Goal: Task Accomplishment & Management: Use online tool/utility

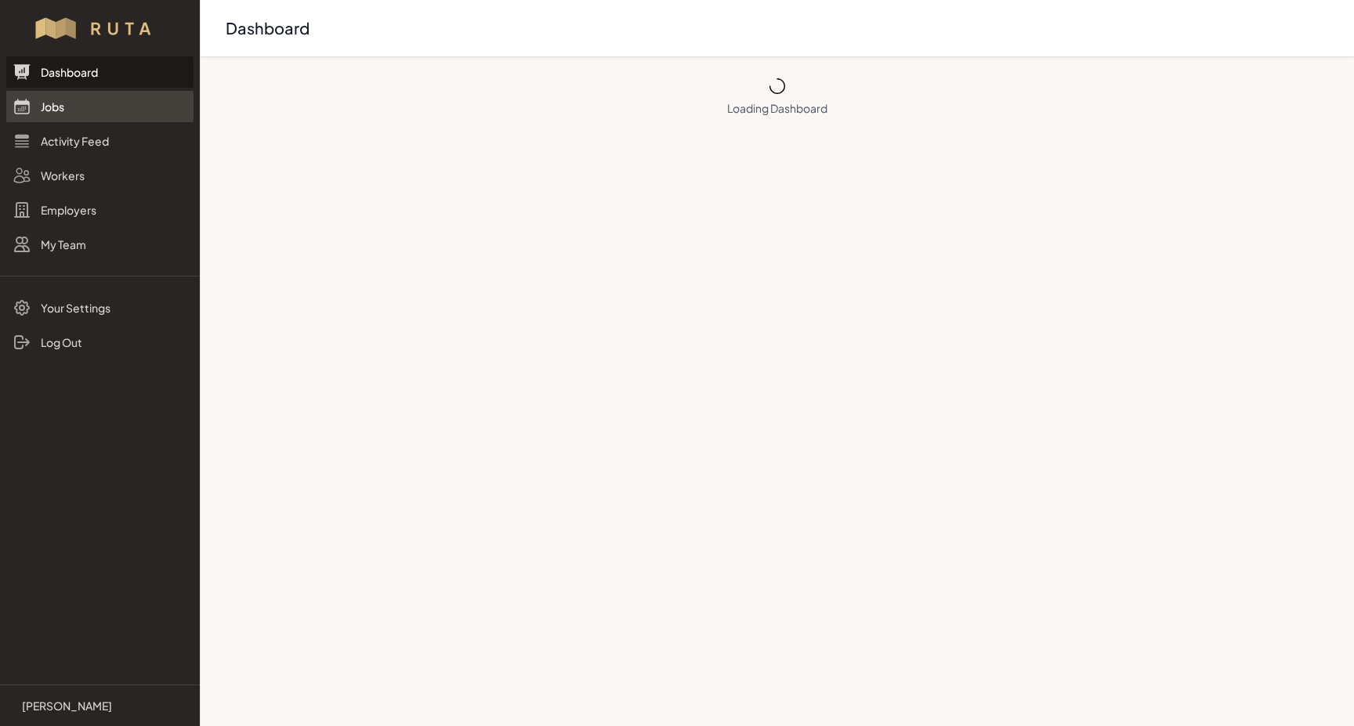
click at [49, 108] on link "Jobs" at bounding box center [99, 106] width 187 height 31
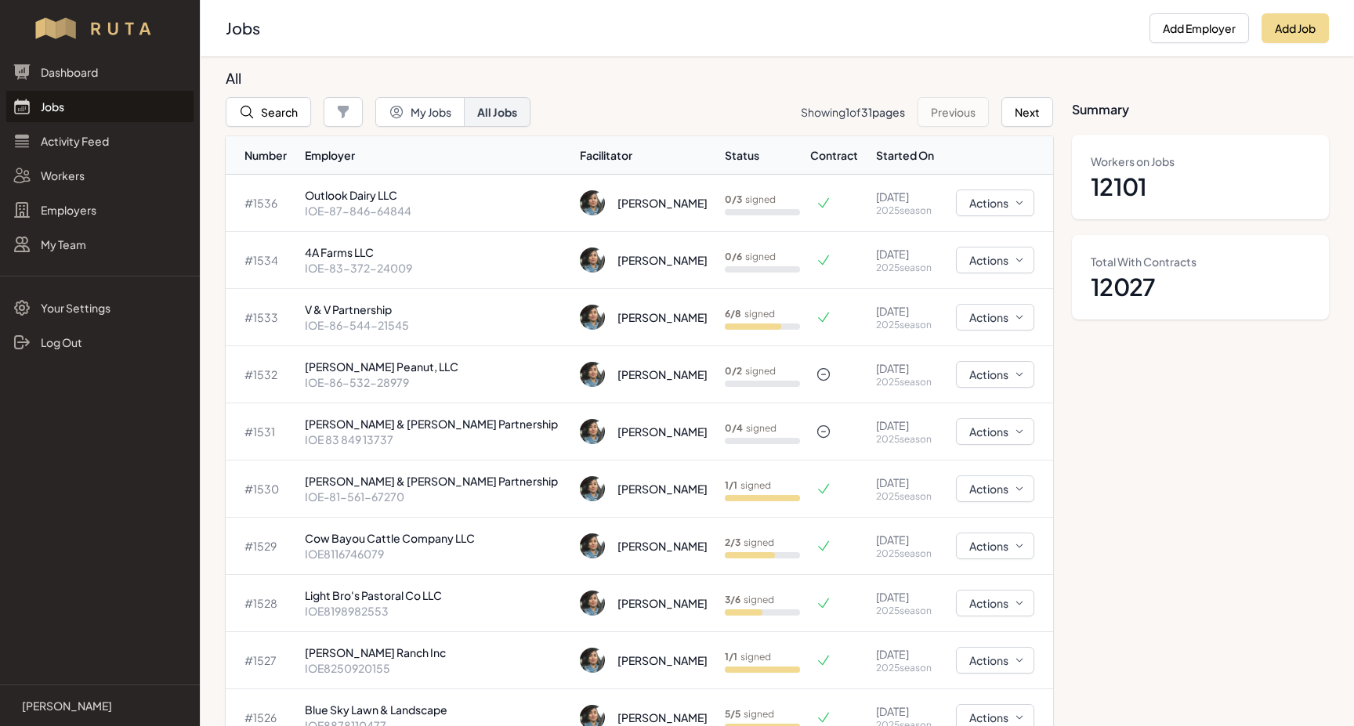
click at [53, 107] on link "Jobs" at bounding box center [99, 106] width 187 height 31
click at [282, 107] on button "Search" at bounding box center [268, 112] width 85 height 30
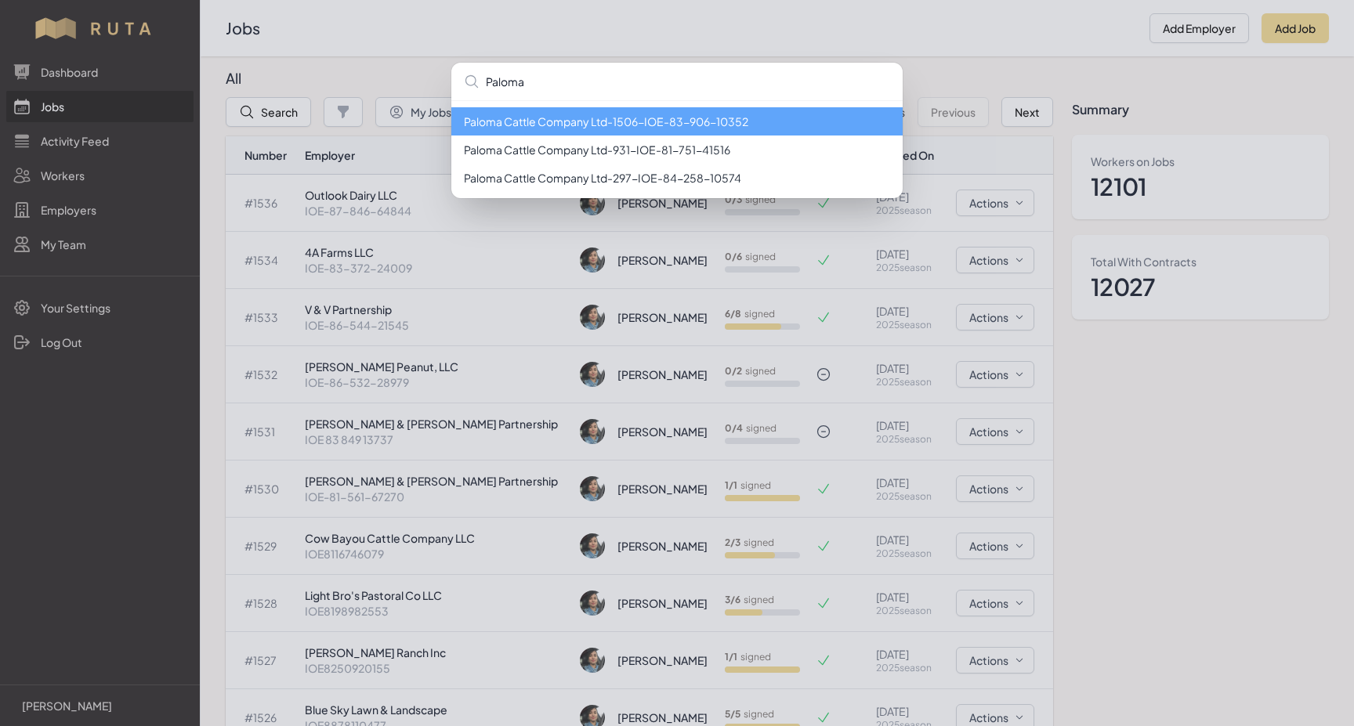
type input "Paloma"
click at [514, 125] on li "Paloma Cattle Company Ltd - 1506 - IOE-83-906-10352" at bounding box center [676, 121] width 451 height 28
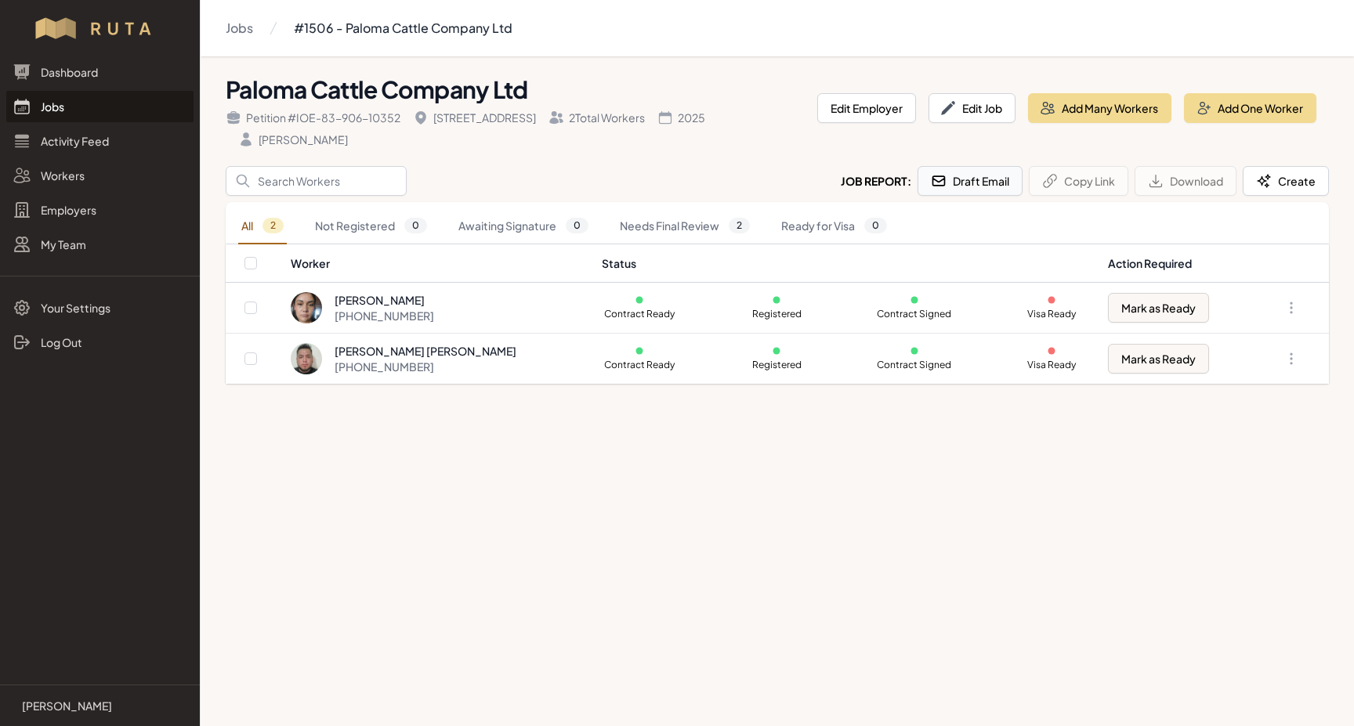
click at [976, 180] on button "Draft Email" at bounding box center [969, 181] width 105 height 30
click at [52, 112] on link "Jobs" at bounding box center [99, 106] width 187 height 31
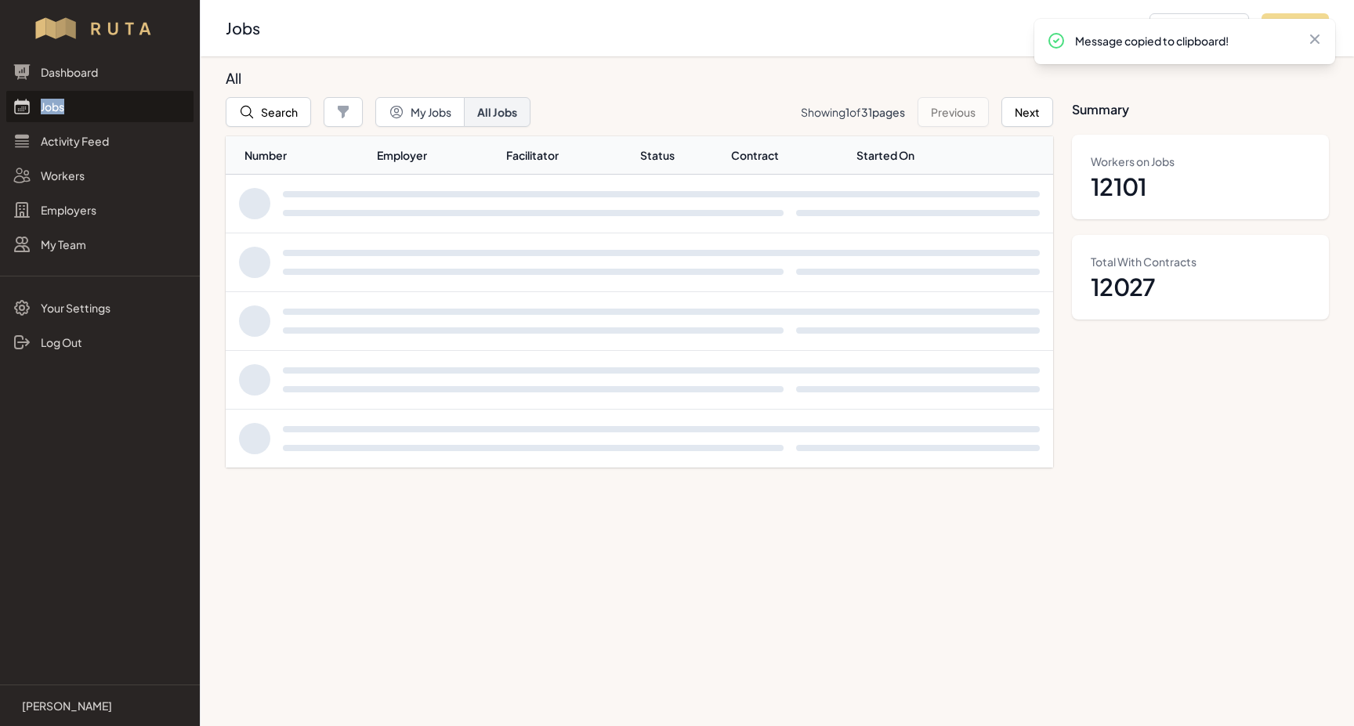
click at [52, 112] on link "Jobs" at bounding box center [99, 106] width 187 height 31
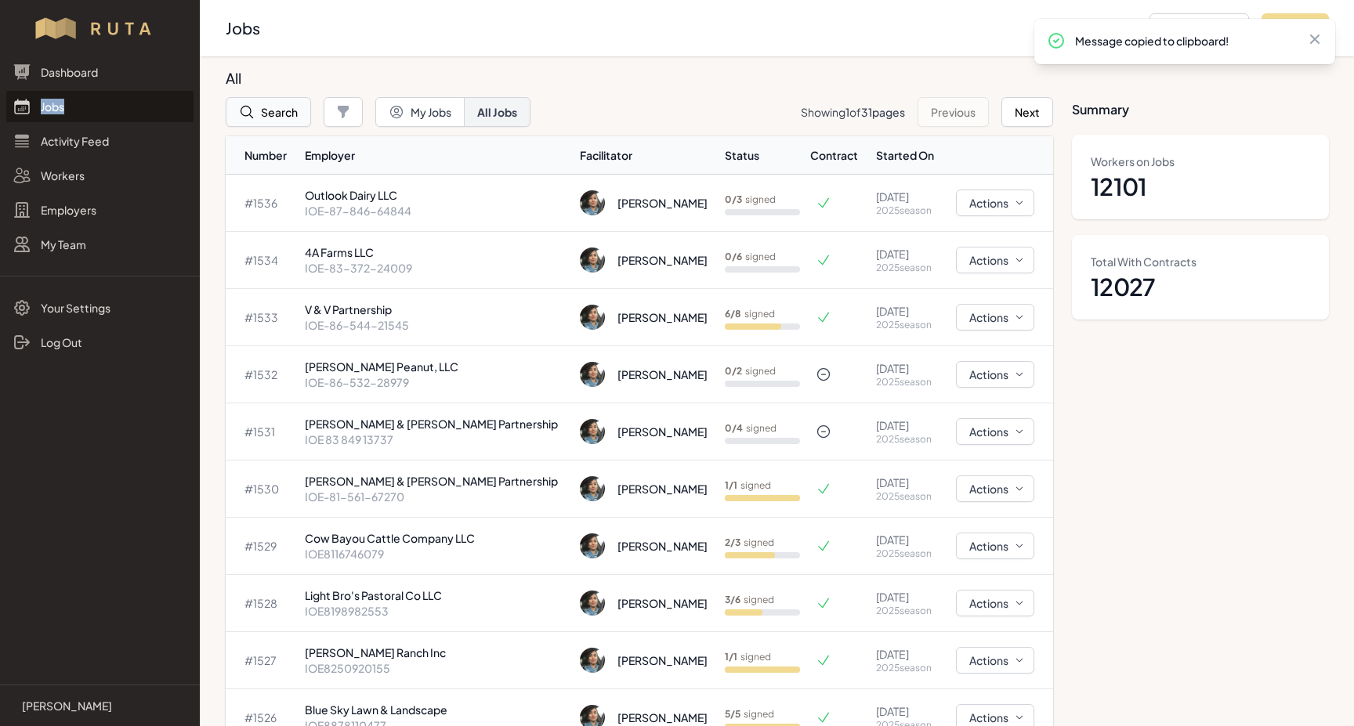
click at [277, 110] on button "Search" at bounding box center [268, 112] width 85 height 30
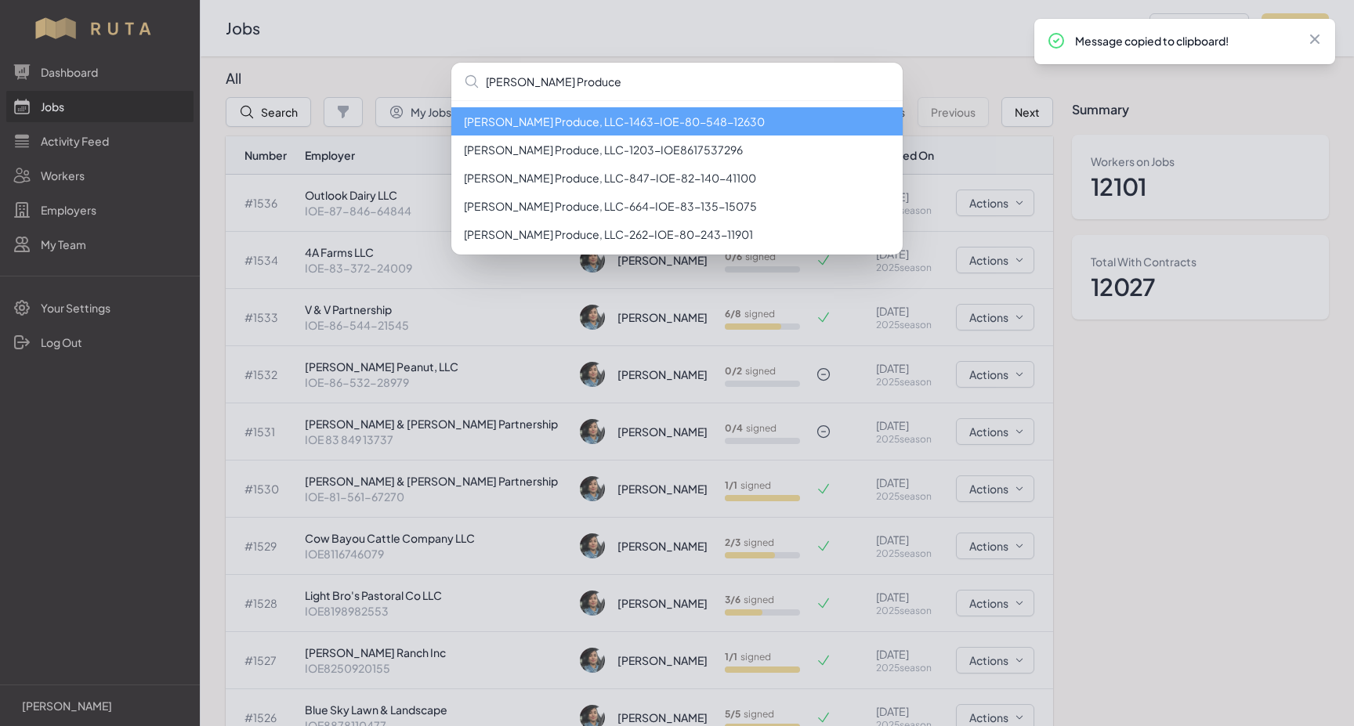
type input "[PERSON_NAME] Produce"
click at [567, 123] on li "[PERSON_NAME] Produce, LLC - 1463 - IOE-80-548-12630" at bounding box center [676, 121] width 451 height 28
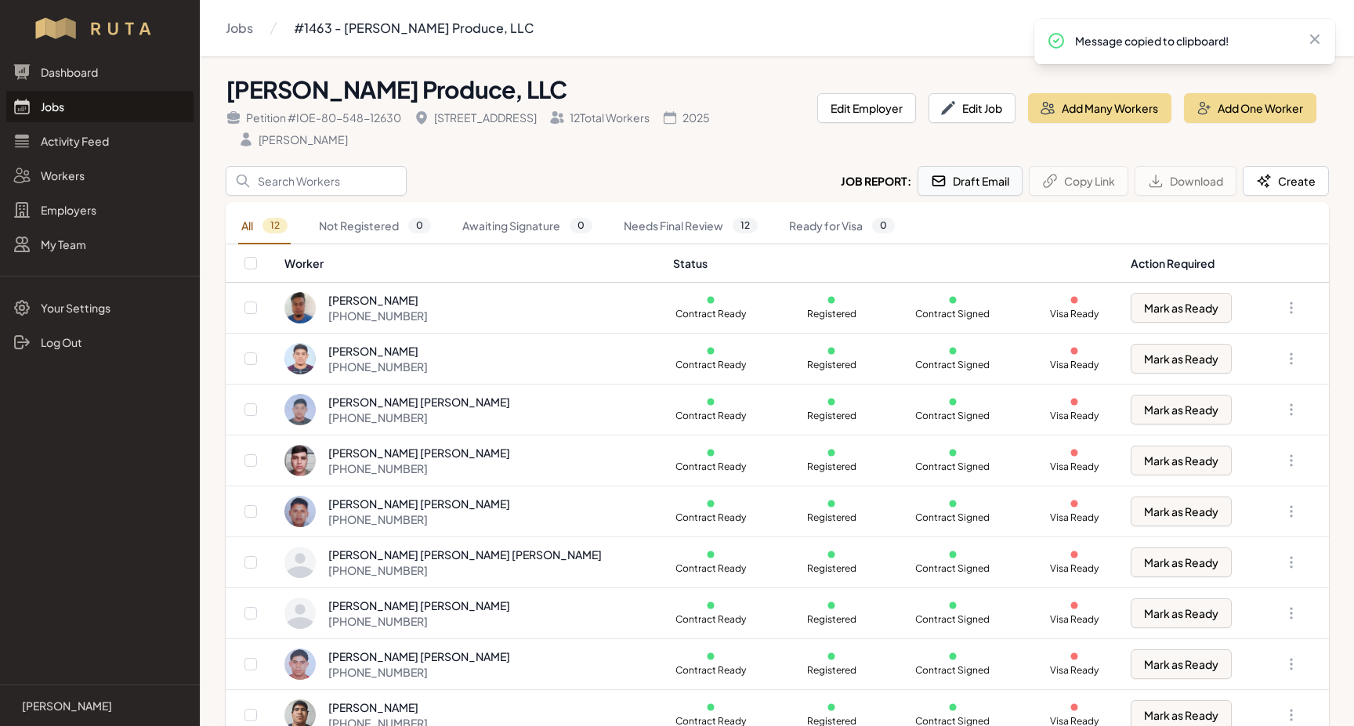
click at [1002, 182] on button "Draft Email" at bounding box center [969, 181] width 105 height 30
click at [939, 184] on button "Draft Email" at bounding box center [969, 181] width 105 height 30
click at [305, 175] on input "Search" at bounding box center [316, 181] width 181 height 30
click at [51, 105] on link "Jobs" at bounding box center [99, 106] width 187 height 31
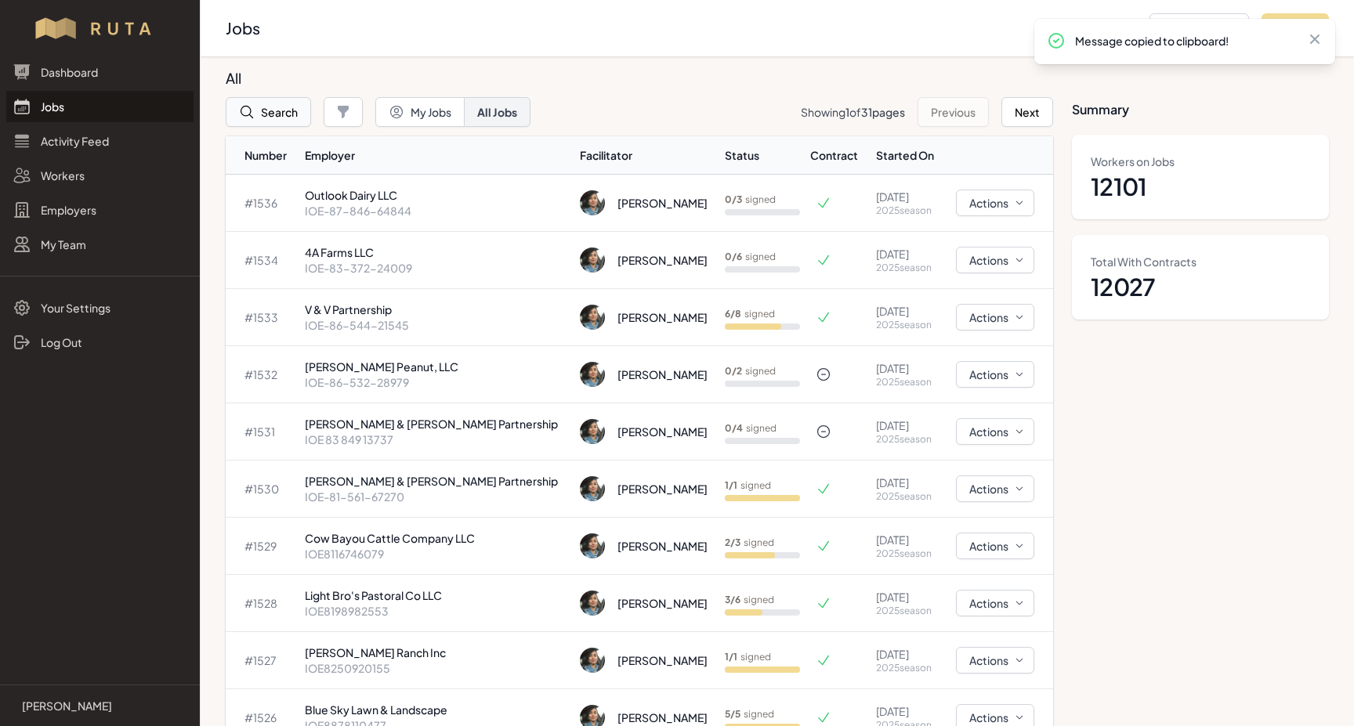
click at [259, 109] on button "Search" at bounding box center [268, 112] width 85 height 30
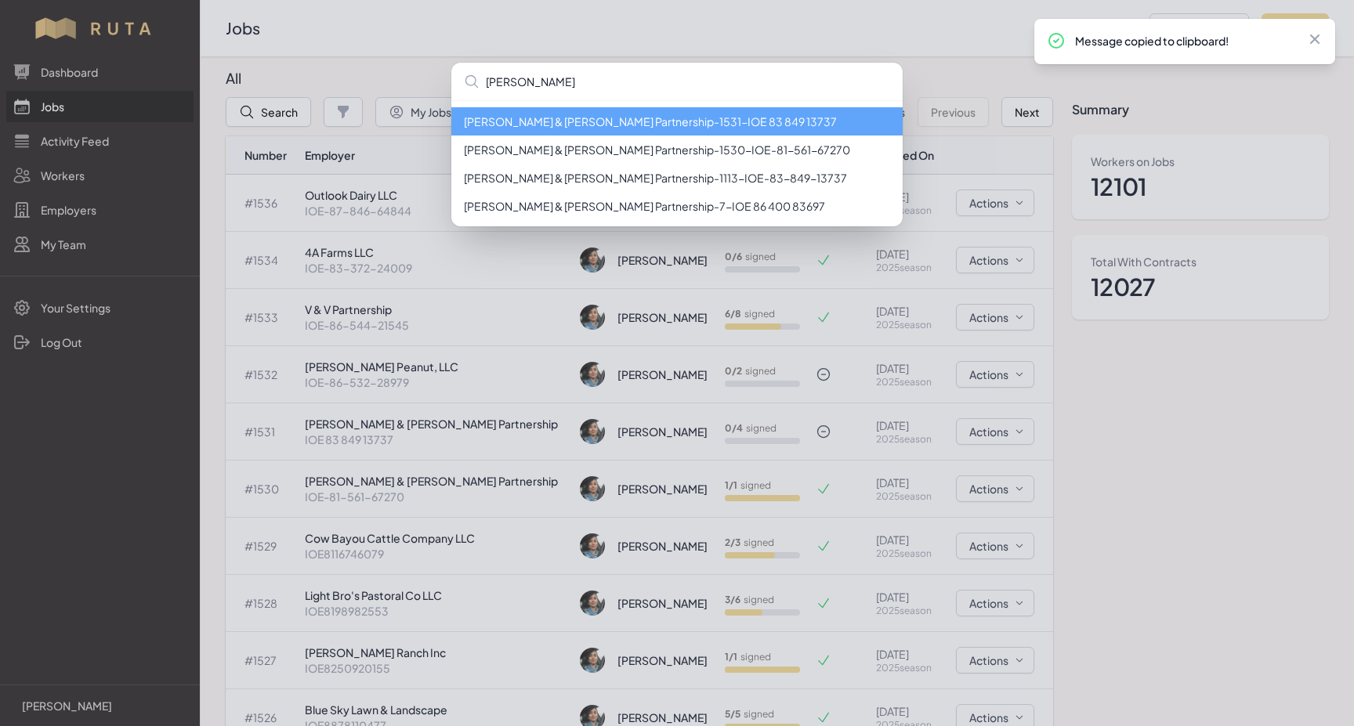
type input "[PERSON_NAME]"
click at [617, 122] on li "[PERSON_NAME] & [PERSON_NAME] Partnership - 1531 - IOE 83 849 13737" at bounding box center [676, 121] width 451 height 28
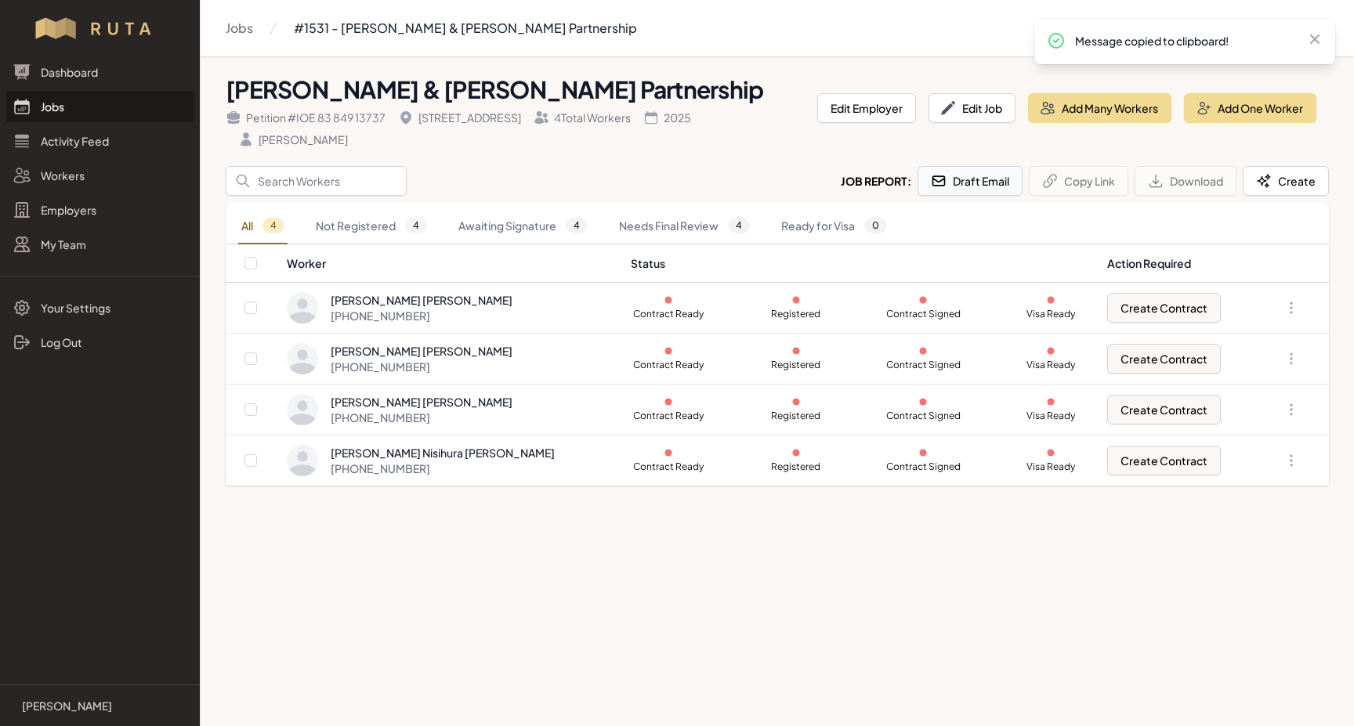
click at [945, 166] on button "Draft Email" at bounding box center [969, 181] width 105 height 30
click at [59, 105] on link "Jobs" at bounding box center [99, 106] width 187 height 31
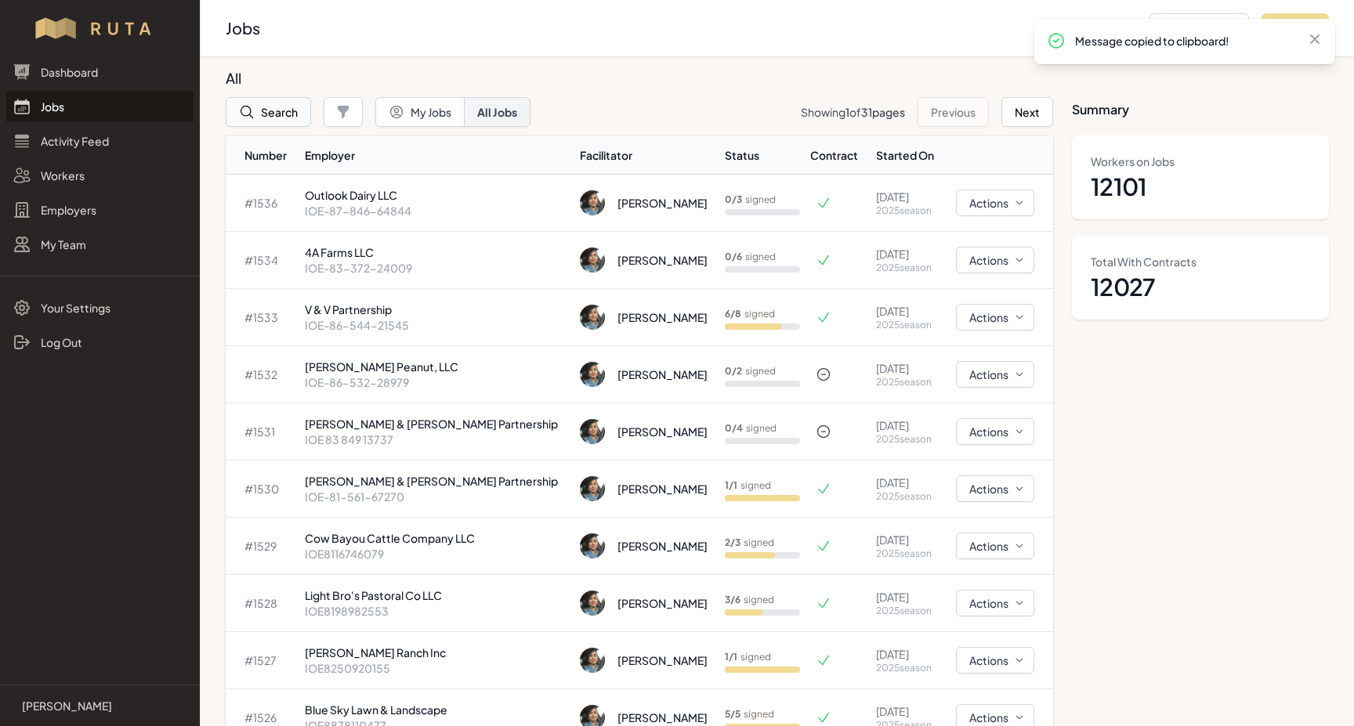
click at [292, 114] on button "Search" at bounding box center [268, 112] width 85 height 30
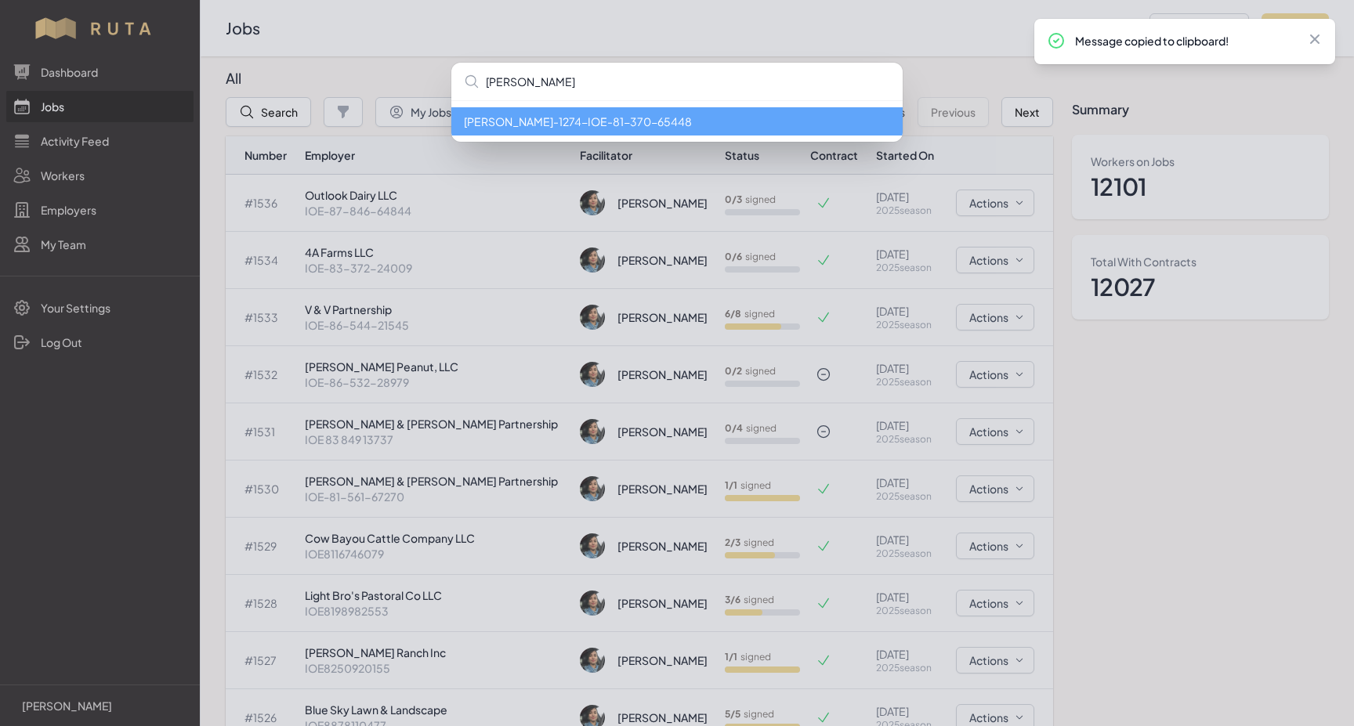
type input "[PERSON_NAME]"
click at [519, 124] on li "[PERSON_NAME] - 1274 - IOE-81-370-65448" at bounding box center [676, 121] width 451 height 28
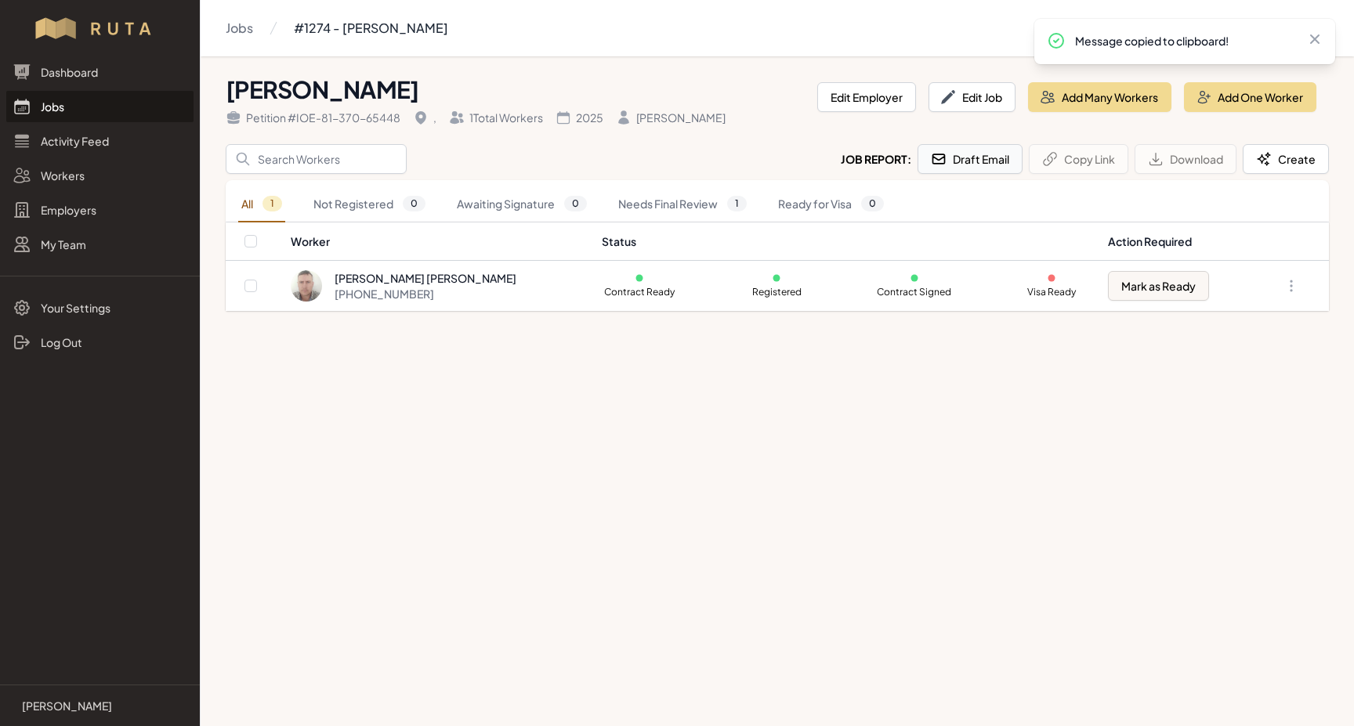
click at [986, 160] on button "Draft Email" at bounding box center [969, 159] width 105 height 30
click at [53, 107] on link "Jobs" at bounding box center [99, 106] width 187 height 31
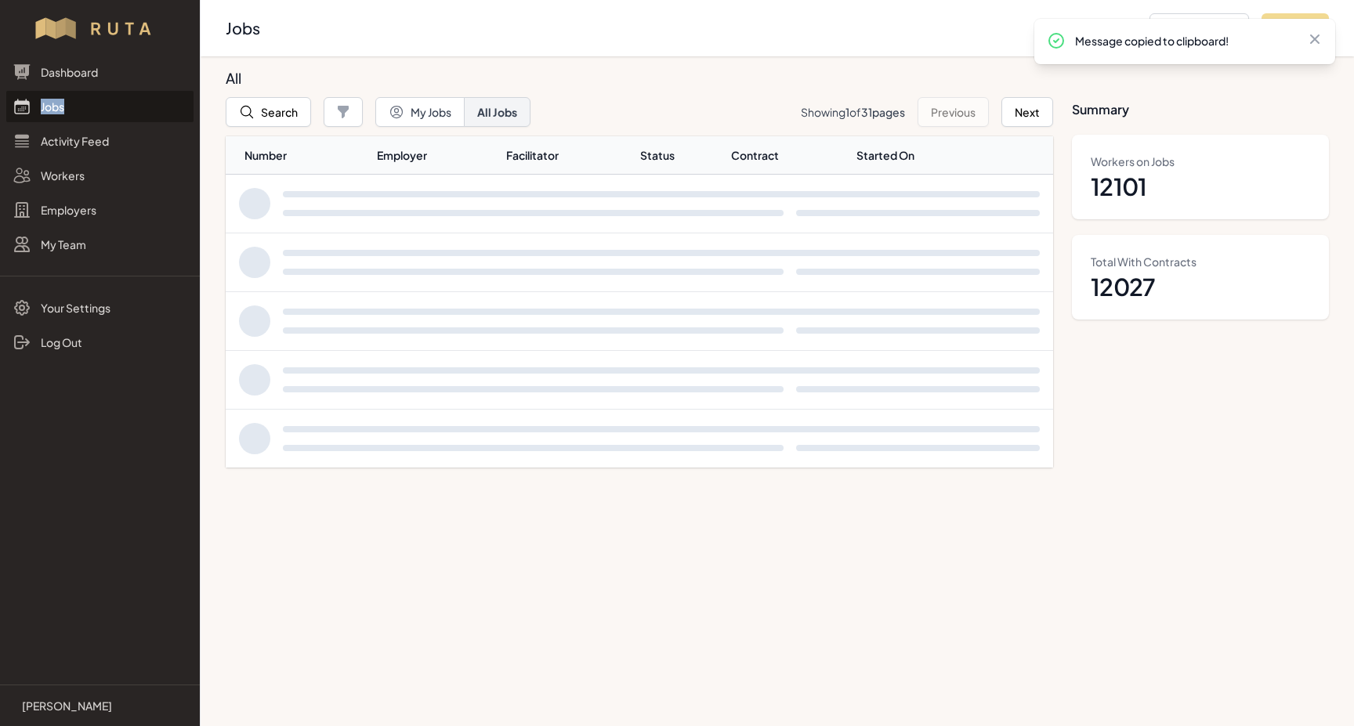
click at [53, 107] on link "Jobs" at bounding box center [99, 106] width 187 height 31
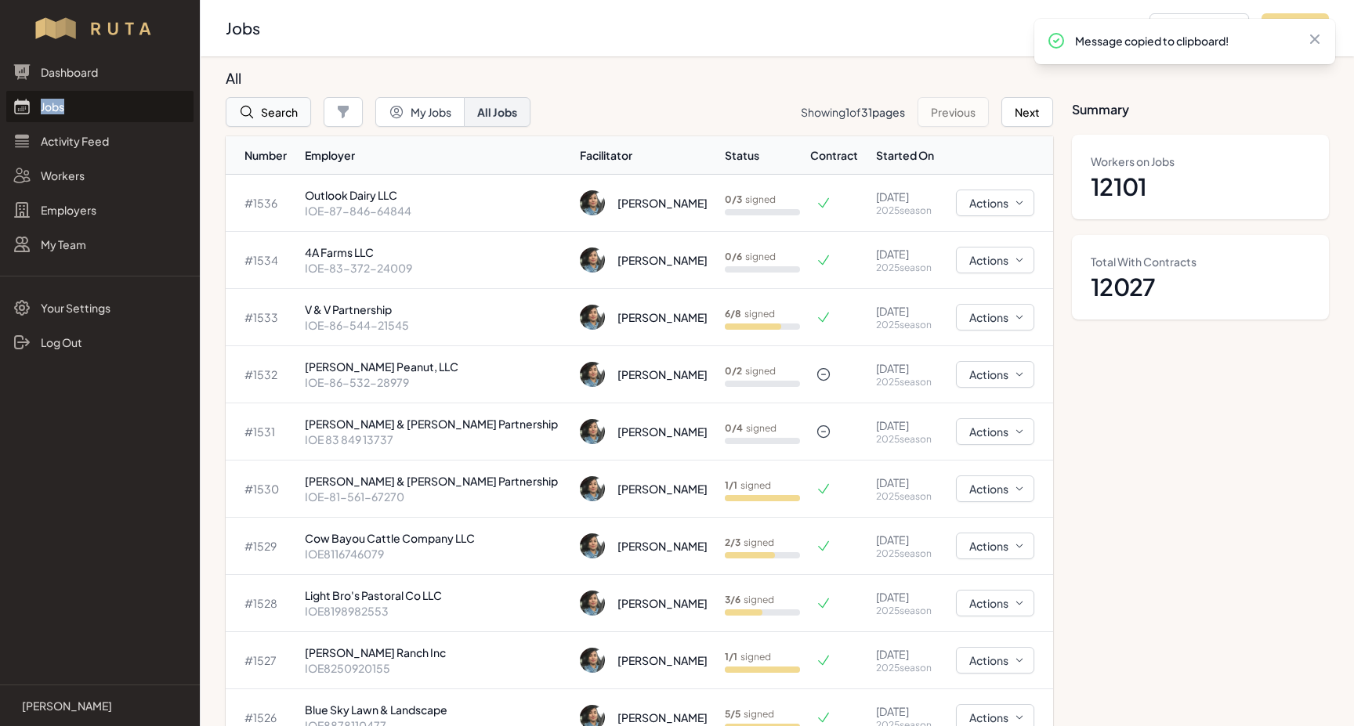
click at [238, 112] on button "Search" at bounding box center [268, 112] width 85 height 30
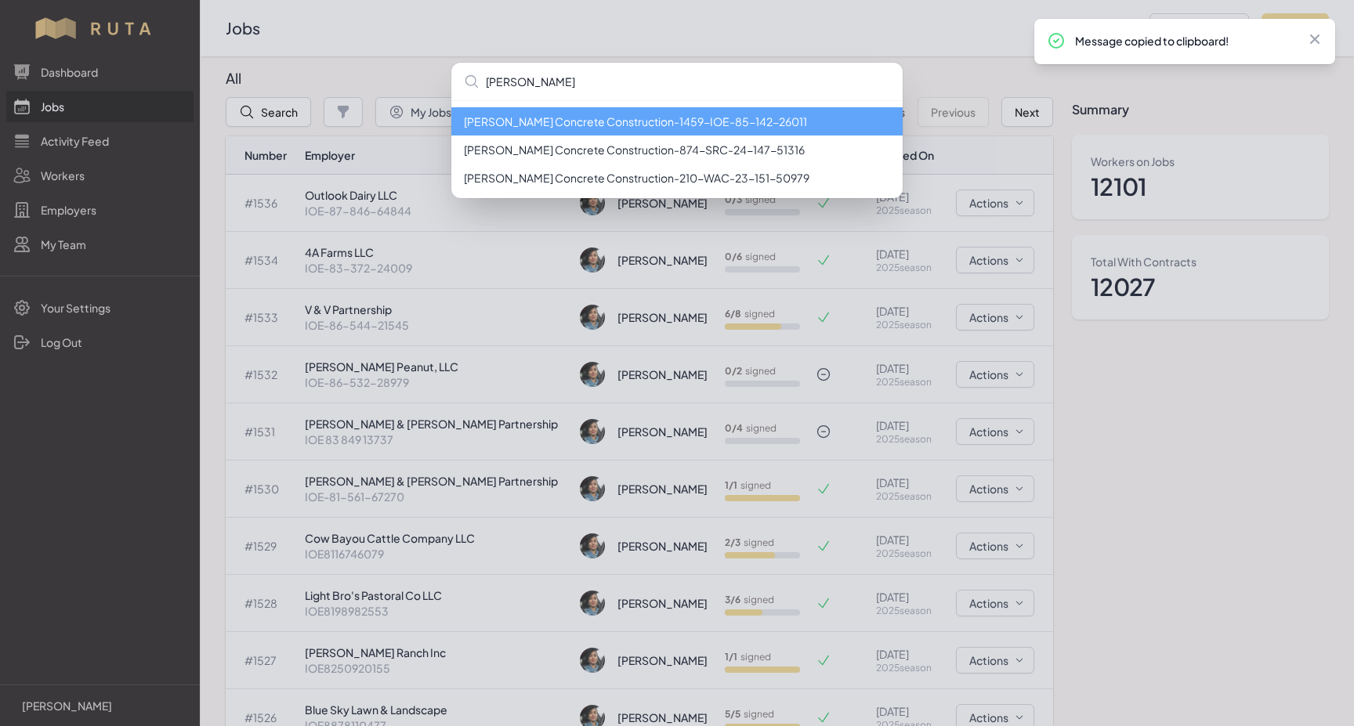
type input "[PERSON_NAME]"
click at [747, 120] on li "[PERSON_NAME] Concrete Construction - 1459 - IOE-85-142-26011" at bounding box center [676, 121] width 451 height 28
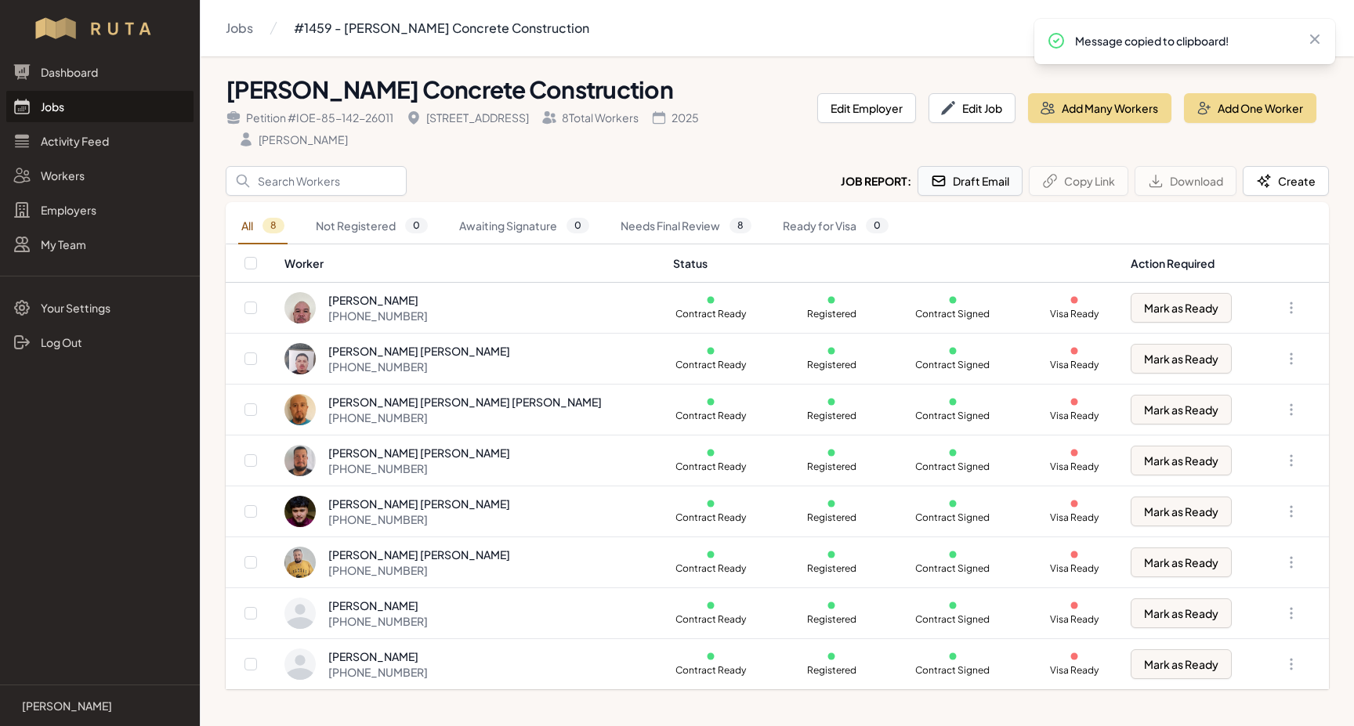
click at [972, 185] on button "Draft Email" at bounding box center [969, 181] width 105 height 30
click at [45, 105] on link "Jobs" at bounding box center [99, 106] width 187 height 31
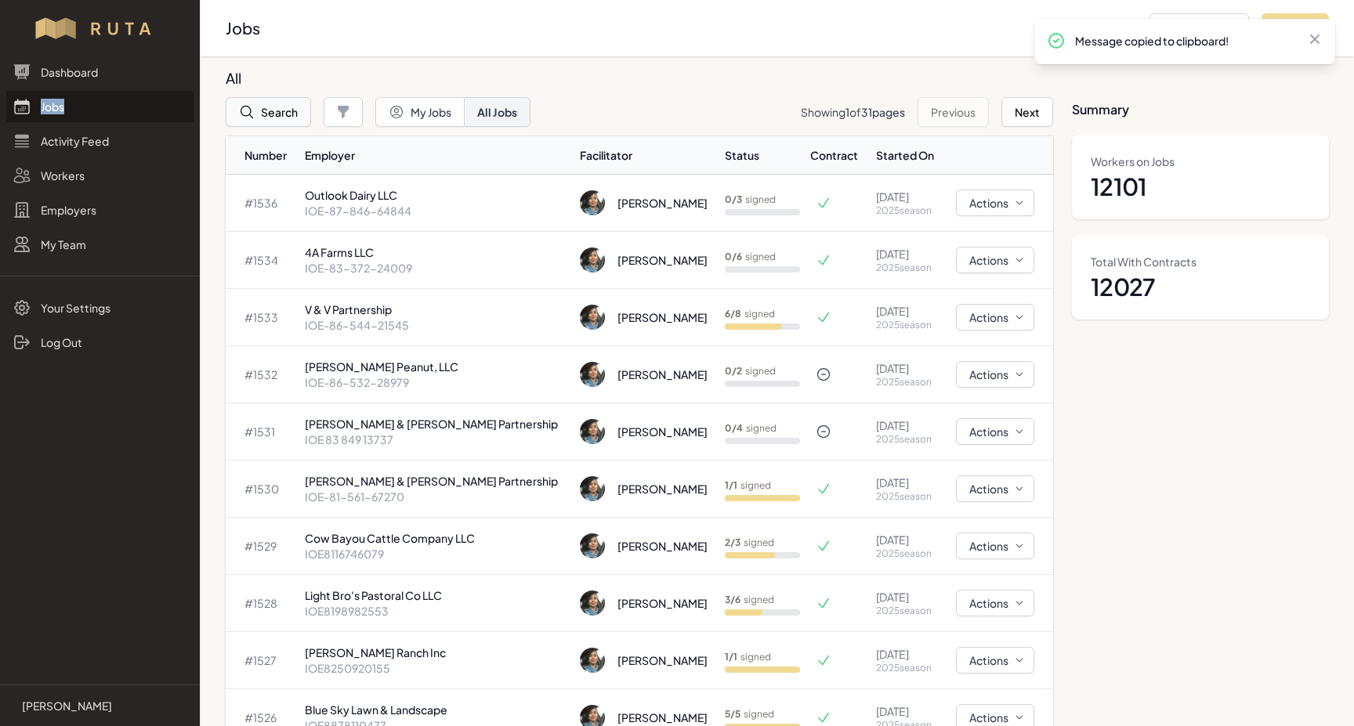
click at [279, 108] on button "Search" at bounding box center [268, 112] width 85 height 30
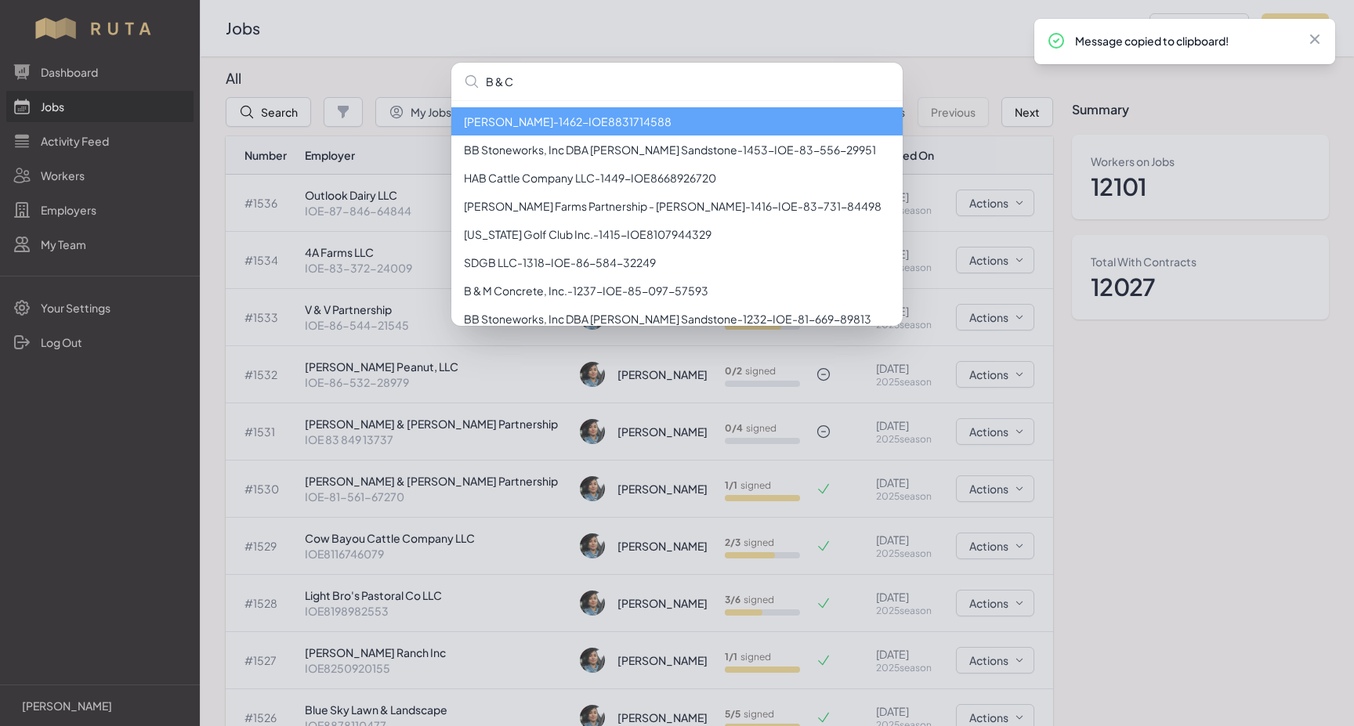
click at [493, 83] on input "B & C" at bounding box center [676, 82] width 451 height 38
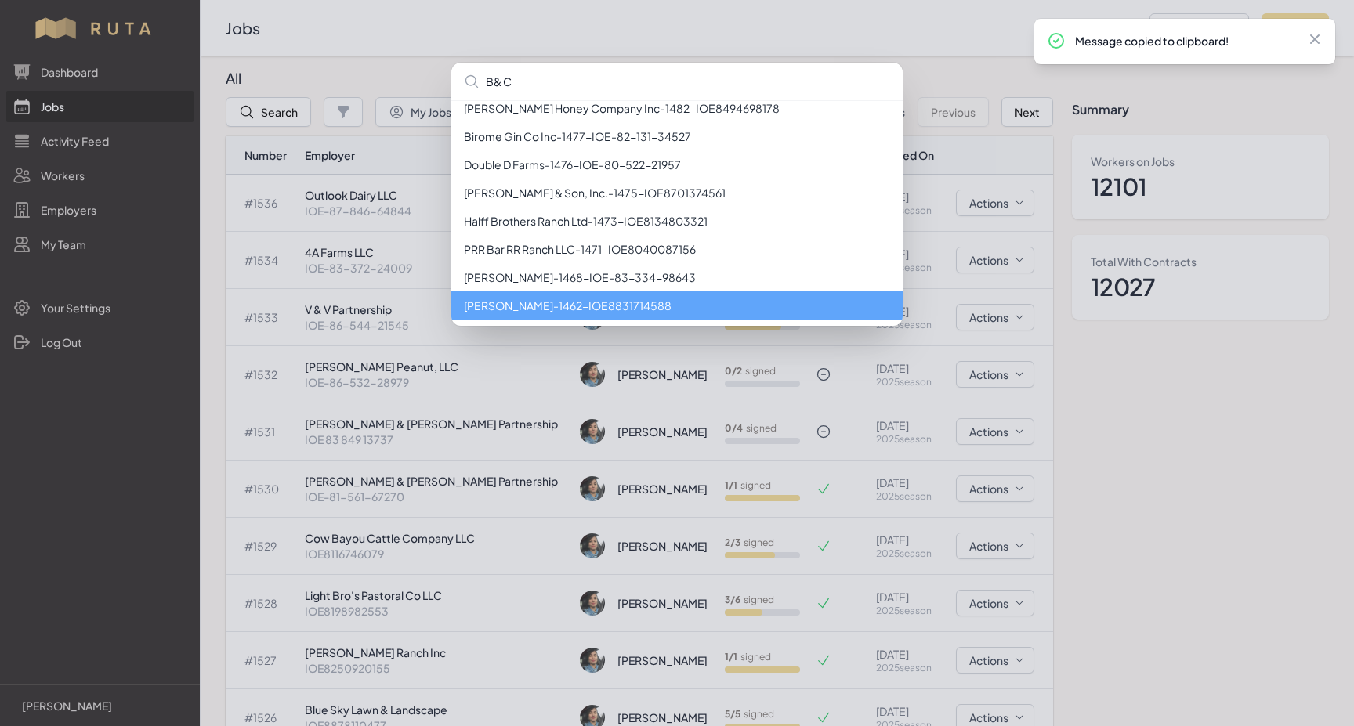
click at [501, 81] on input "B& C" at bounding box center [676, 82] width 451 height 38
click at [548, 91] on input "B&C" at bounding box center [676, 82] width 451 height 38
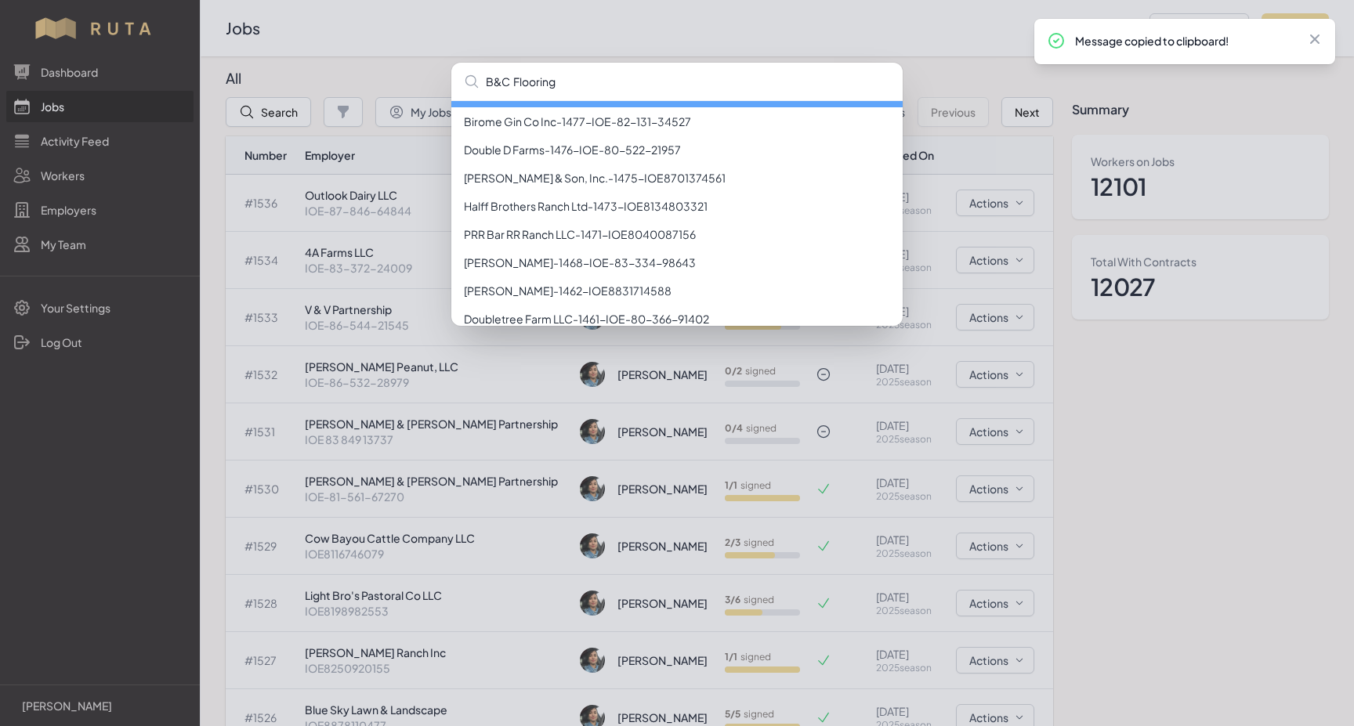
scroll to position [254, 0]
click at [491, 83] on input "B&C Flooring" at bounding box center [676, 82] width 451 height 38
click at [519, 83] on input "B&C Flooring" at bounding box center [676, 82] width 451 height 38
click at [495, 83] on input "B&C Flooring" at bounding box center [676, 82] width 451 height 38
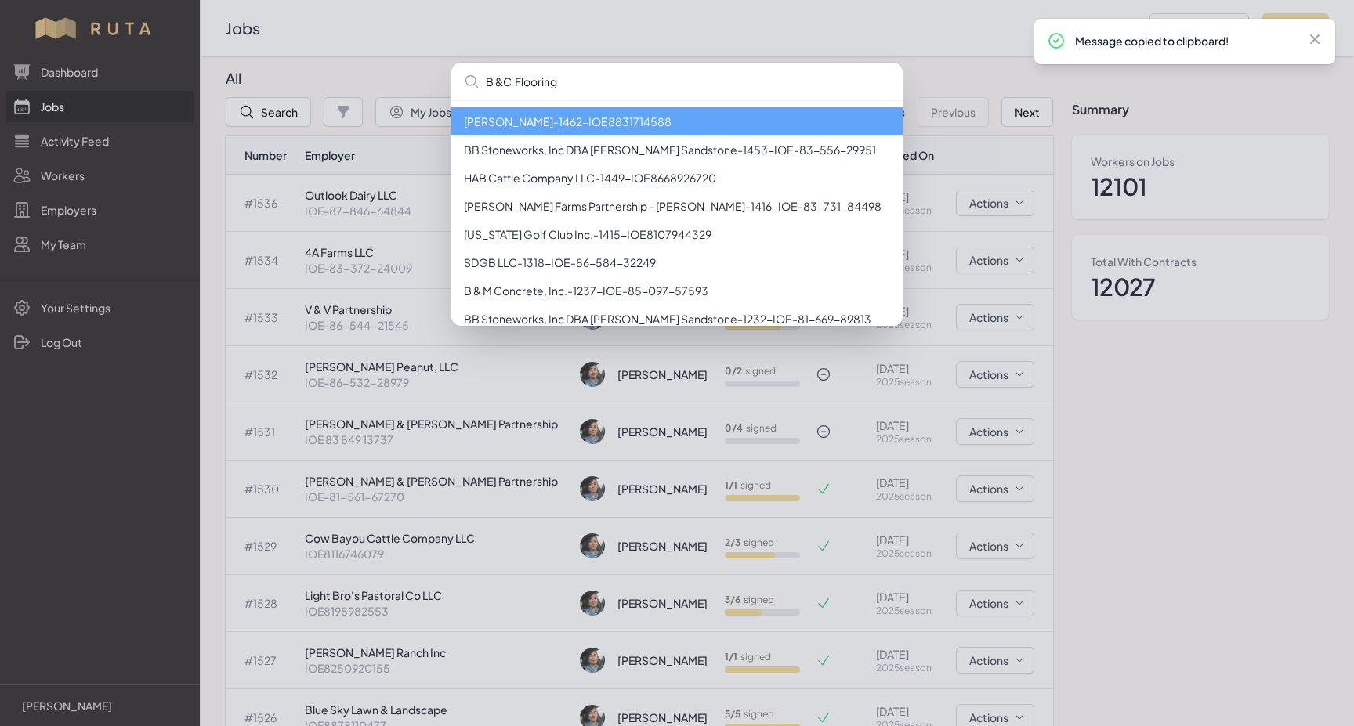
click at [502, 79] on input "B &C Flooring" at bounding box center [676, 82] width 451 height 38
type input "B & C Flooring"
click at [591, 77] on input "B & C Flooring" at bounding box center [676, 82] width 451 height 38
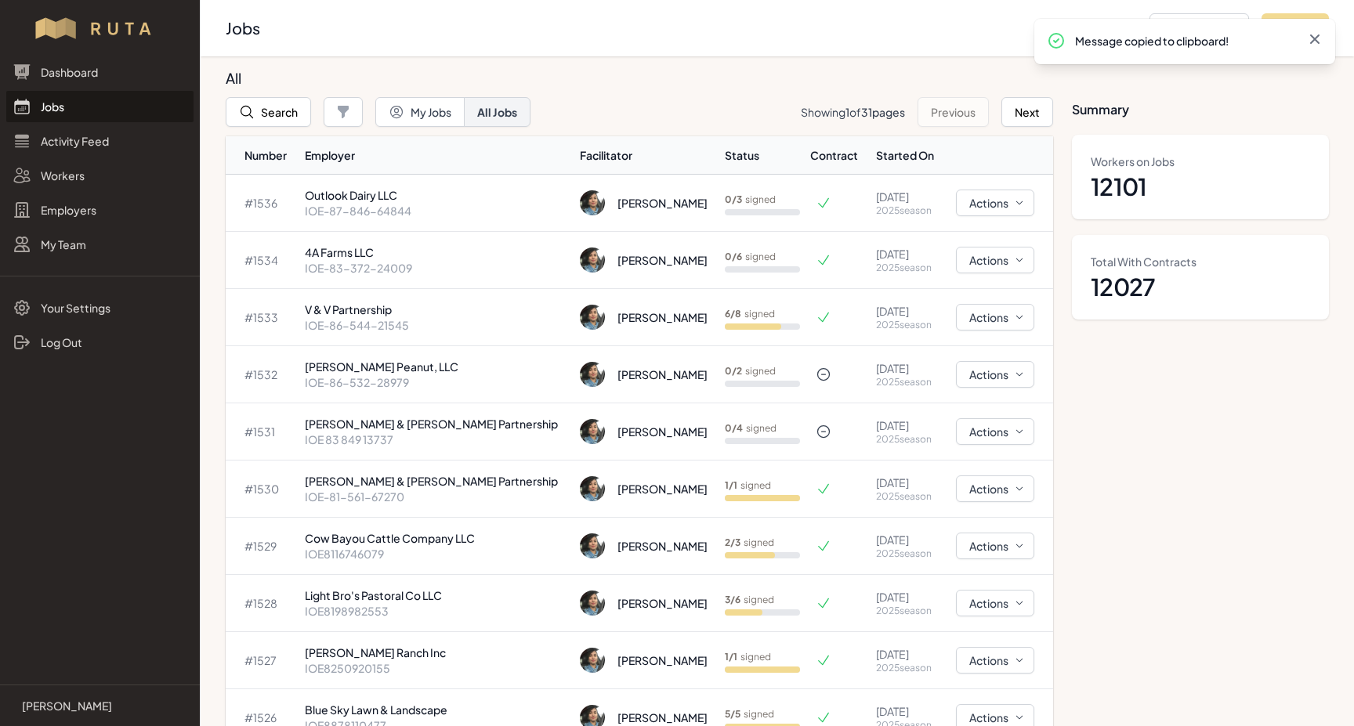
click at [1311, 35] on icon at bounding box center [1314, 38] width 9 height 9
click at [35, 107] on link "Jobs" at bounding box center [99, 106] width 187 height 31
click at [52, 105] on link "Jobs" at bounding box center [99, 106] width 187 height 31
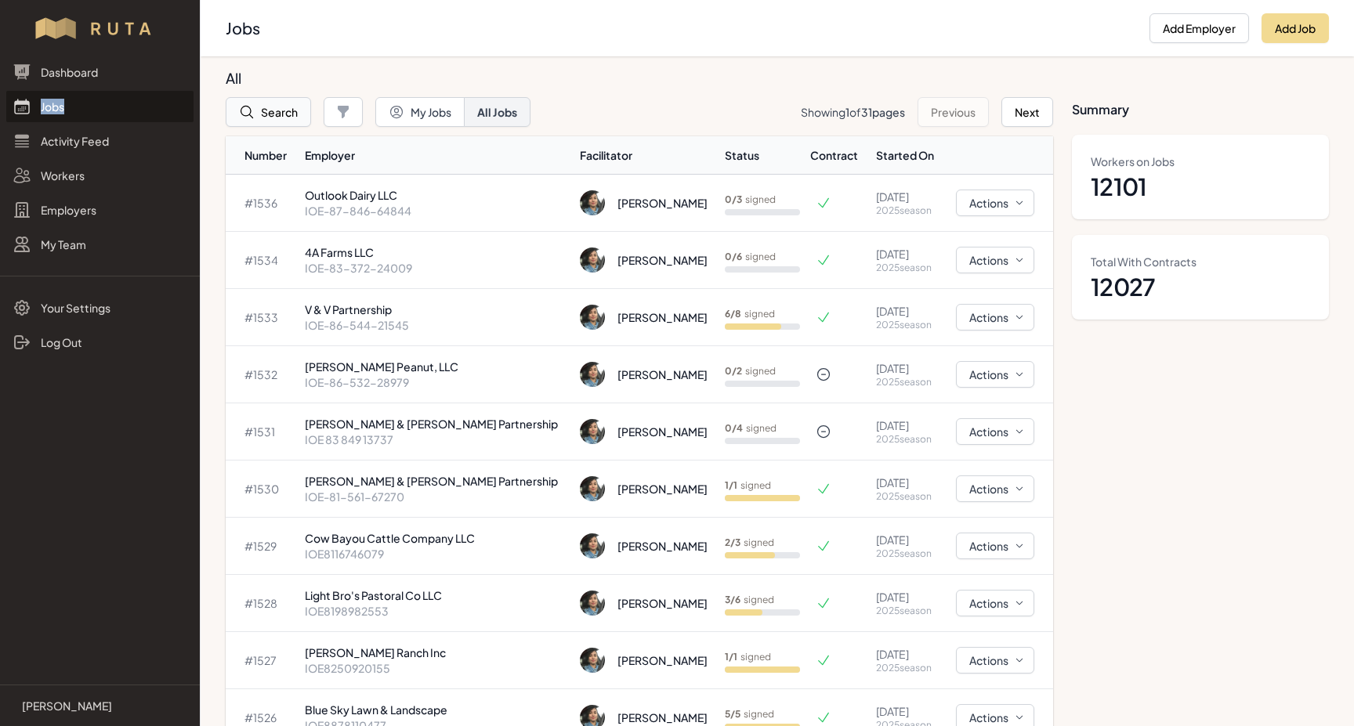
click at [256, 112] on button "Search" at bounding box center [268, 112] width 85 height 30
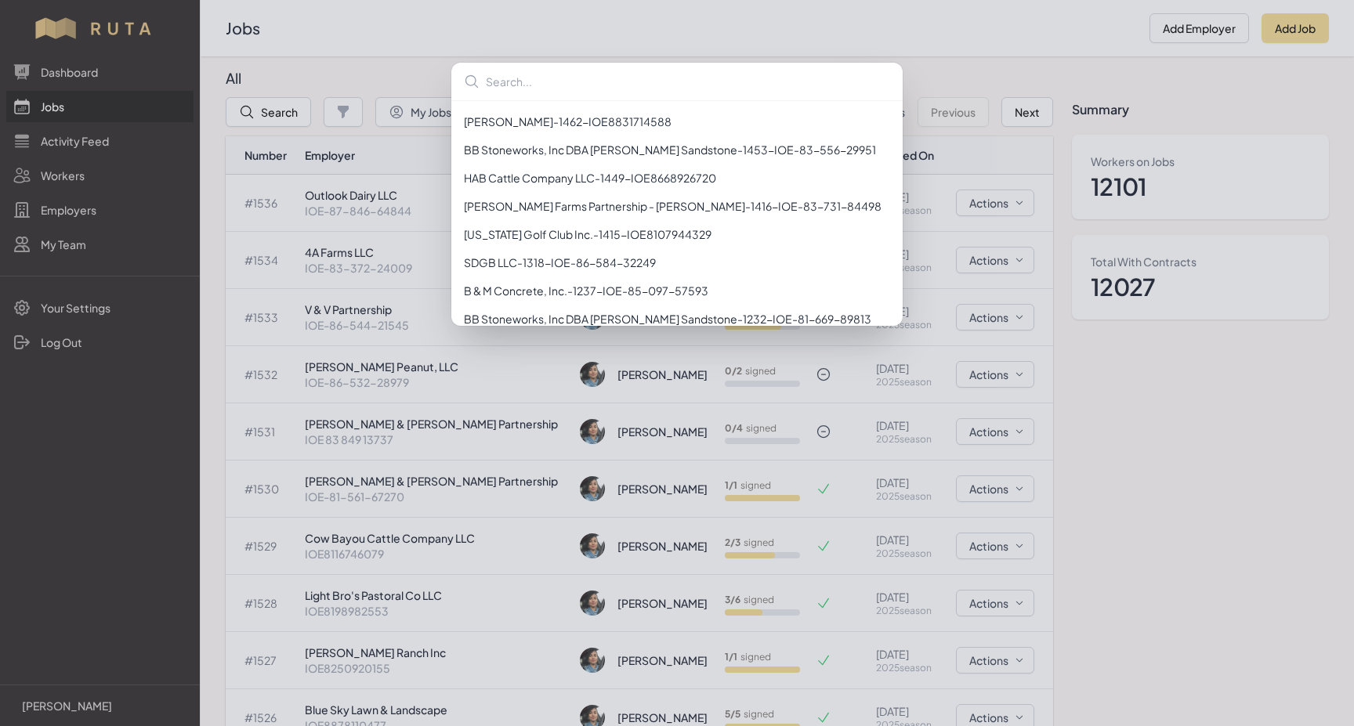
click at [653, 21] on div "[PERSON_NAME] - 1462 - IOE8831714588 BB Stoneworks, Inc DBA [PERSON_NAME] Sands…" at bounding box center [677, 363] width 1354 height 726
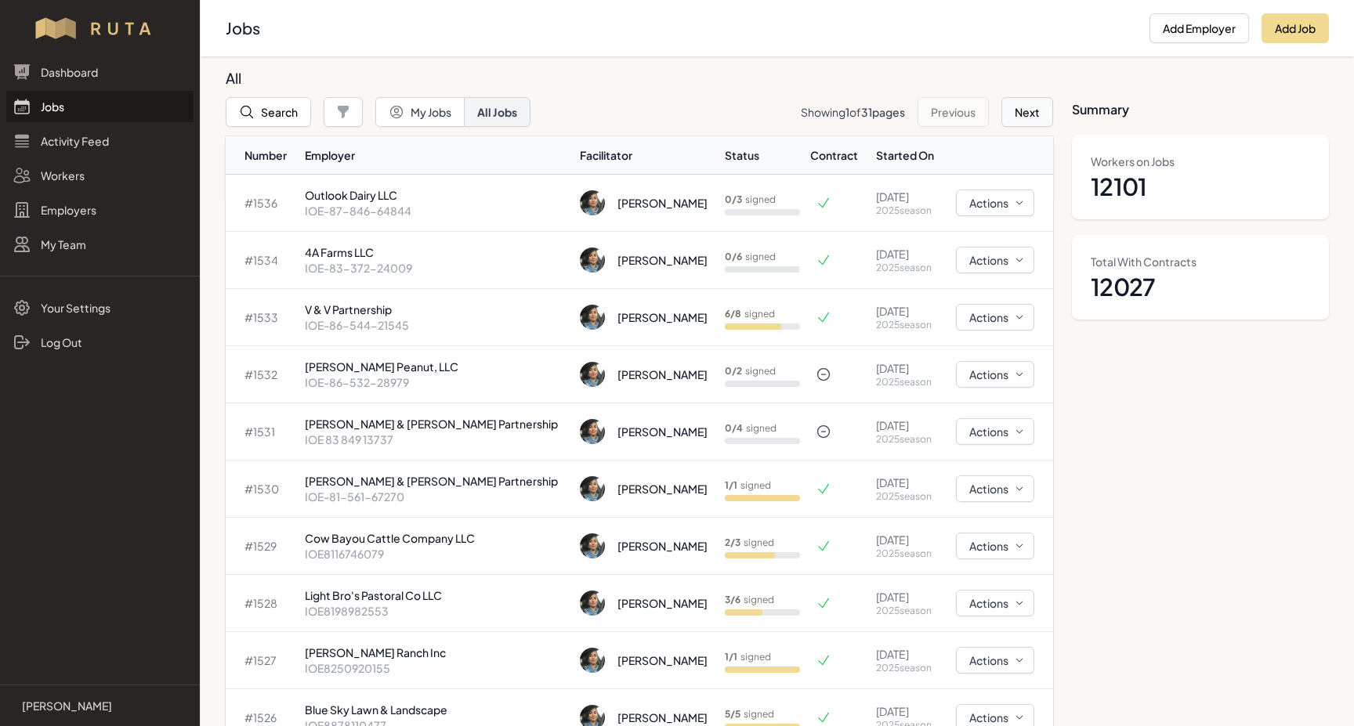
click at [1011, 109] on button "Next" at bounding box center [1027, 112] width 52 height 30
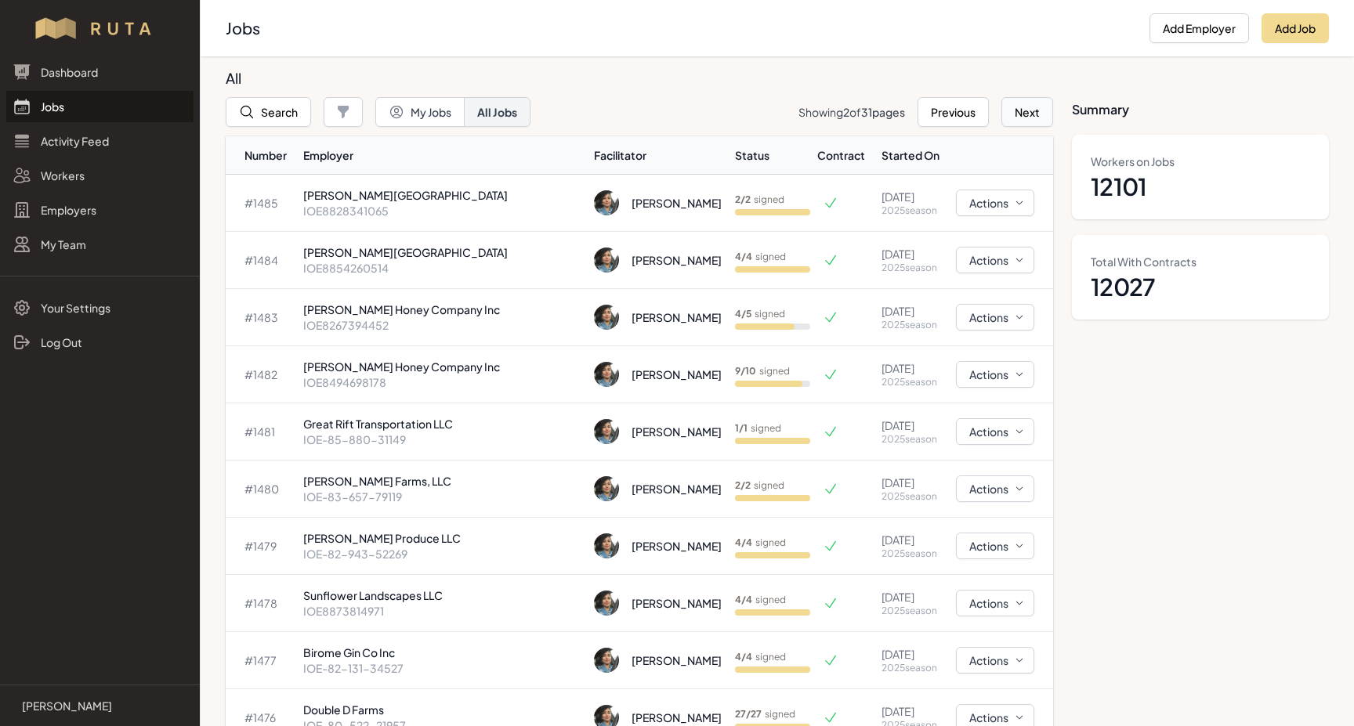
click at [1009, 117] on button "Next" at bounding box center [1027, 112] width 52 height 30
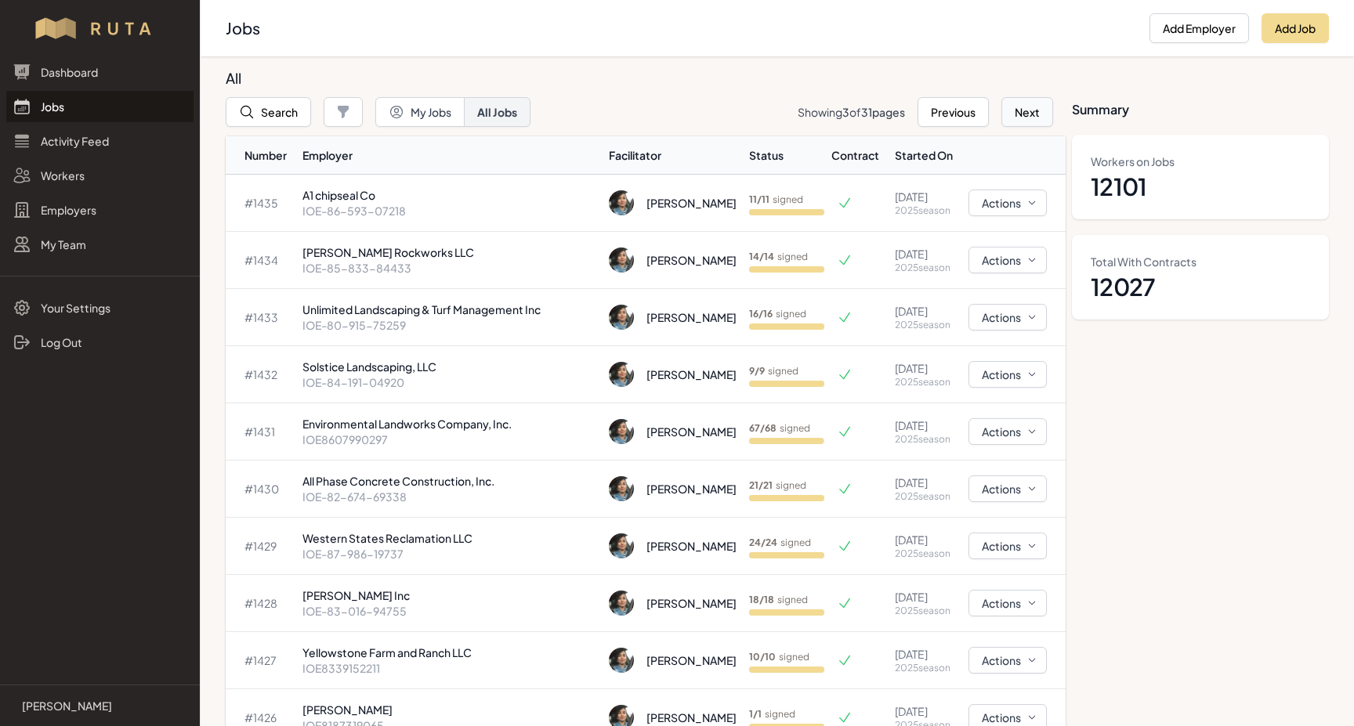
click at [1026, 113] on button "Next" at bounding box center [1027, 112] width 52 height 30
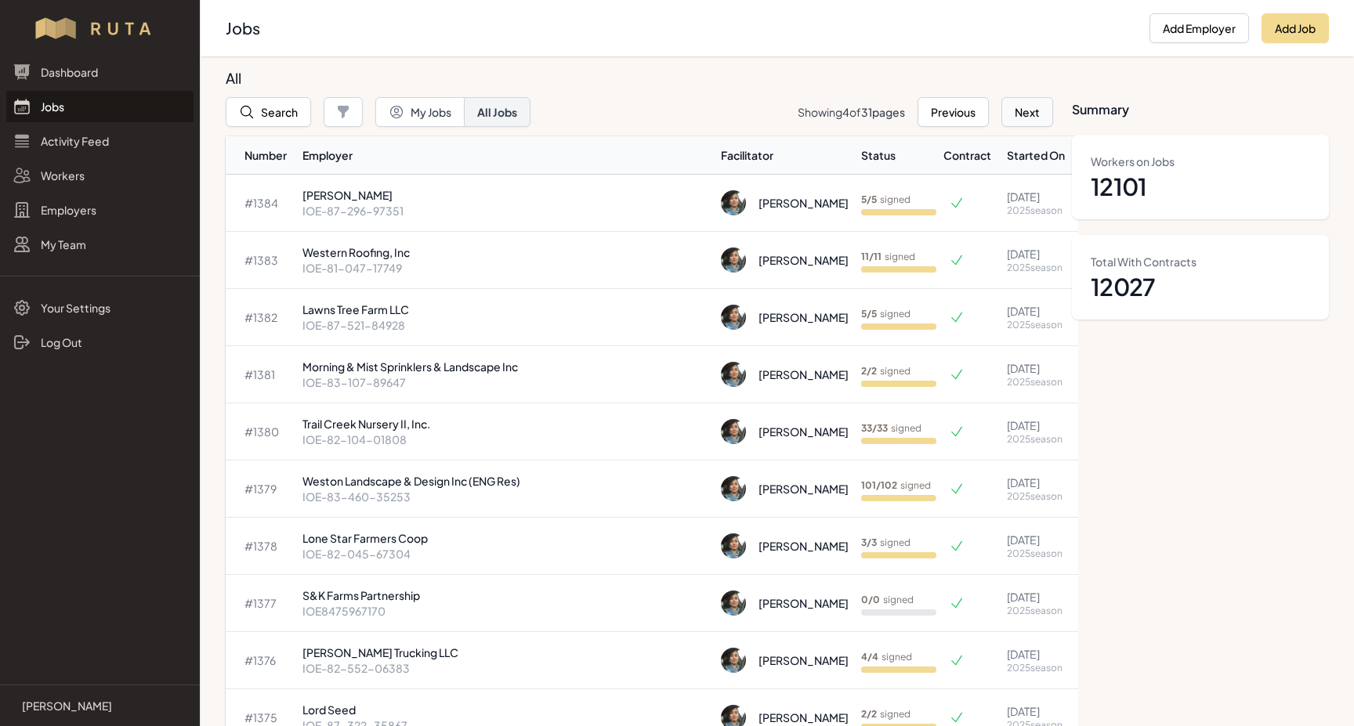
click at [1024, 117] on button "Next" at bounding box center [1027, 112] width 52 height 30
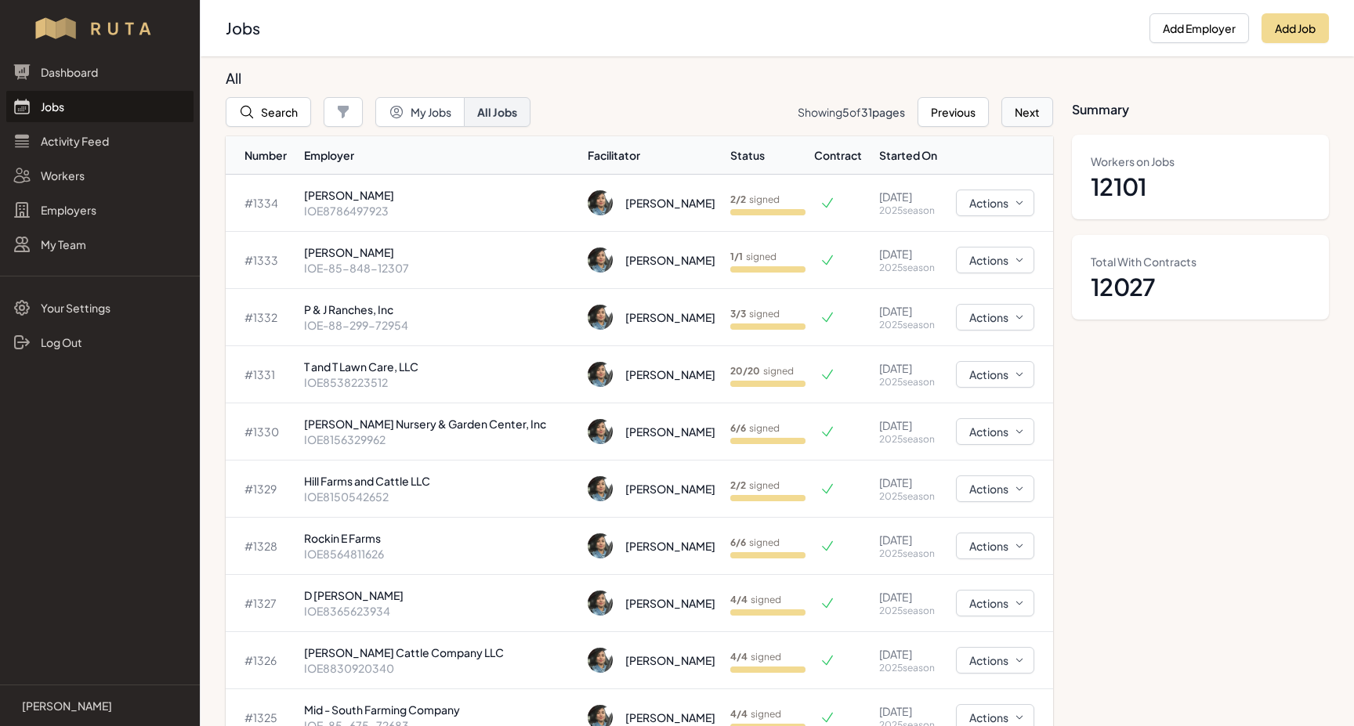
click at [1014, 119] on button "Next" at bounding box center [1027, 112] width 52 height 30
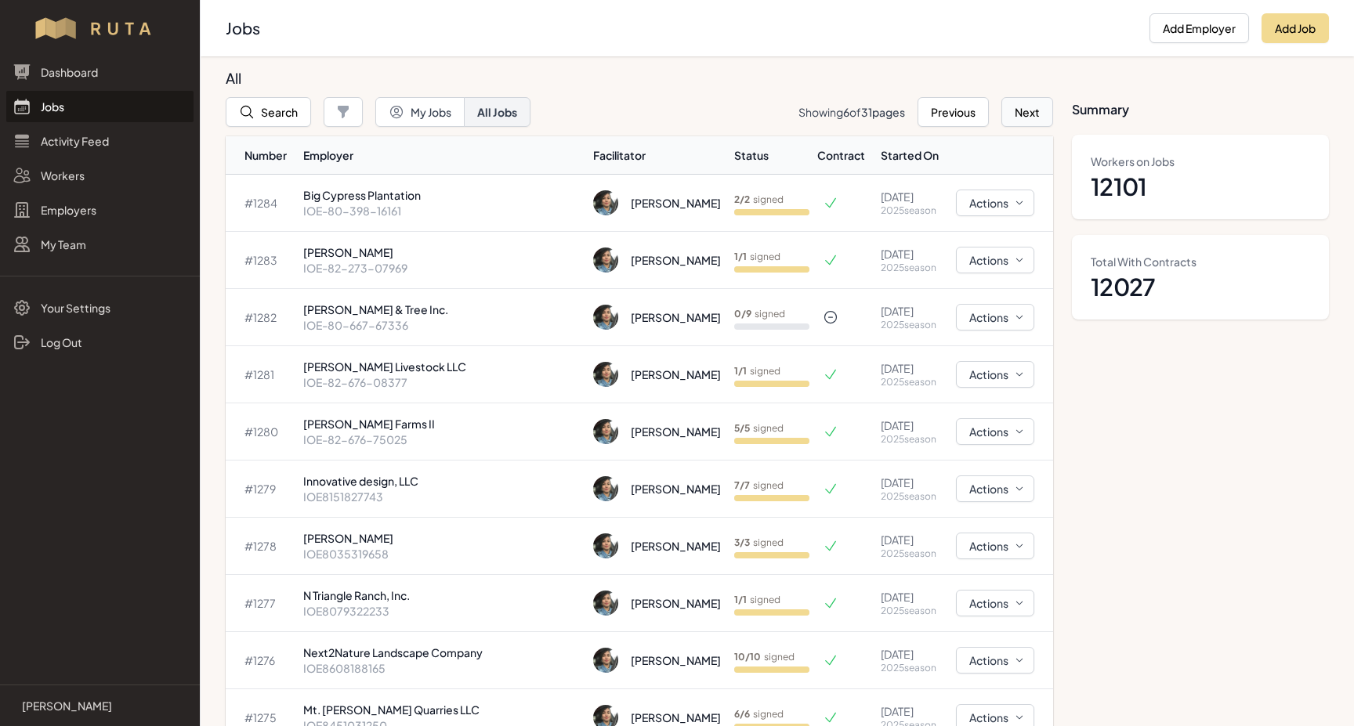
click at [1017, 112] on button "Next" at bounding box center [1027, 112] width 52 height 30
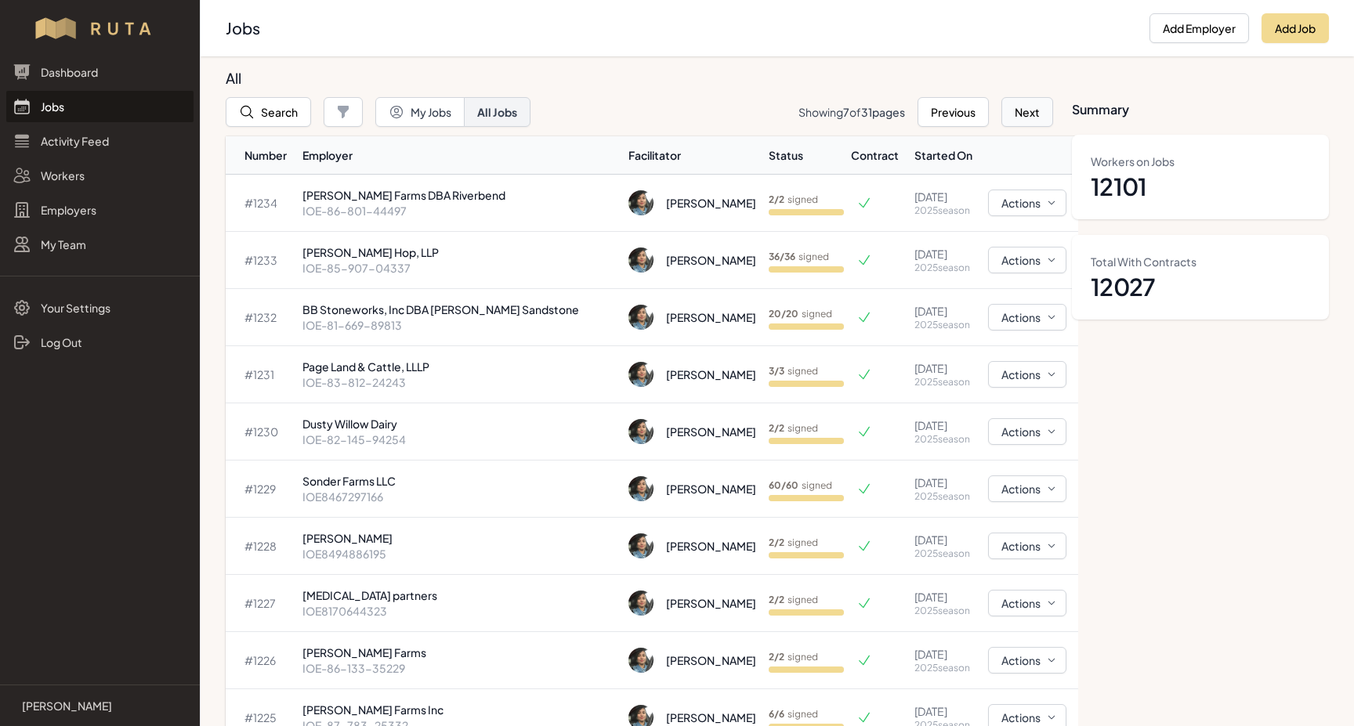
click at [1015, 110] on button "Next" at bounding box center [1027, 112] width 52 height 30
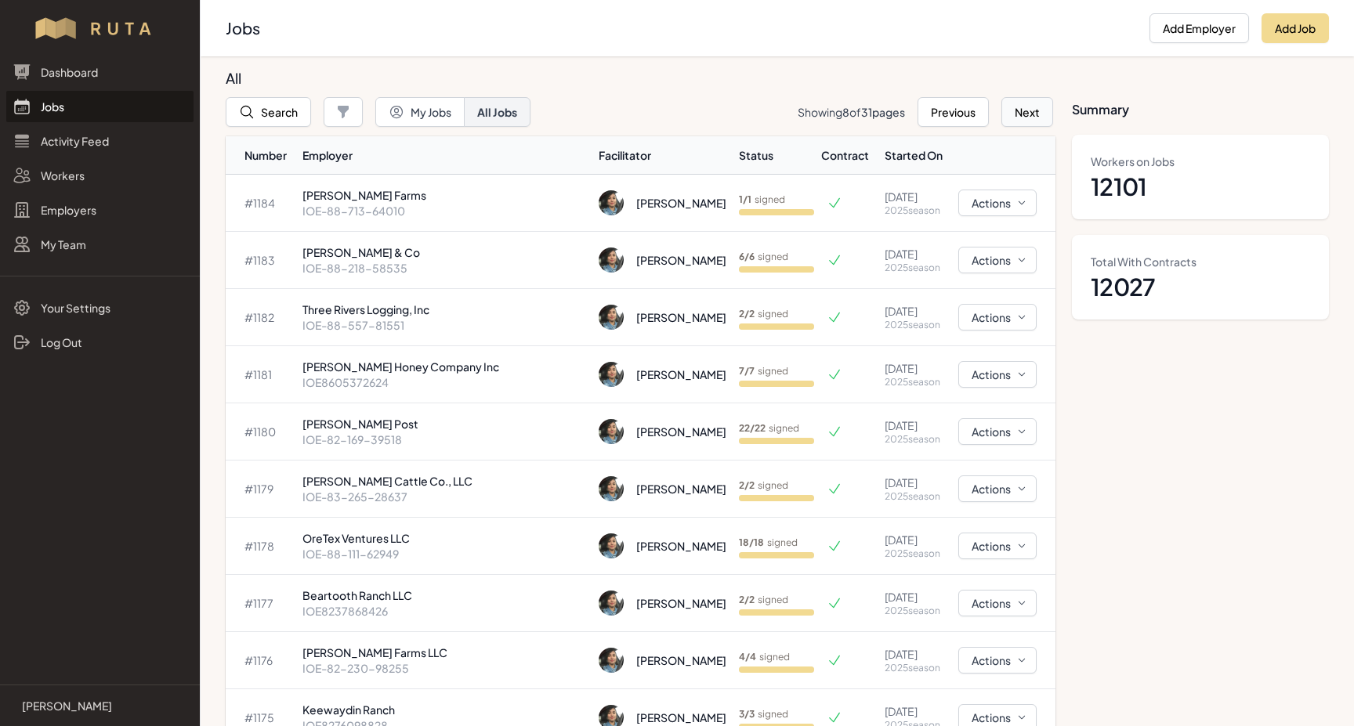
click at [1012, 110] on button "Next" at bounding box center [1027, 112] width 52 height 30
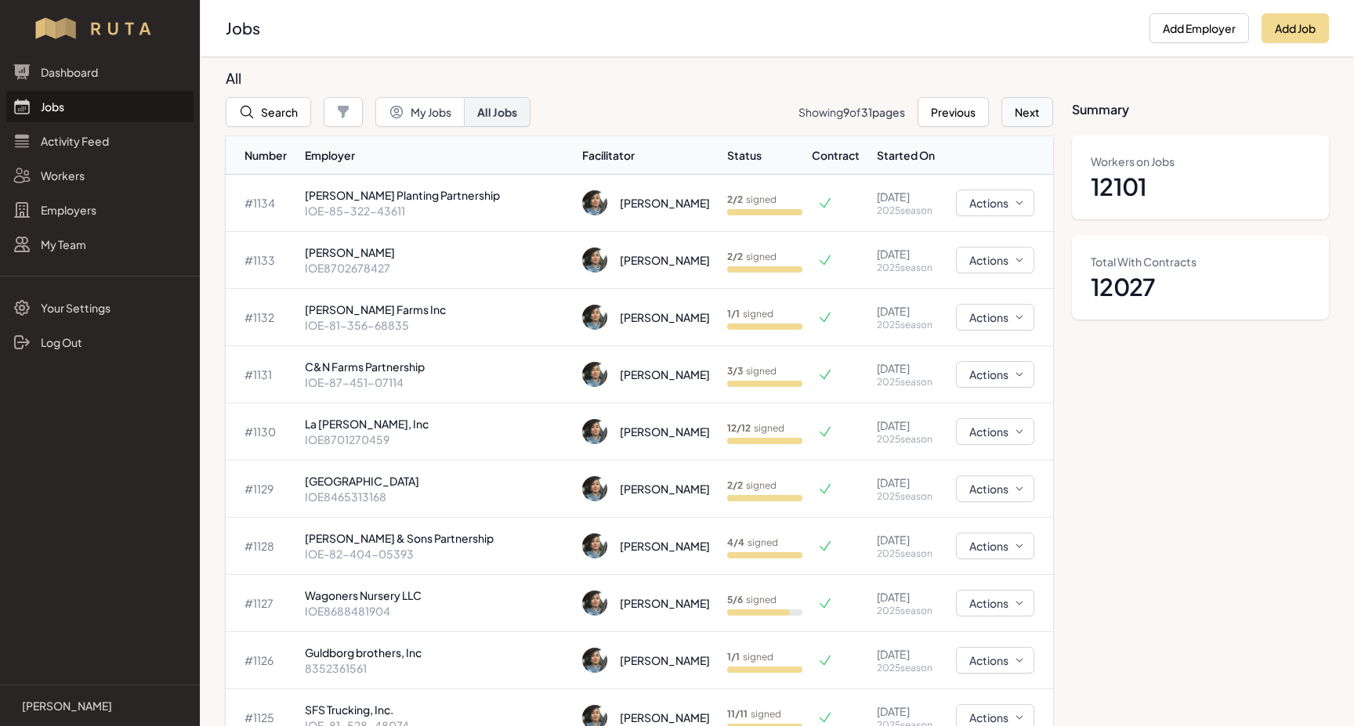
click at [1023, 103] on button "Next" at bounding box center [1027, 112] width 52 height 30
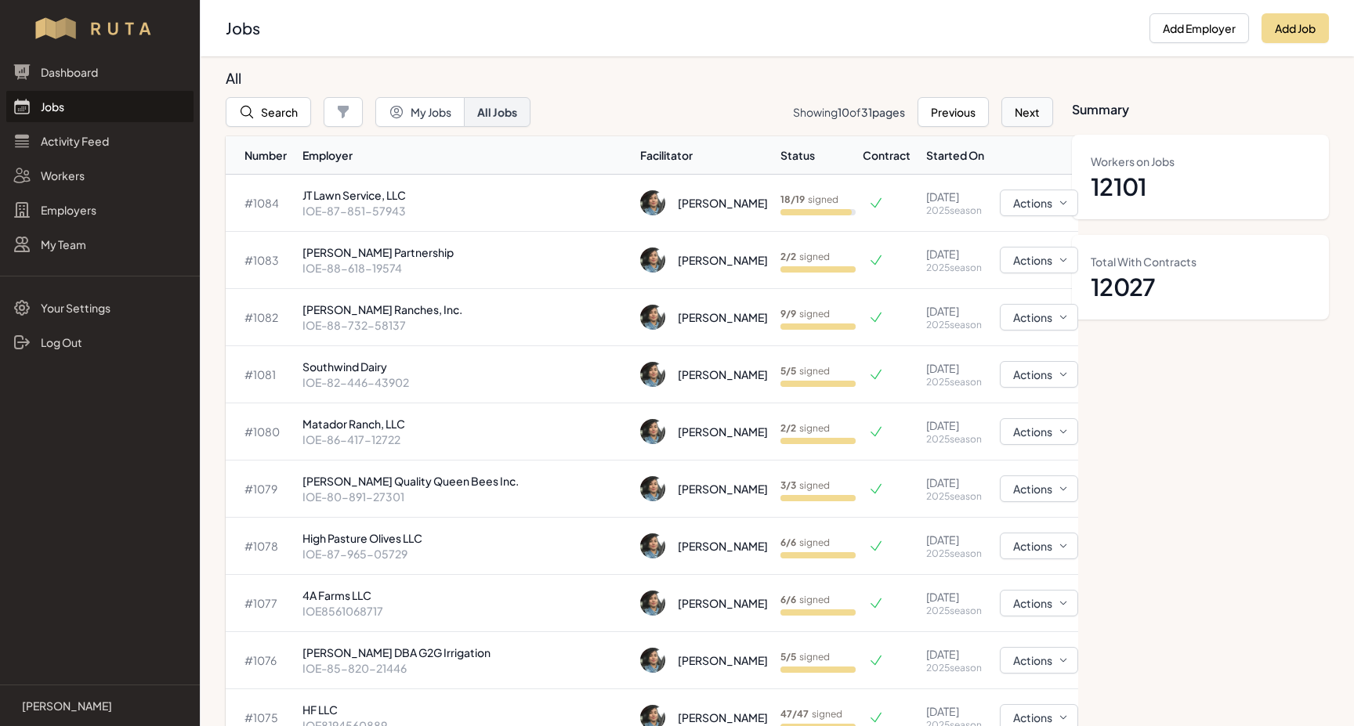
click at [1021, 114] on button "Next" at bounding box center [1027, 112] width 52 height 30
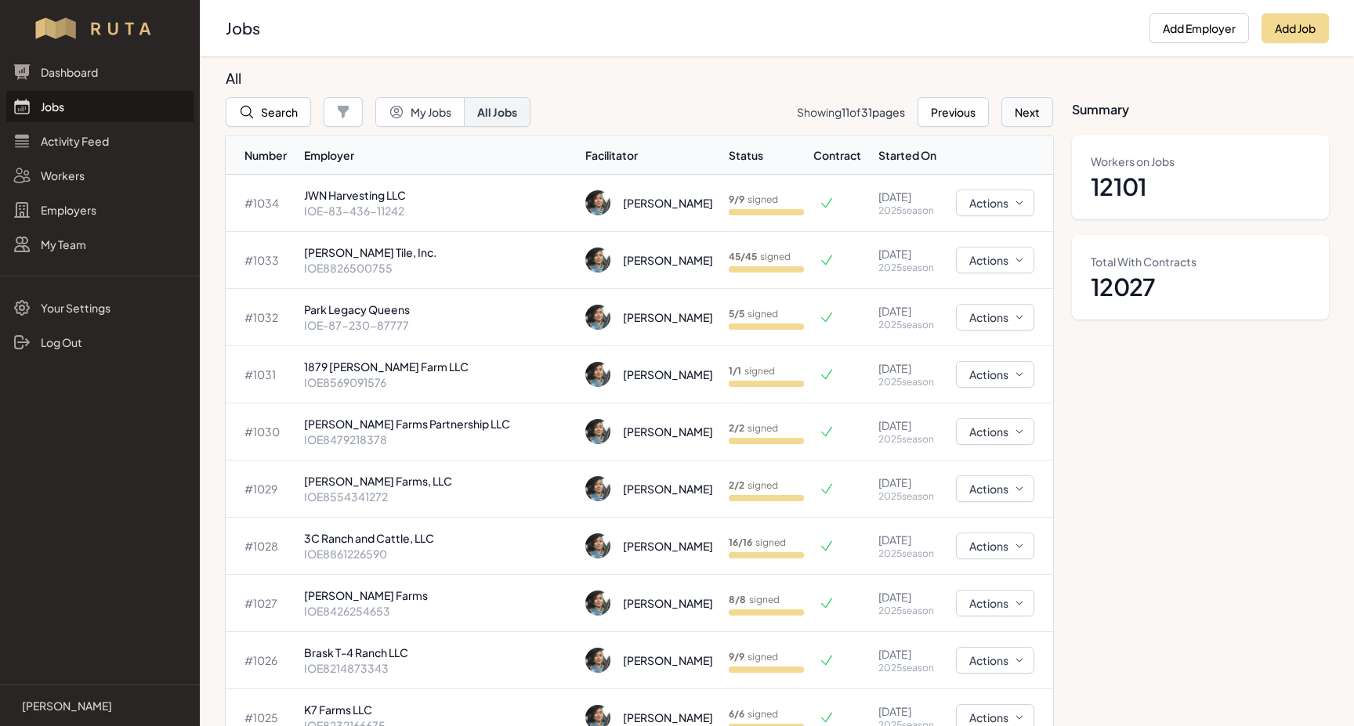
click at [1028, 112] on button "Next" at bounding box center [1027, 112] width 52 height 30
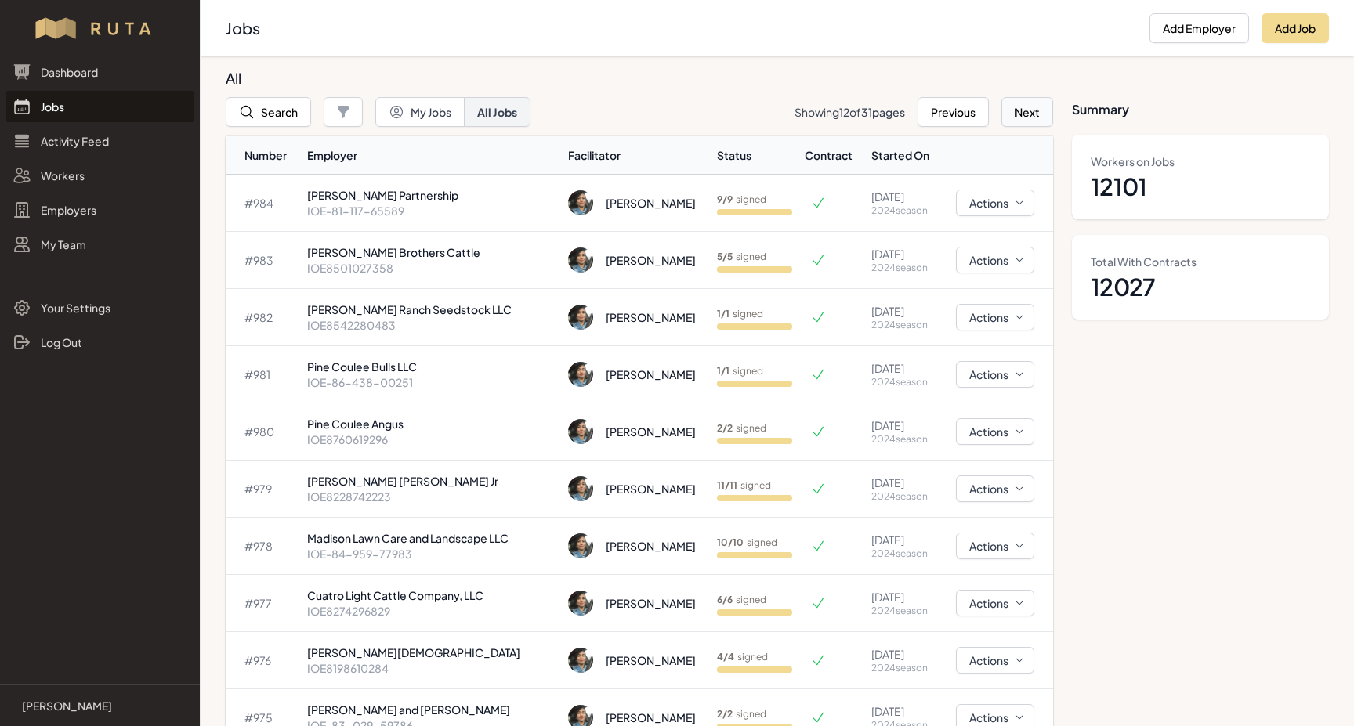
click at [1015, 113] on button "Next" at bounding box center [1027, 112] width 52 height 30
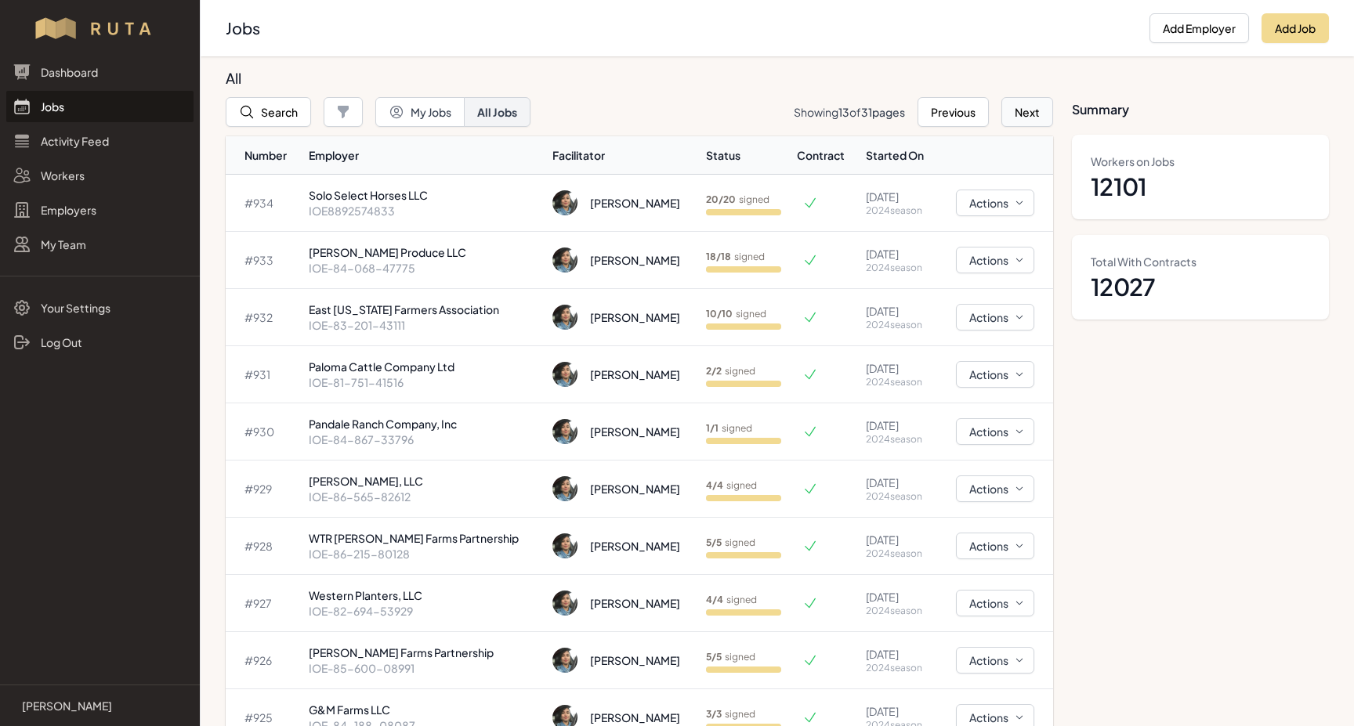
click at [1020, 112] on button "Next" at bounding box center [1027, 112] width 52 height 30
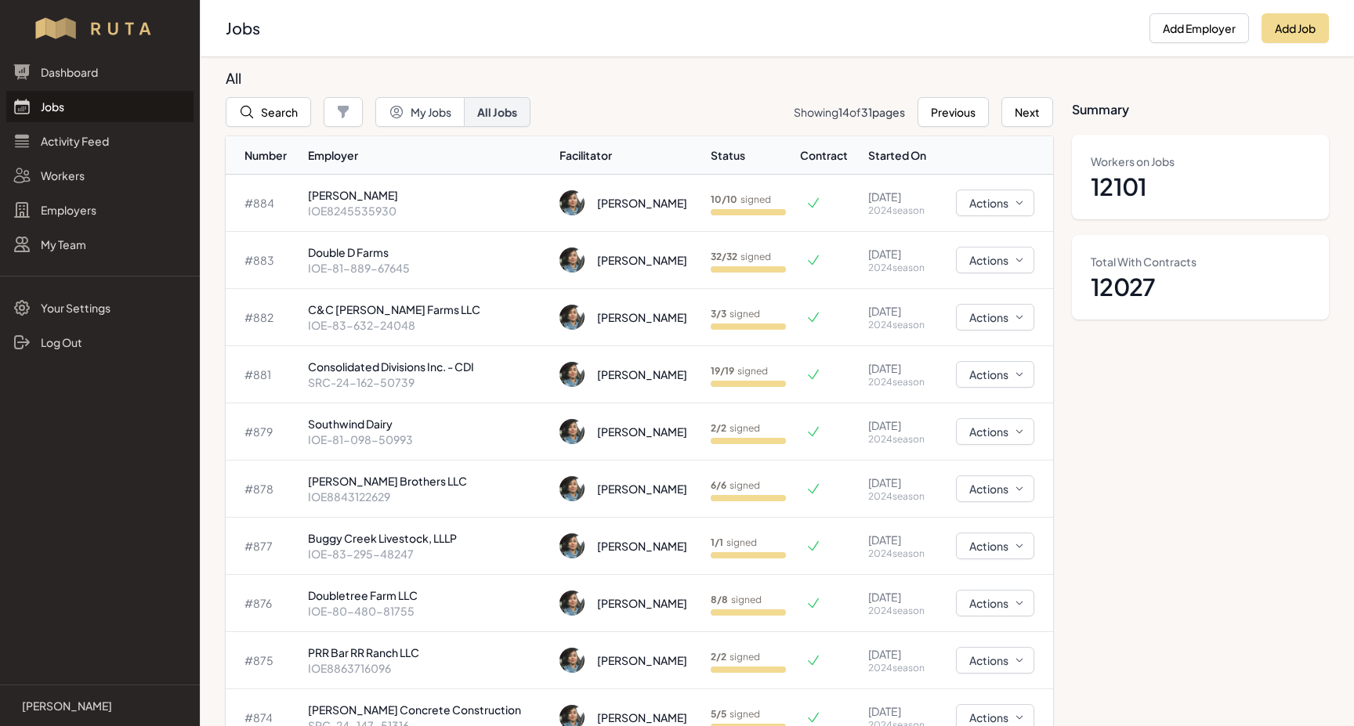
scroll to position [-1, 0]
click at [1013, 114] on button "Next" at bounding box center [1027, 112] width 52 height 30
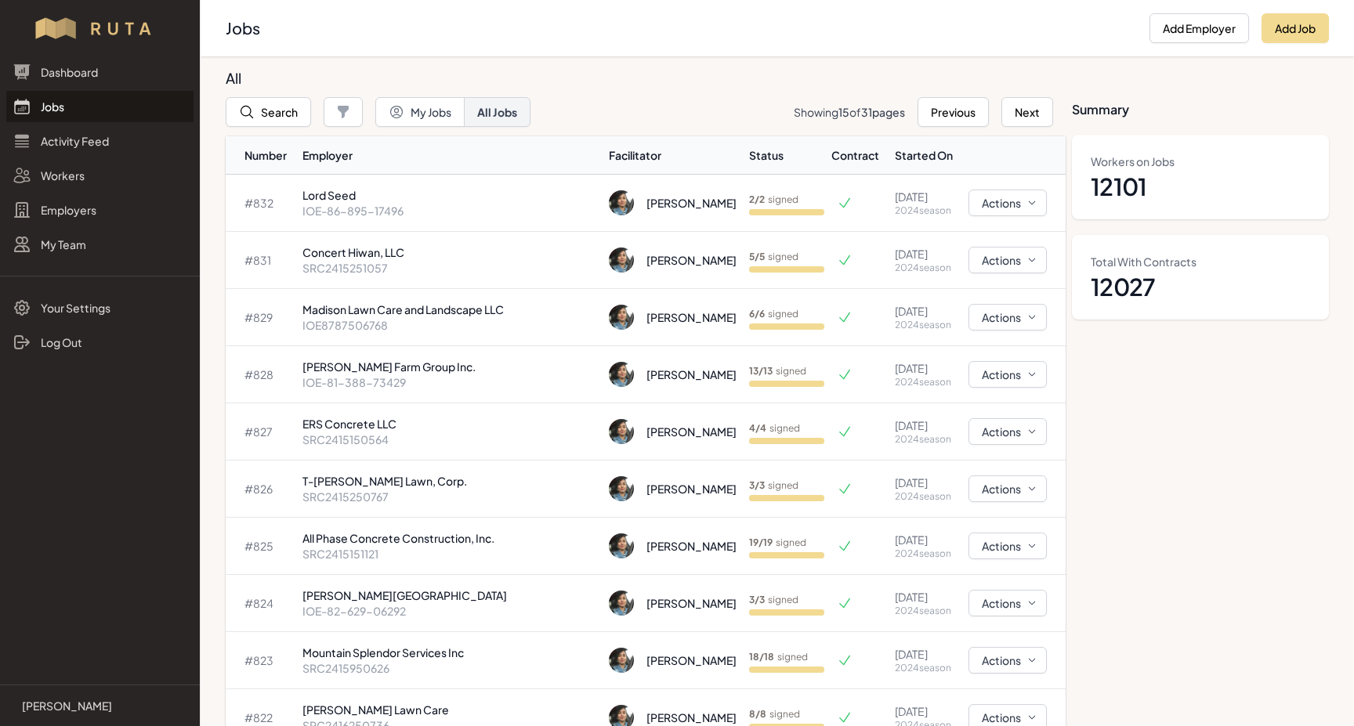
scroll to position [0, 0]
click at [1023, 119] on button "Next" at bounding box center [1027, 112] width 52 height 30
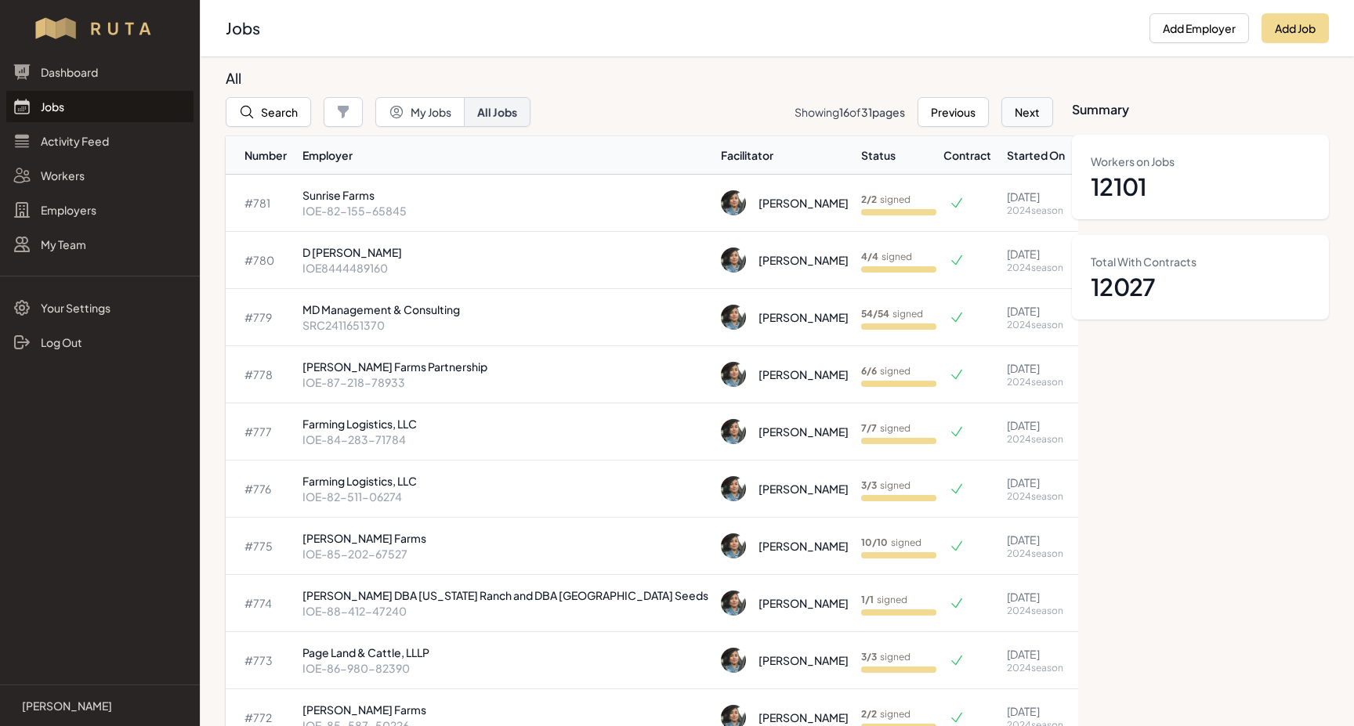
click at [1026, 116] on button "Next" at bounding box center [1027, 112] width 52 height 30
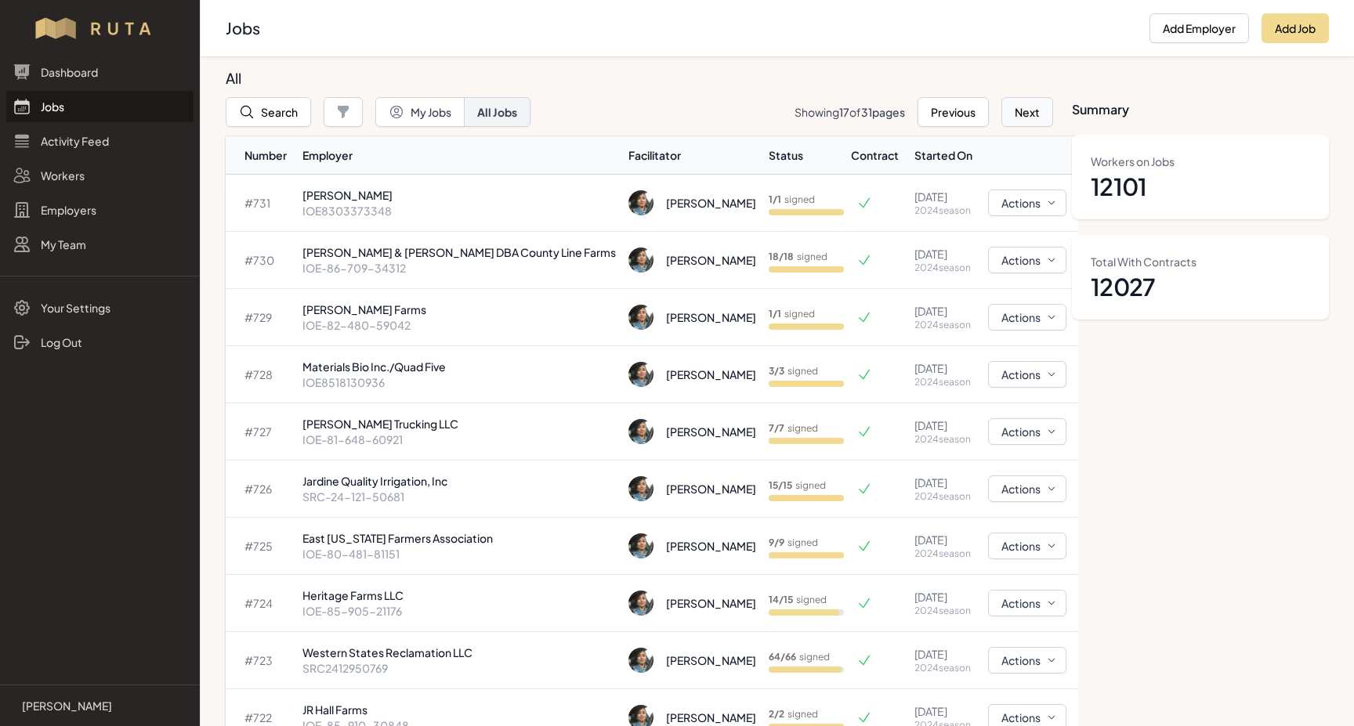
click at [1029, 113] on button "Next" at bounding box center [1027, 112] width 52 height 30
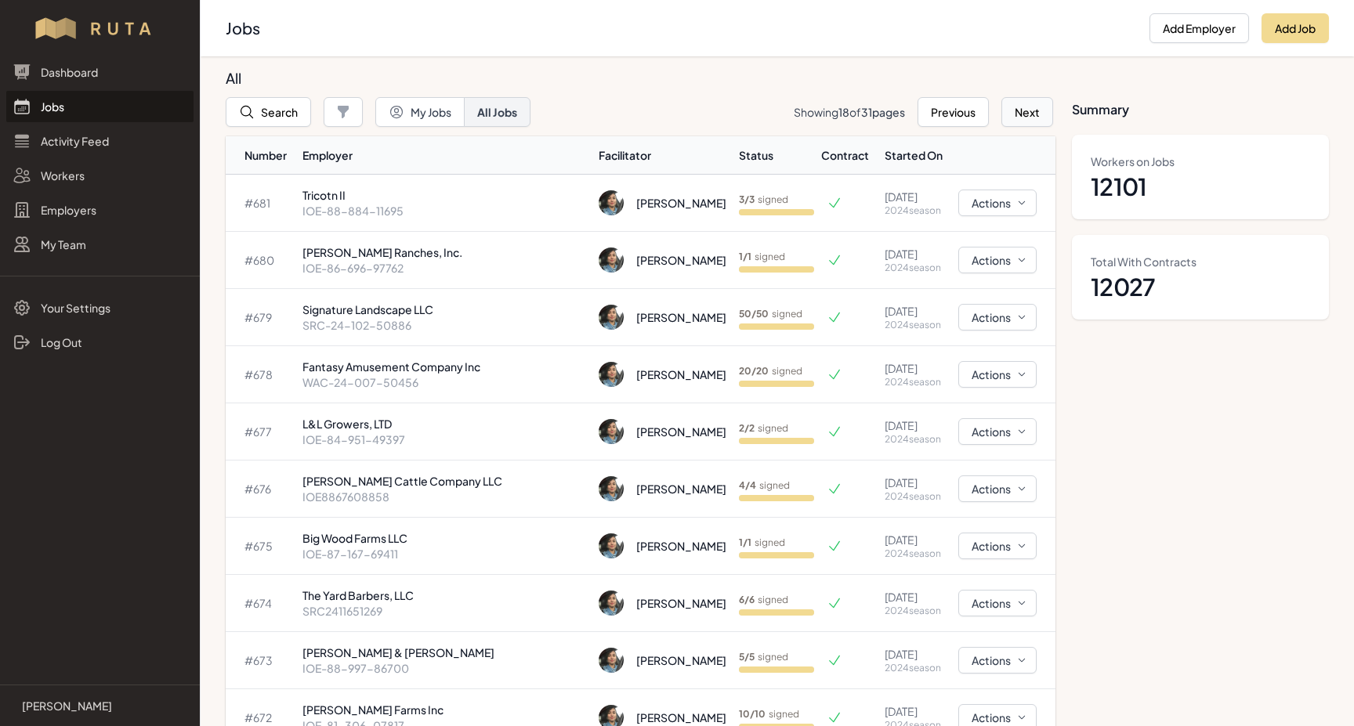
click at [1025, 110] on button "Next" at bounding box center [1027, 112] width 52 height 30
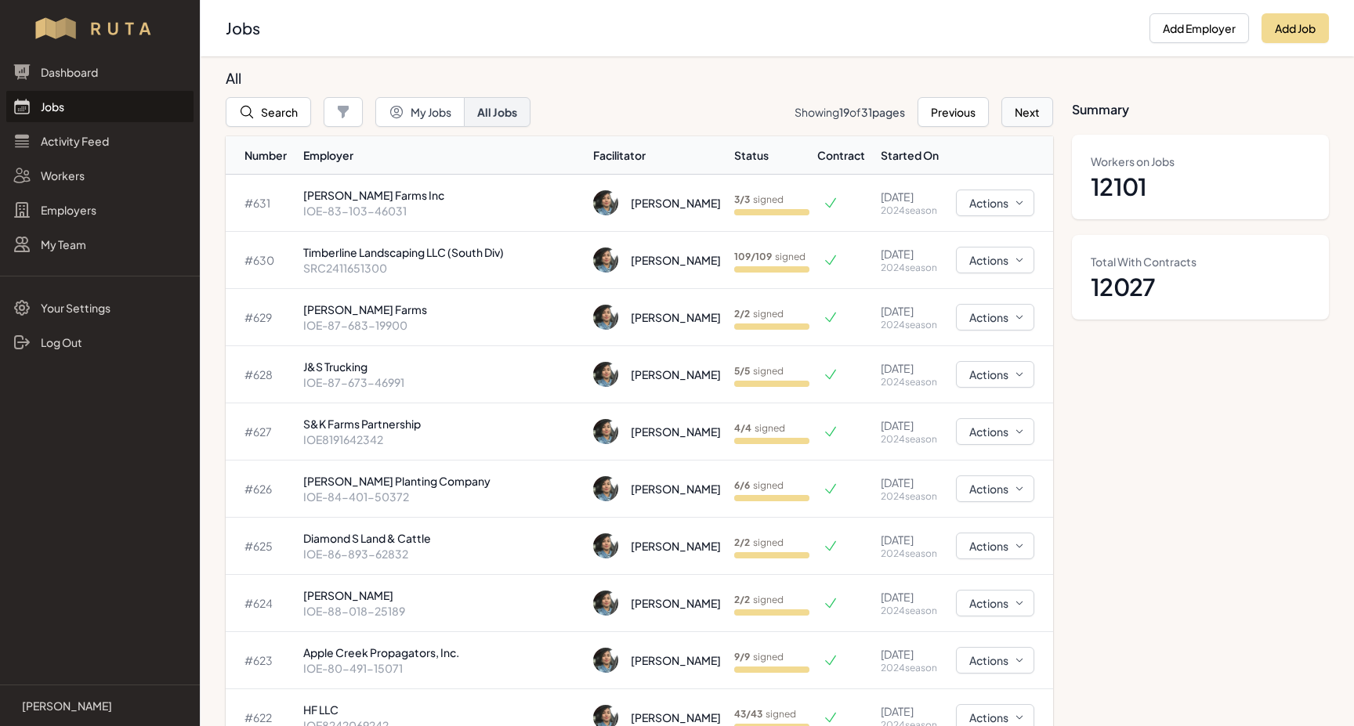
click at [1030, 112] on button "Next" at bounding box center [1027, 112] width 52 height 30
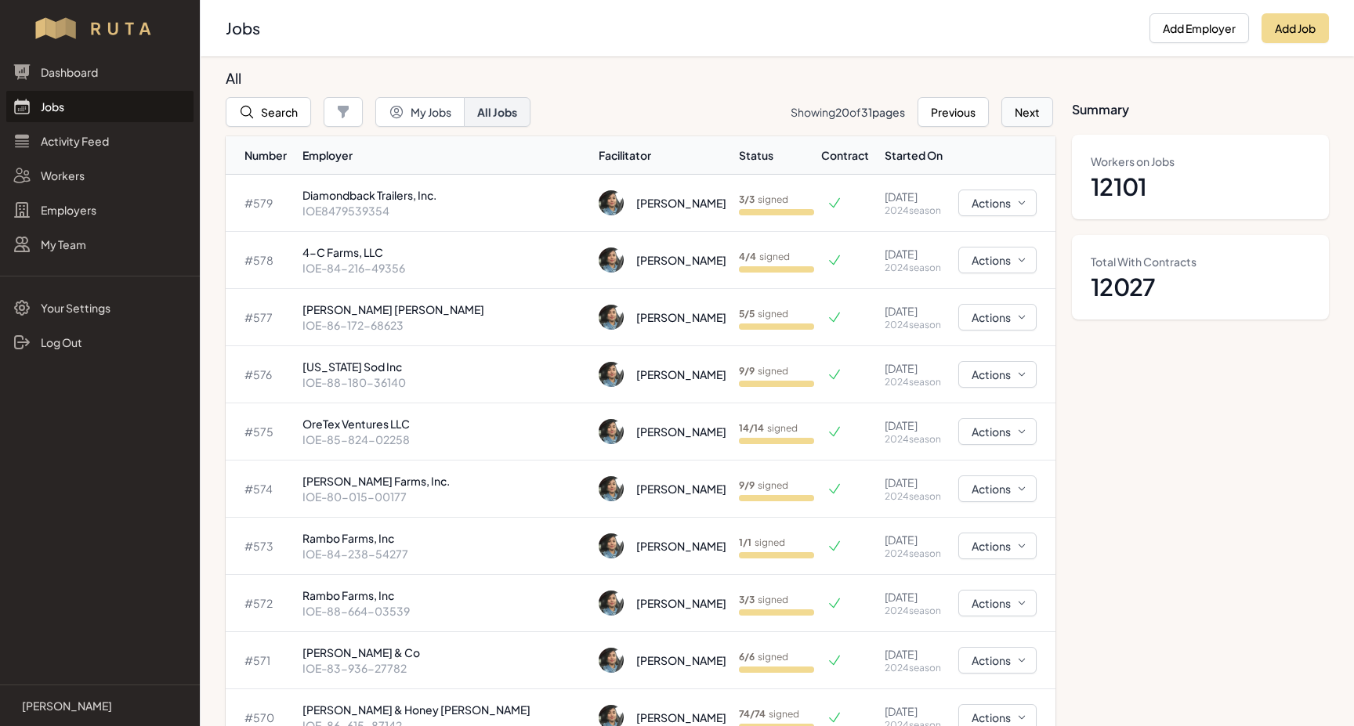
click at [1033, 113] on button "Next" at bounding box center [1027, 112] width 52 height 30
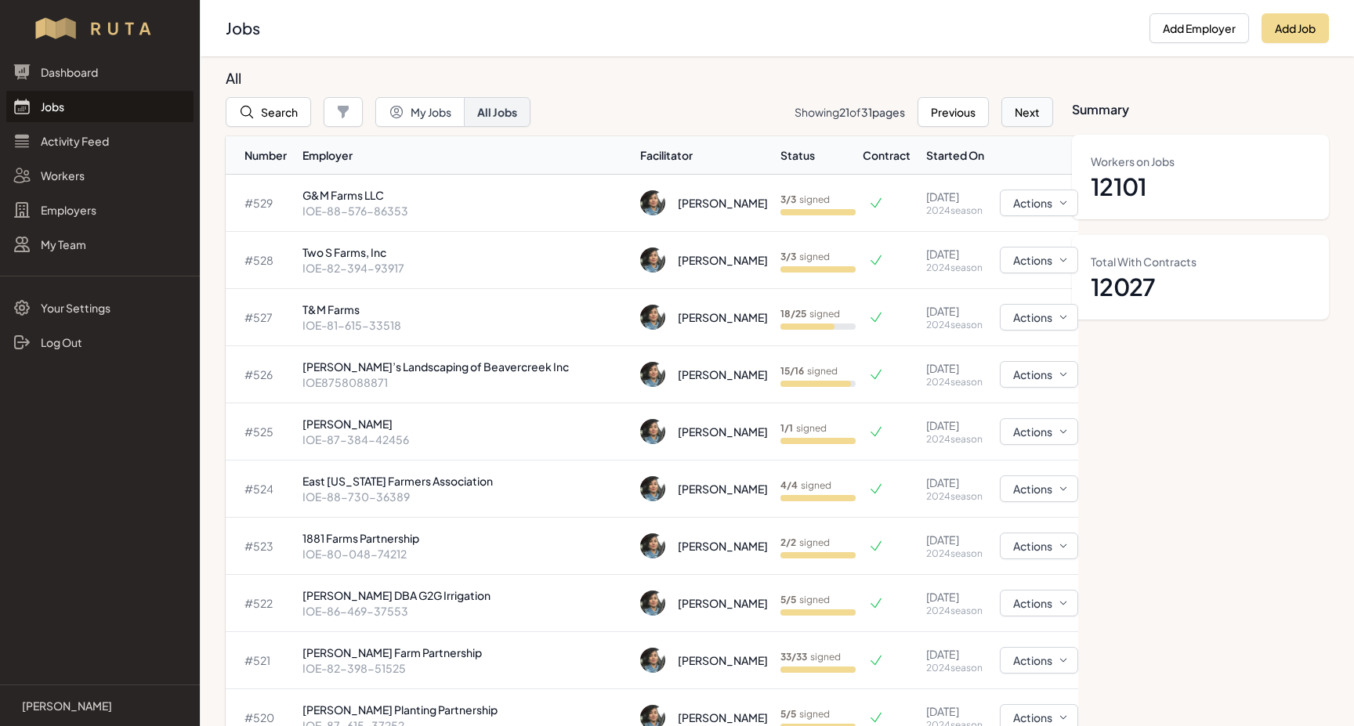
click at [1025, 117] on button "Next" at bounding box center [1027, 112] width 52 height 30
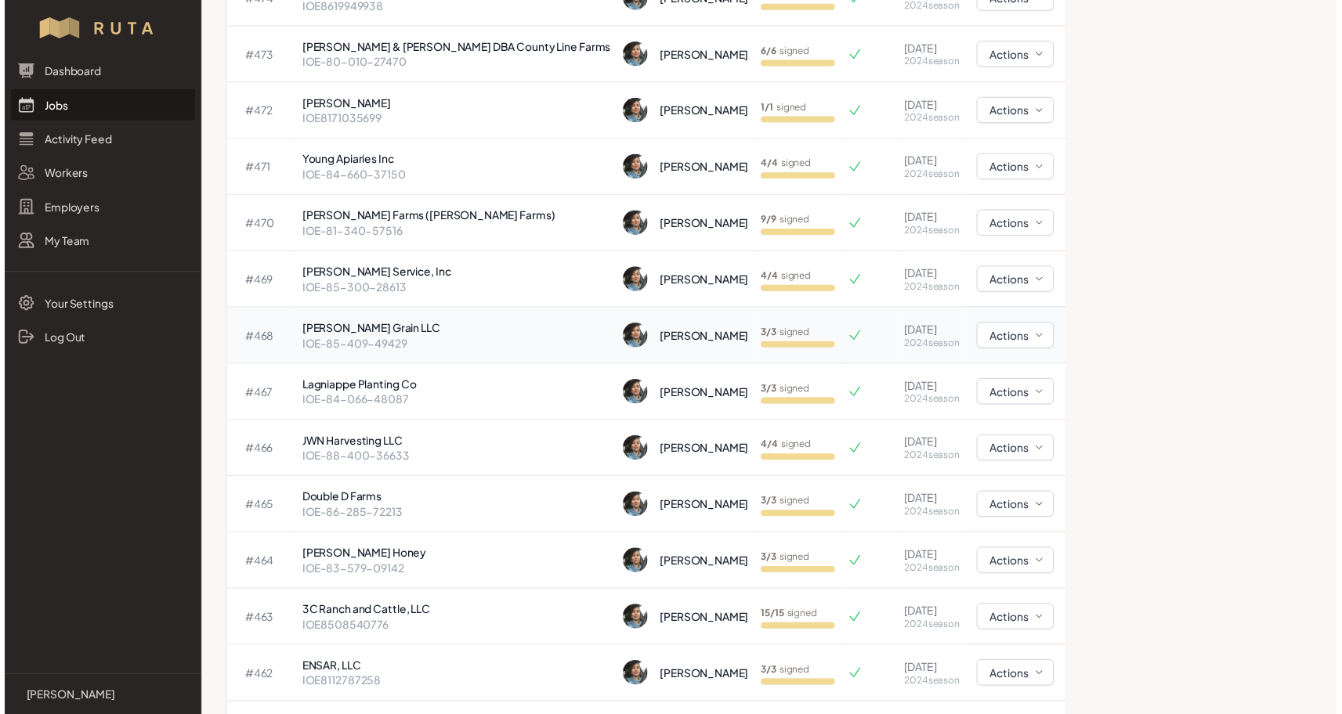
scroll to position [492, 0]
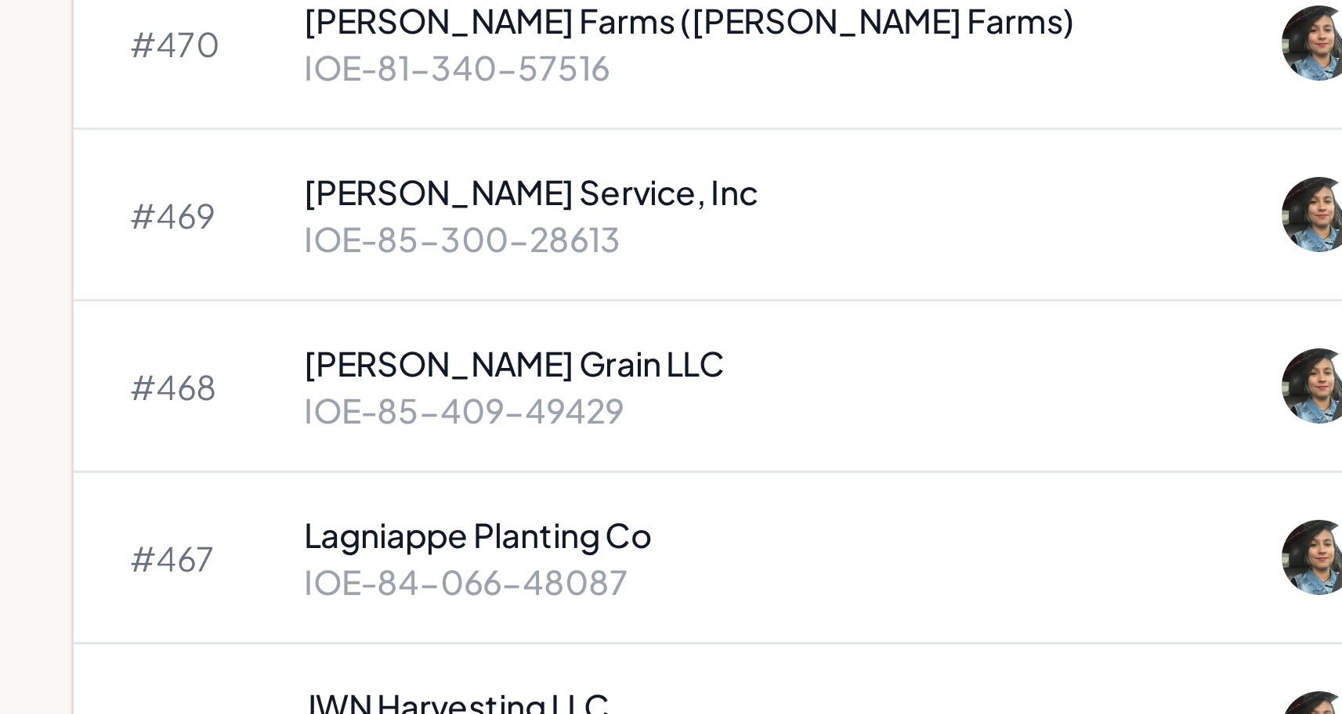
click at [306, 340] on p "IOE-85-409-49429" at bounding box center [458, 348] width 313 height 16
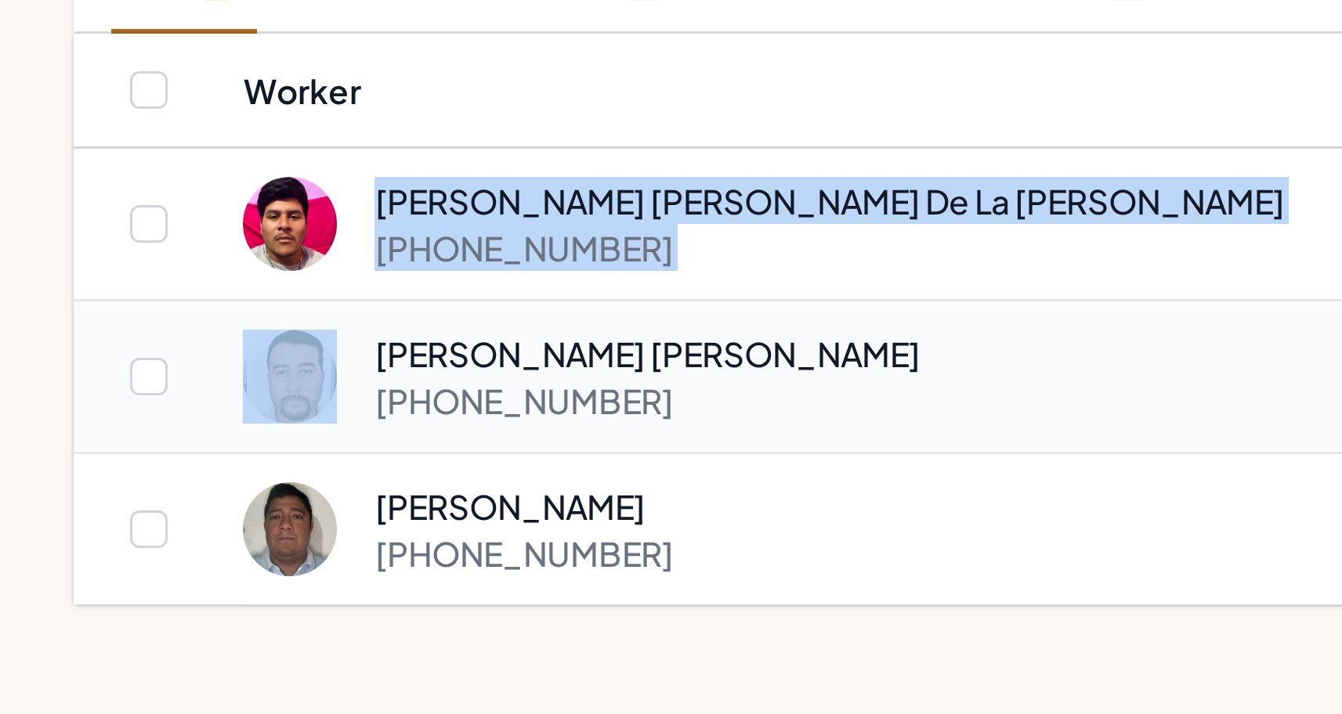
drag, startPoint x: 128, startPoint y: 92, endPoint x: 120, endPoint y: 136, distance: 44.7
click at [226, 261] on tbody "[PERSON_NAME] [PERSON_NAME] De La [PERSON_NAME] [PHONE_NUMBER] Contract Ready R…" at bounding box center [771, 337] width 1091 height 153
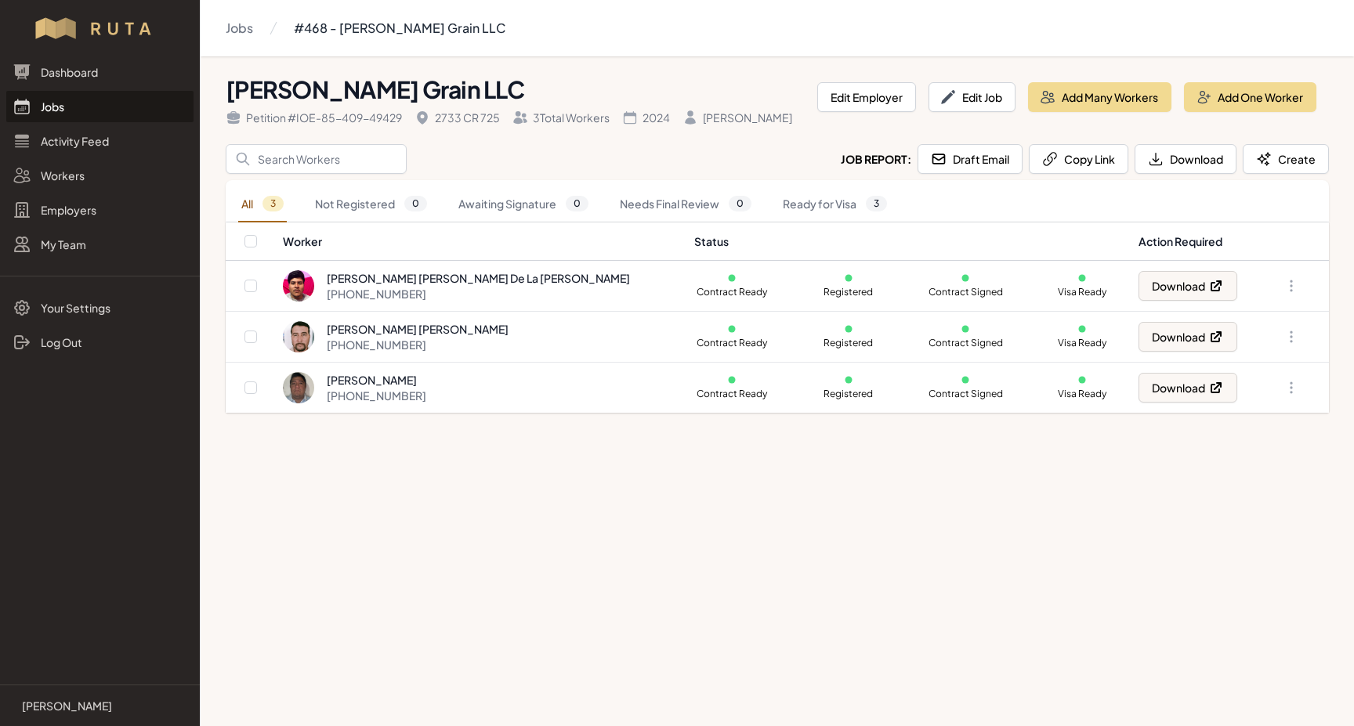
click at [37, 107] on link "Jobs" at bounding box center [99, 106] width 187 height 31
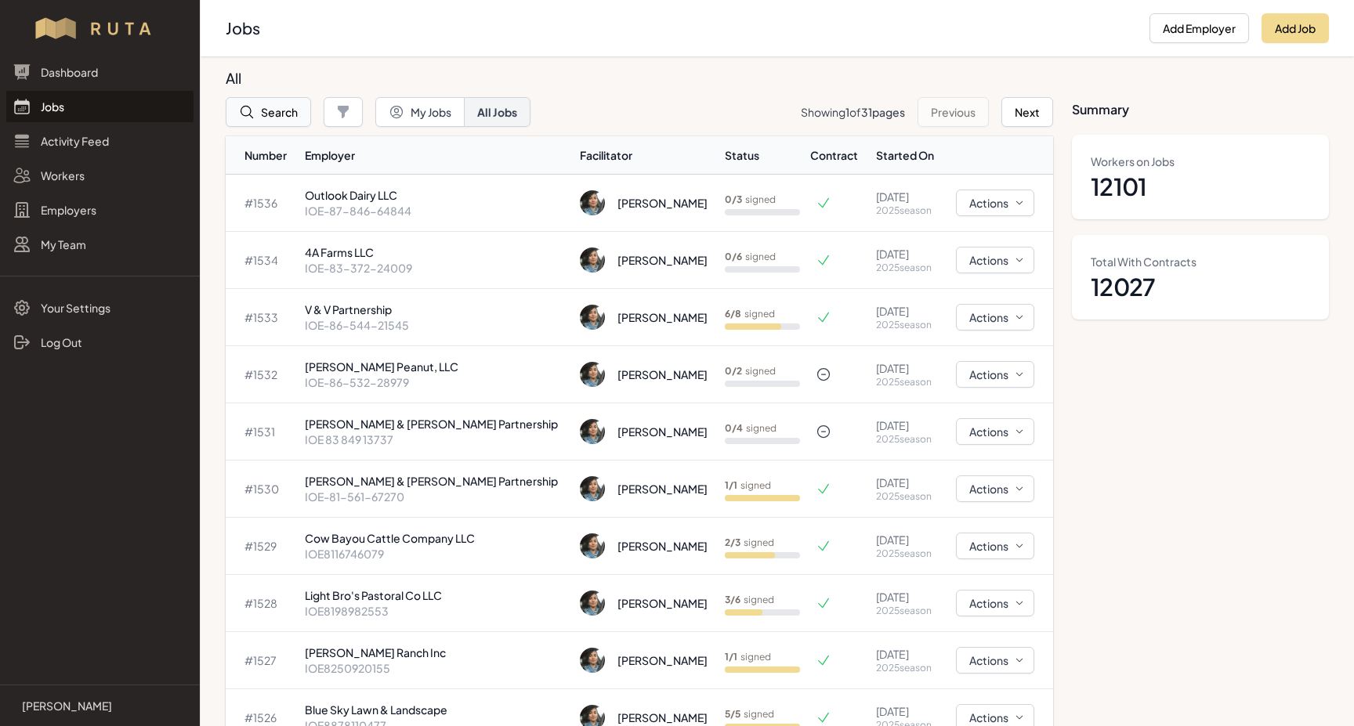
click at [271, 113] on button "Search" at bounding box center [268, 112] width 85 height 30
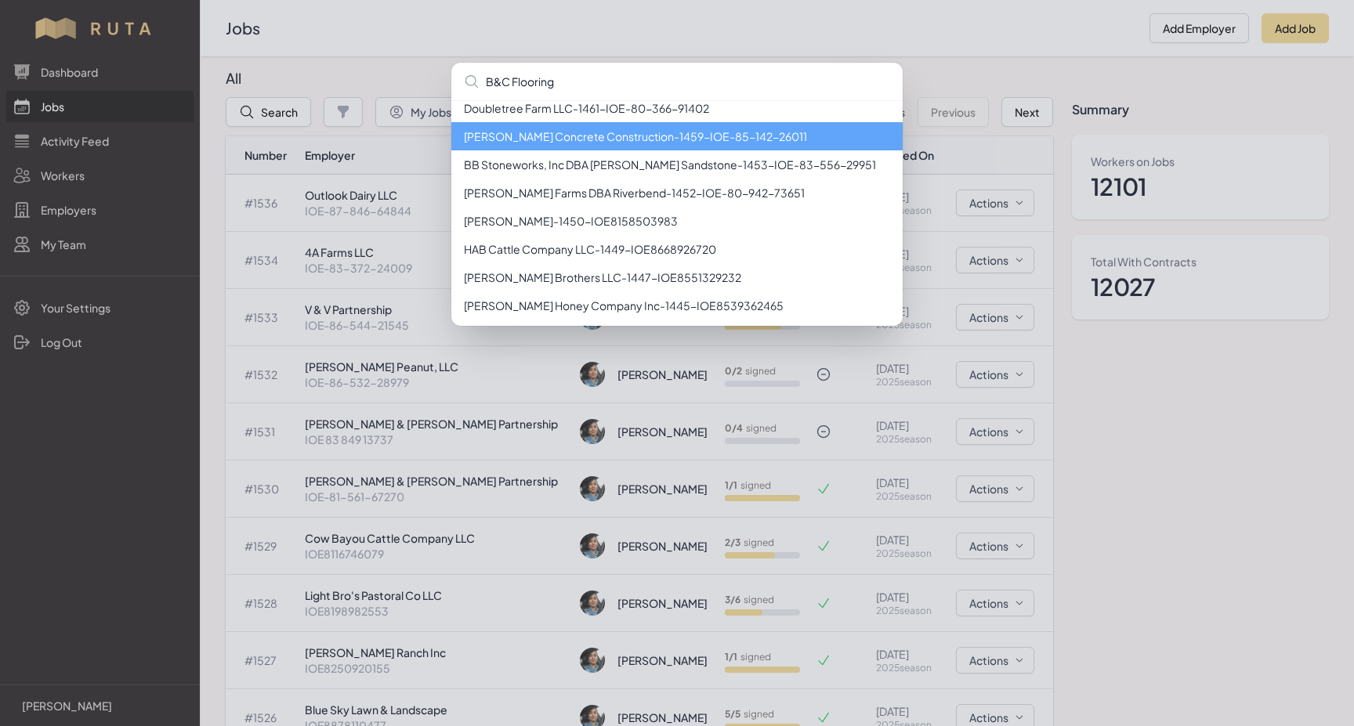
scroll to position [479, 0]
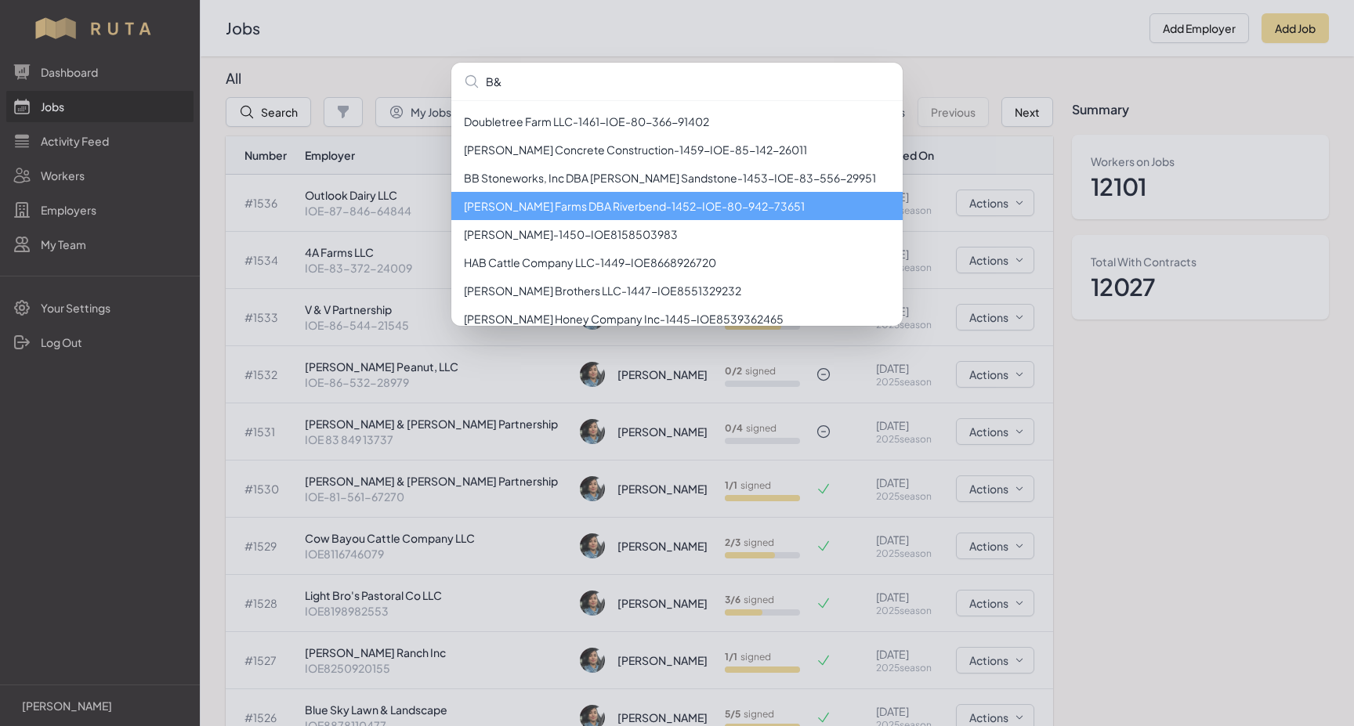
type input "B"
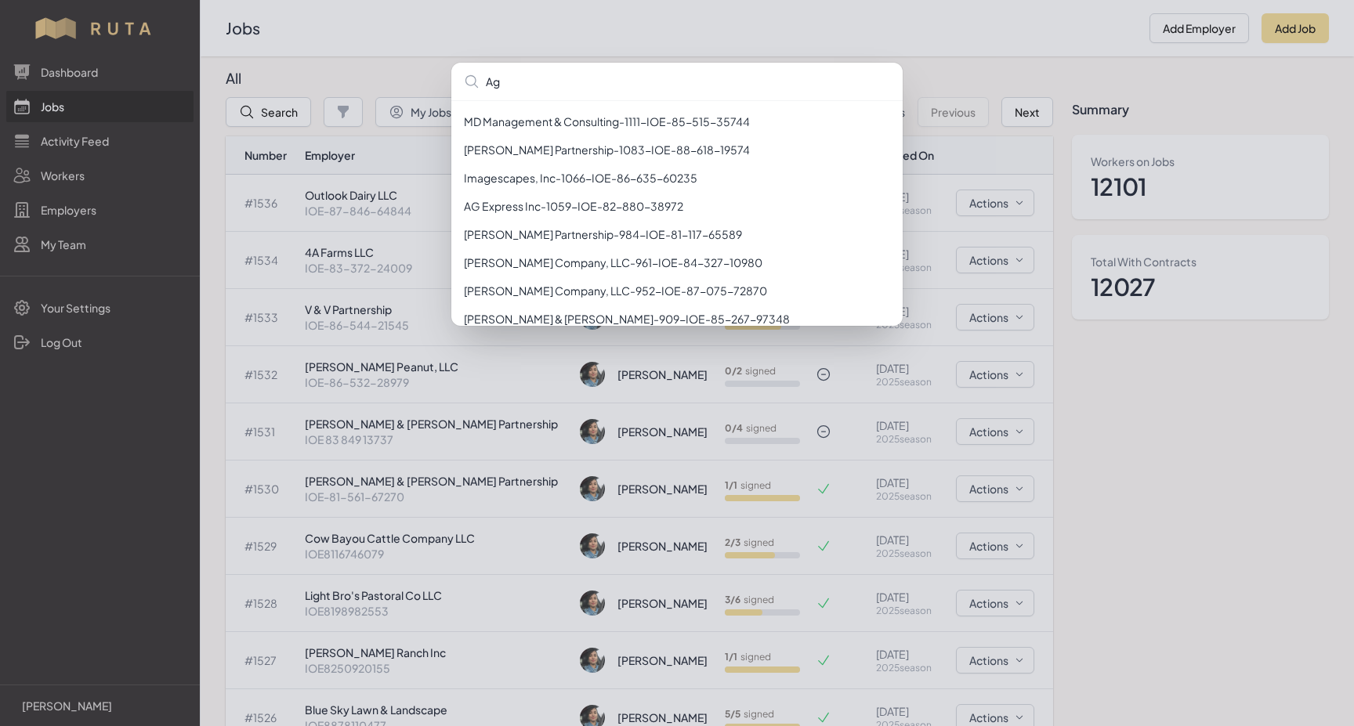
scroll to position [0, 0]
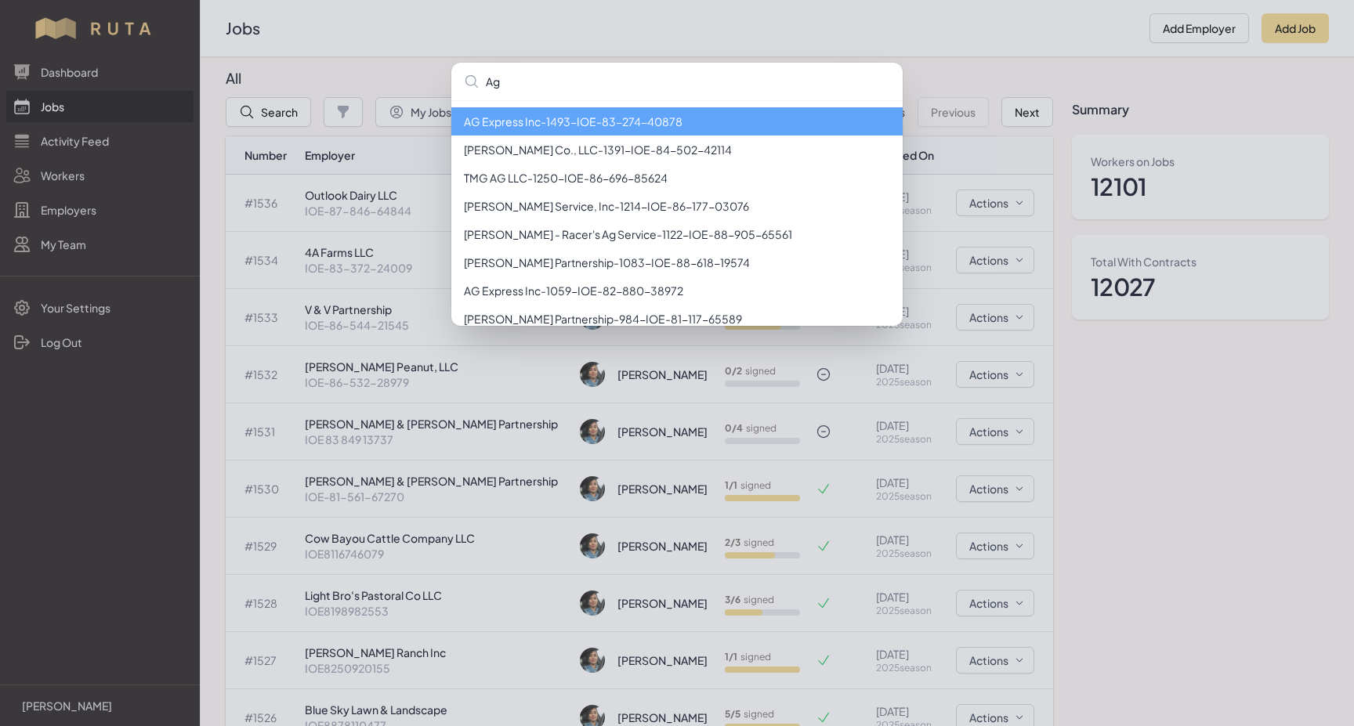
type input "Ag"
click at [580, 121] on li "AG Express Inc - 1493 - IOE-83-274-40878" at bounding box center [676, 121] width 451 height 28
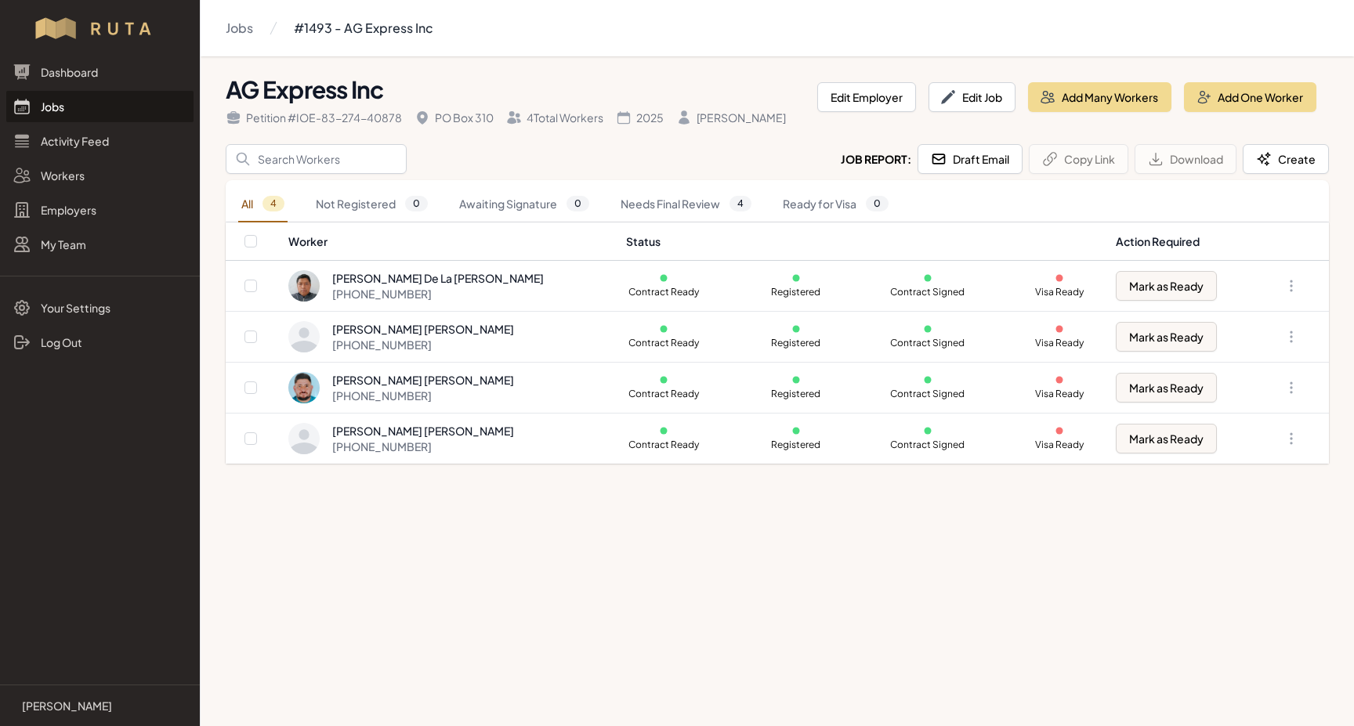
click at [59, 104] on link "Jobs" at bounding box center [99, 106] width 187 height 31
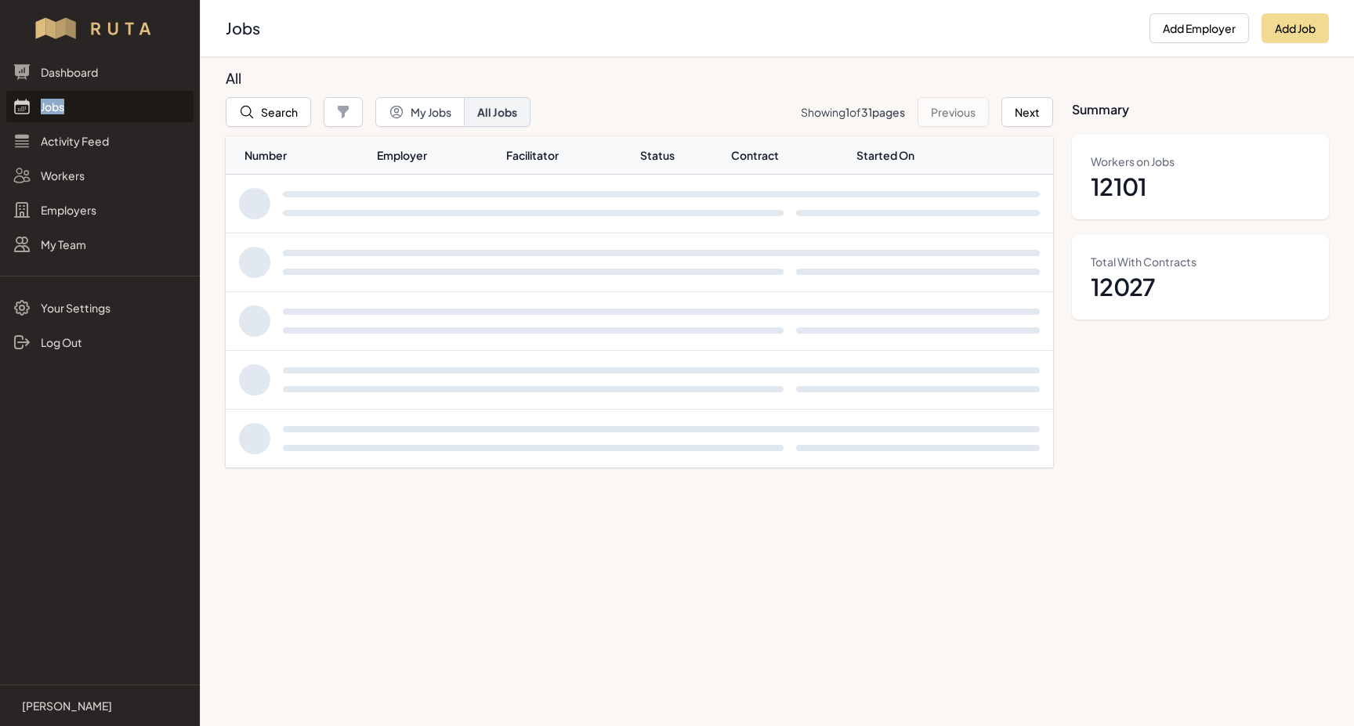
click at [59, 104] on link "Jobs" at bounding box center [99, 106] width 187 height 31
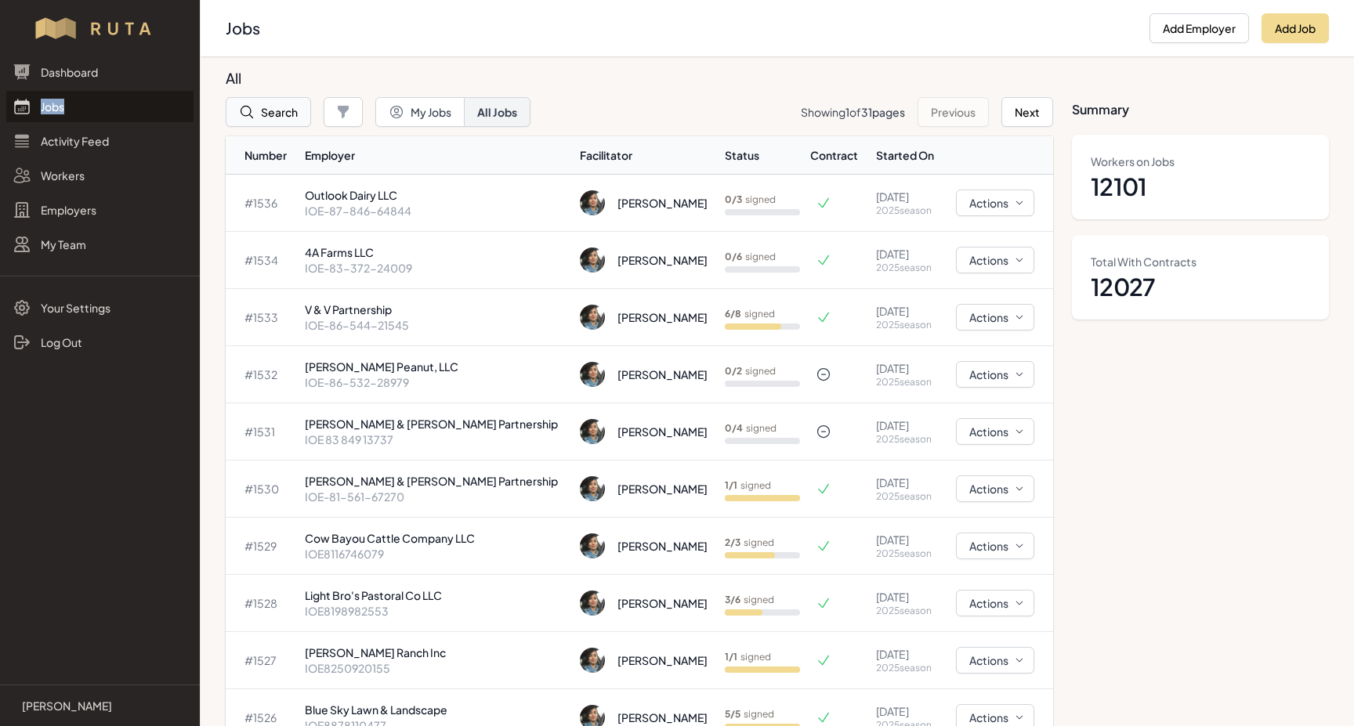
click at [274, 124] on button "Search" at bounding box center [268, 112] width 85 height 30
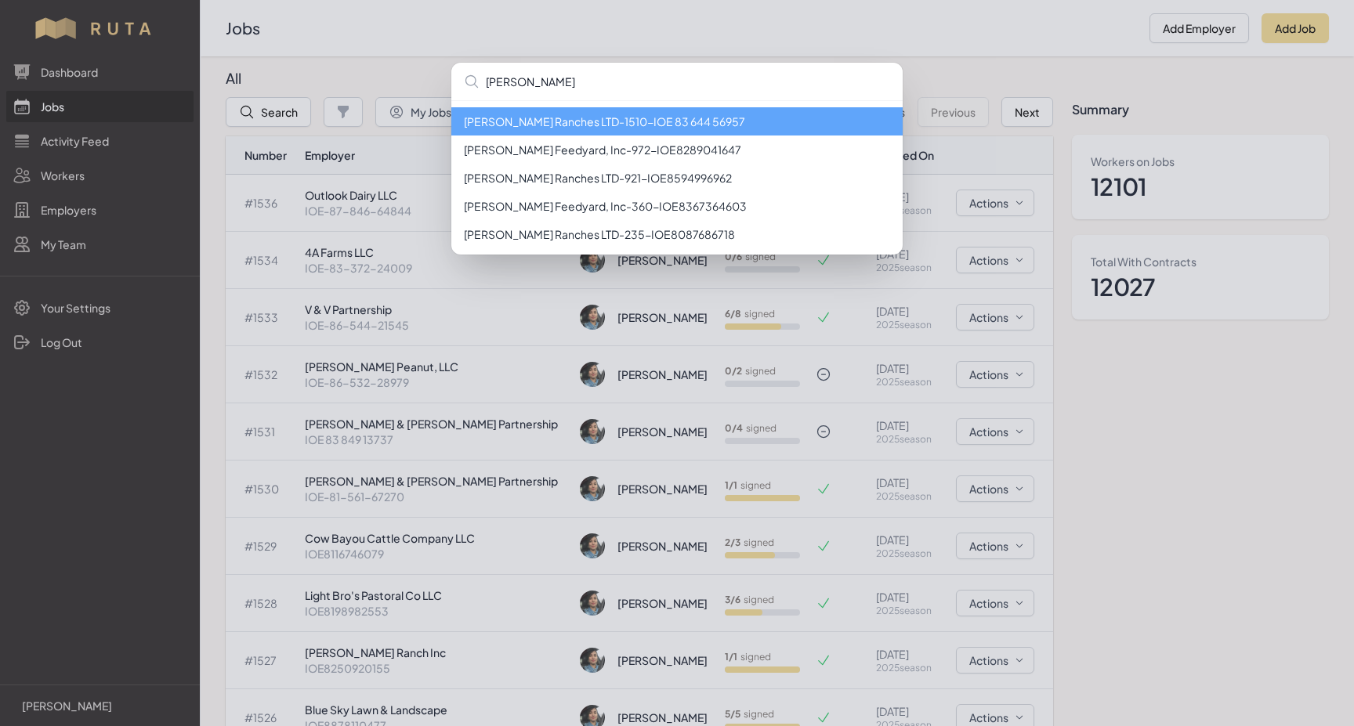
type input "[PERSON_NAME]"
click at [539, 120] on li "[PERSON_NAME] Ranches LTD - 1510 - IOE 83 644 56957" at bounding box center [676, 121] width 451 height 28
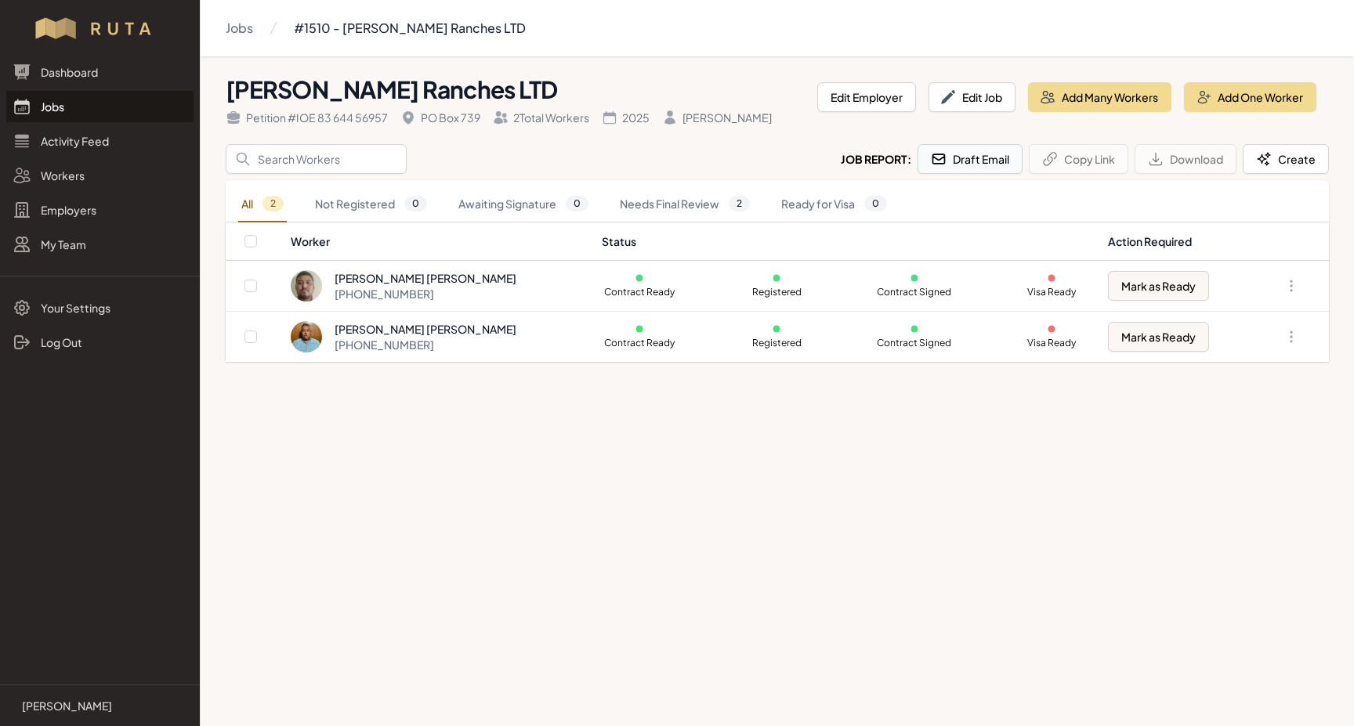
click at [974, 163] on button "Draft Email" at bounding box center [969, 159] width 105 height 30
click at [35, 99] on link "Jobs" at bounding box center [99, 106] width 187 height 31
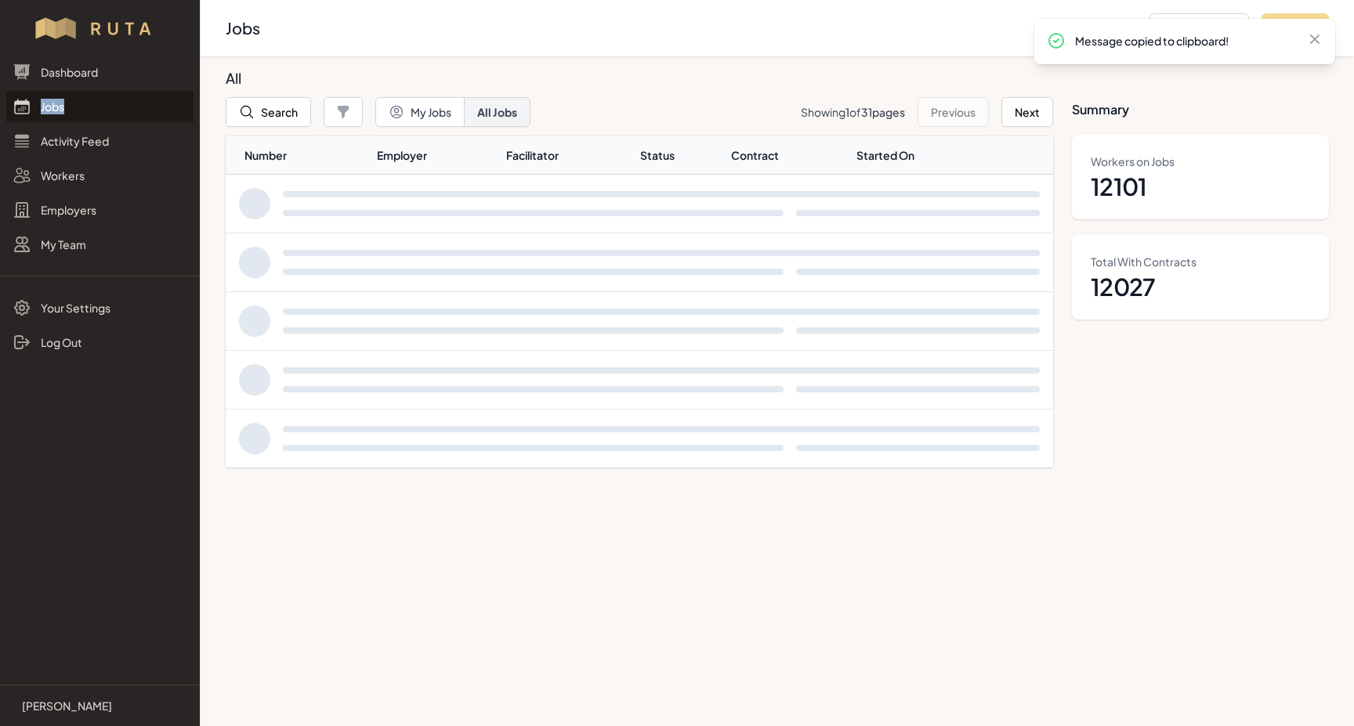
click at [35, 99] on link "Jobs" at bounding box center [99, 106] width 187 height 31
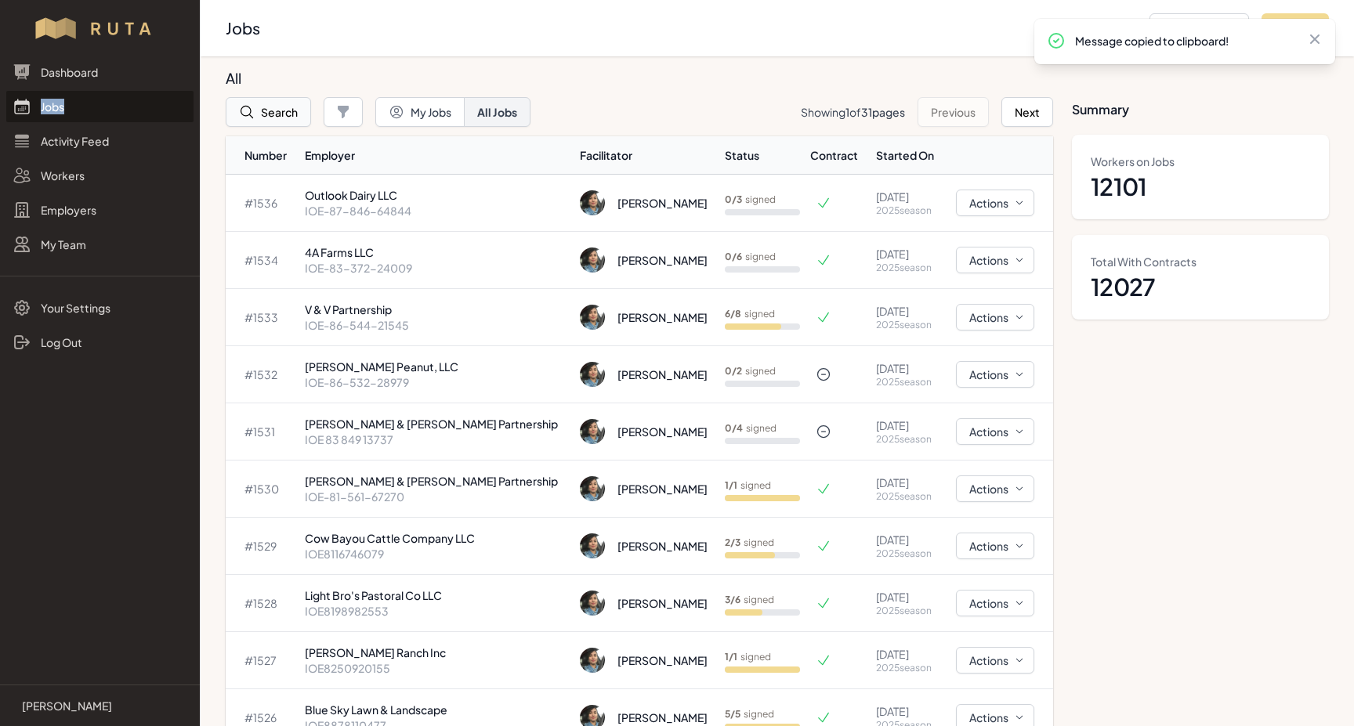
click at [300, 118] on button "Search" at bounding box center [268, 112] width 85 height 30
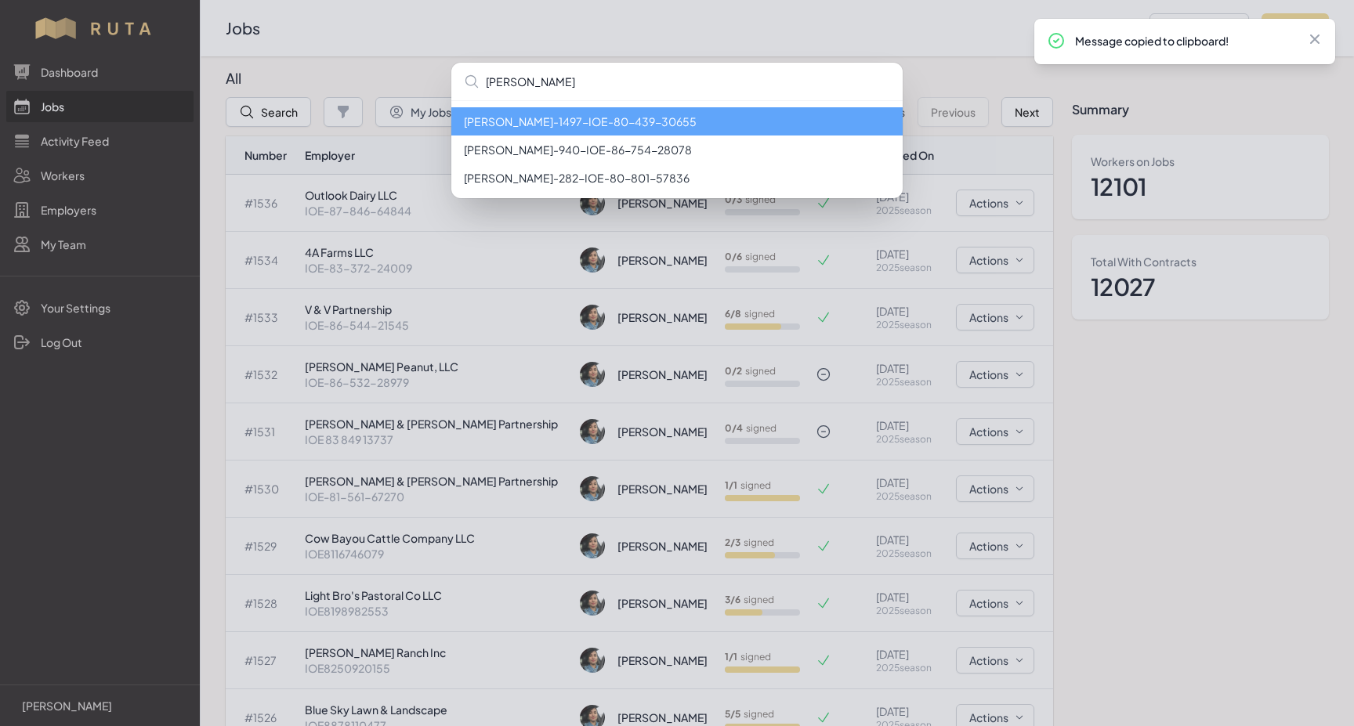
type input "[PERSON_NAME]"
click at [555, 123] on li "[PERSON_NAME] - 1497 - IOE-80-439-30655" at bounding box center [676, 121] width 451 height 28
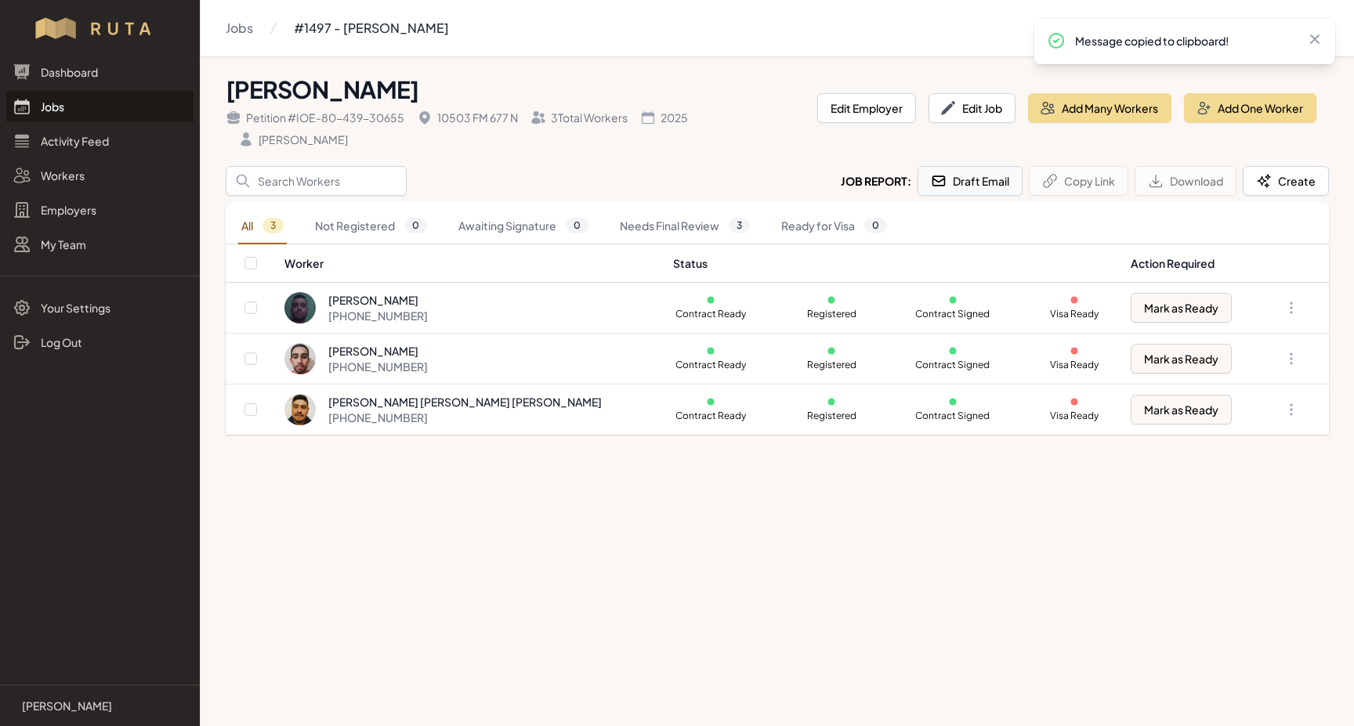
click at [953, 188] on button "Draft Email" at bounding box center [969, 181] width 105 height 30
click at [49, 104] on link "Jobs" at bounding box center [99, 106] width 187 height 31
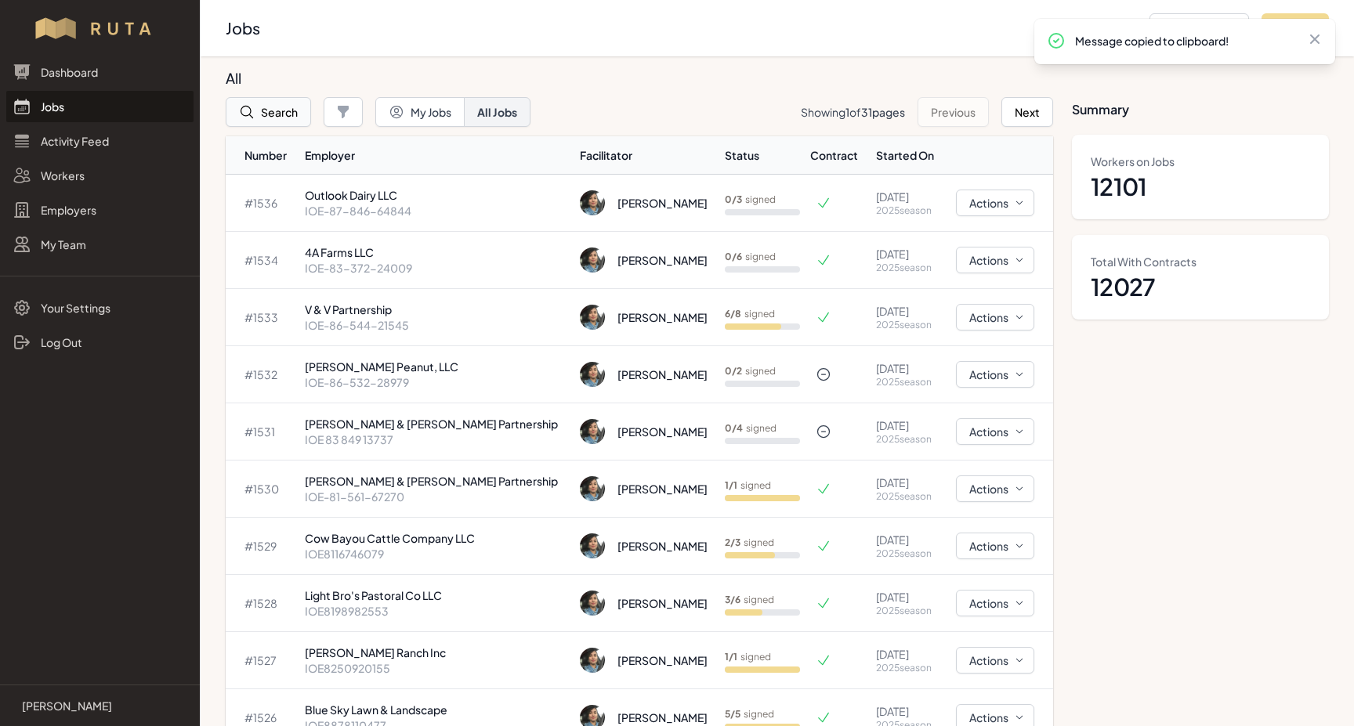
click at [280, 118] on button "Search" at bounding box center [268, 112] width 85 height 30
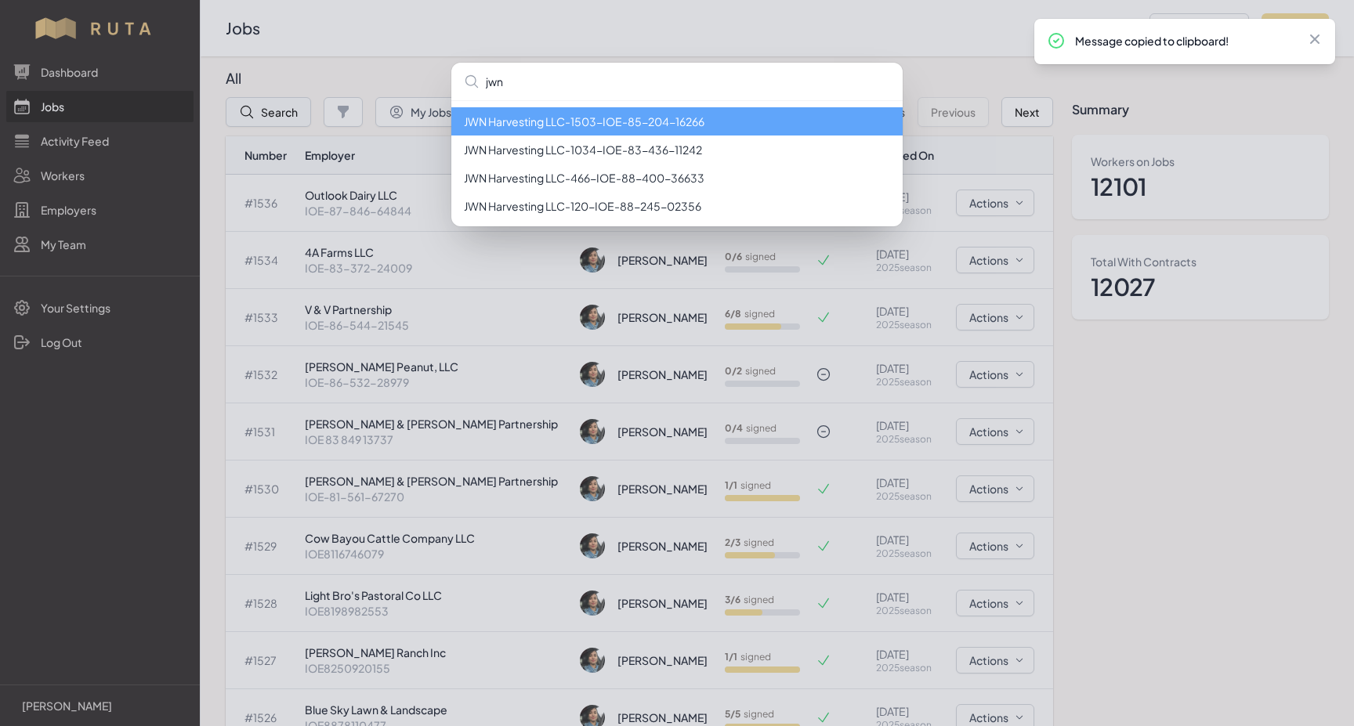
type input "own"
drag, startPoint x: 280, startPoint y: 118, endPoint x: 786, endPoint y: 121, distance: 506.1
click at [786, 121] on li "JWN Harvesting LLC - 1503 - IOE-85-204-16266" at bounding box center [676, 121] width 451 height 28
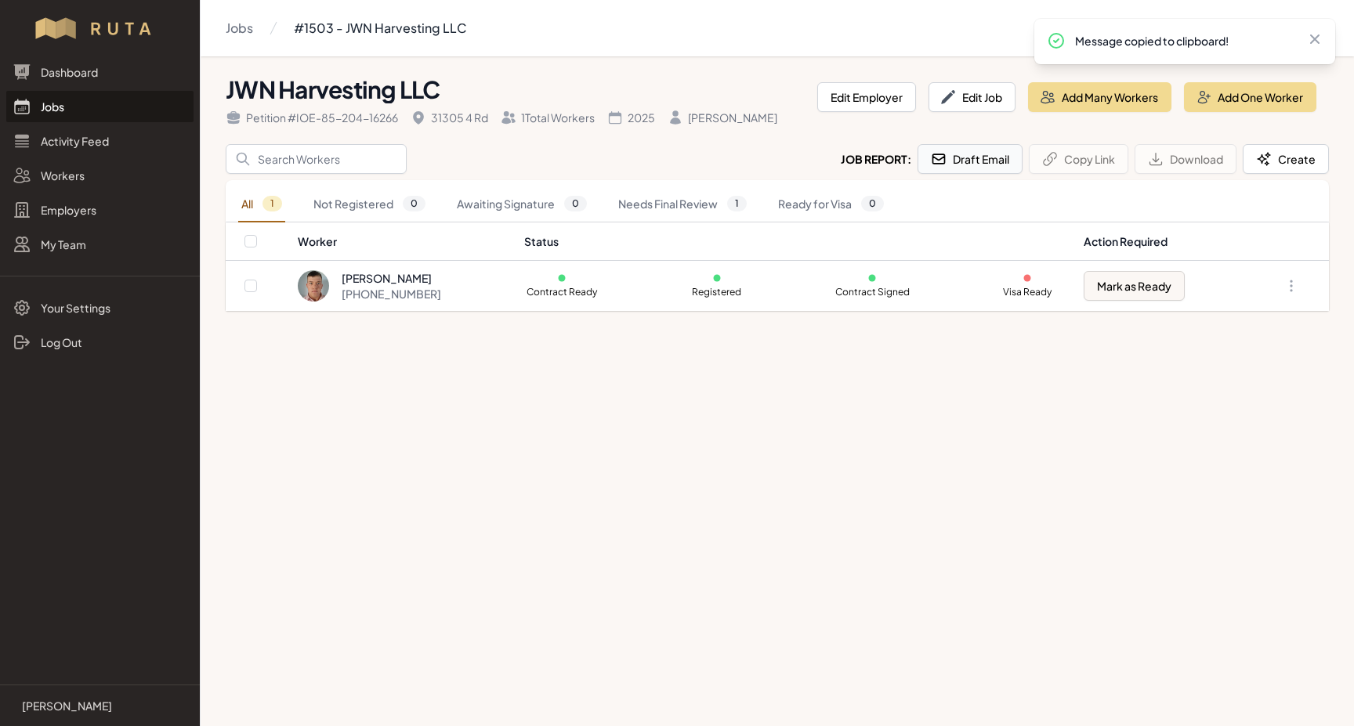
click at [971, 157] on button "Draft Email" at bounding box center [969, 159] width 105 height 30
click at [42, 103] on link "Jobs" at bounding box center [99, 106] width 187 height 31
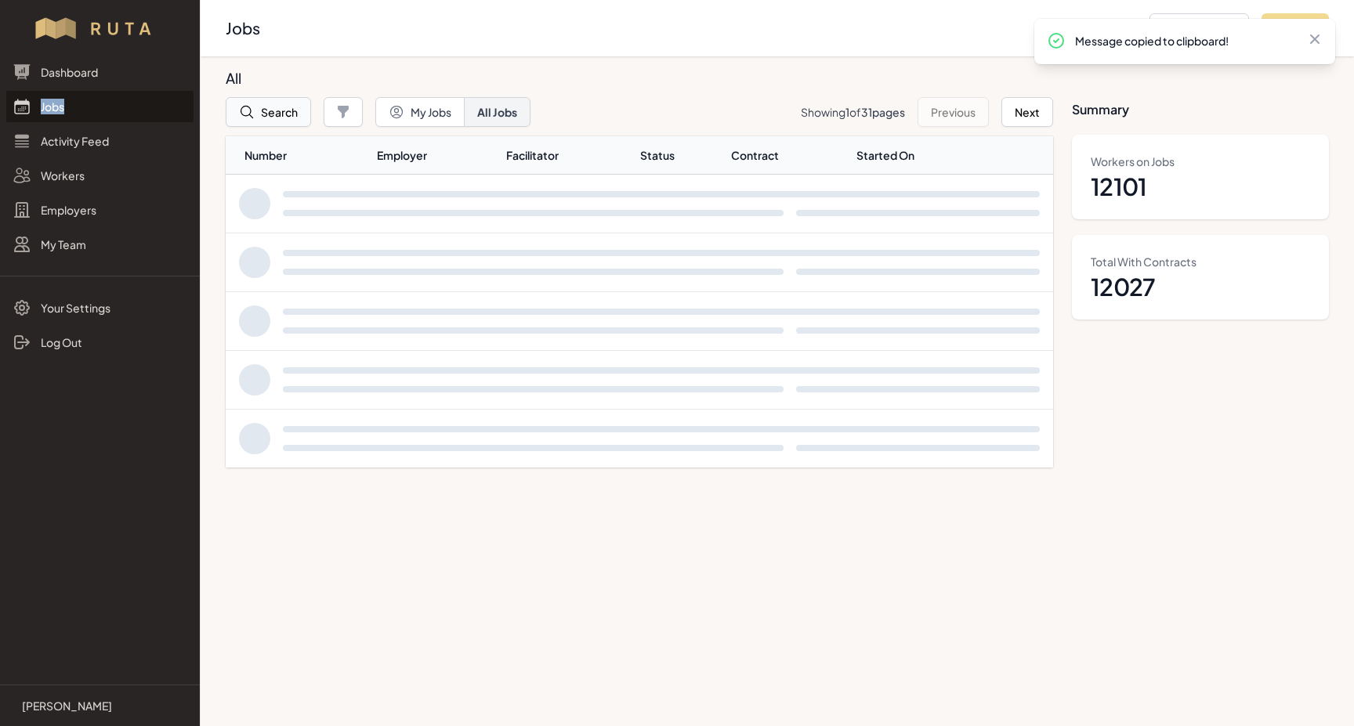
click at [260, 112] on button "Search" at bounding box center [268, 112] width 85 height 30
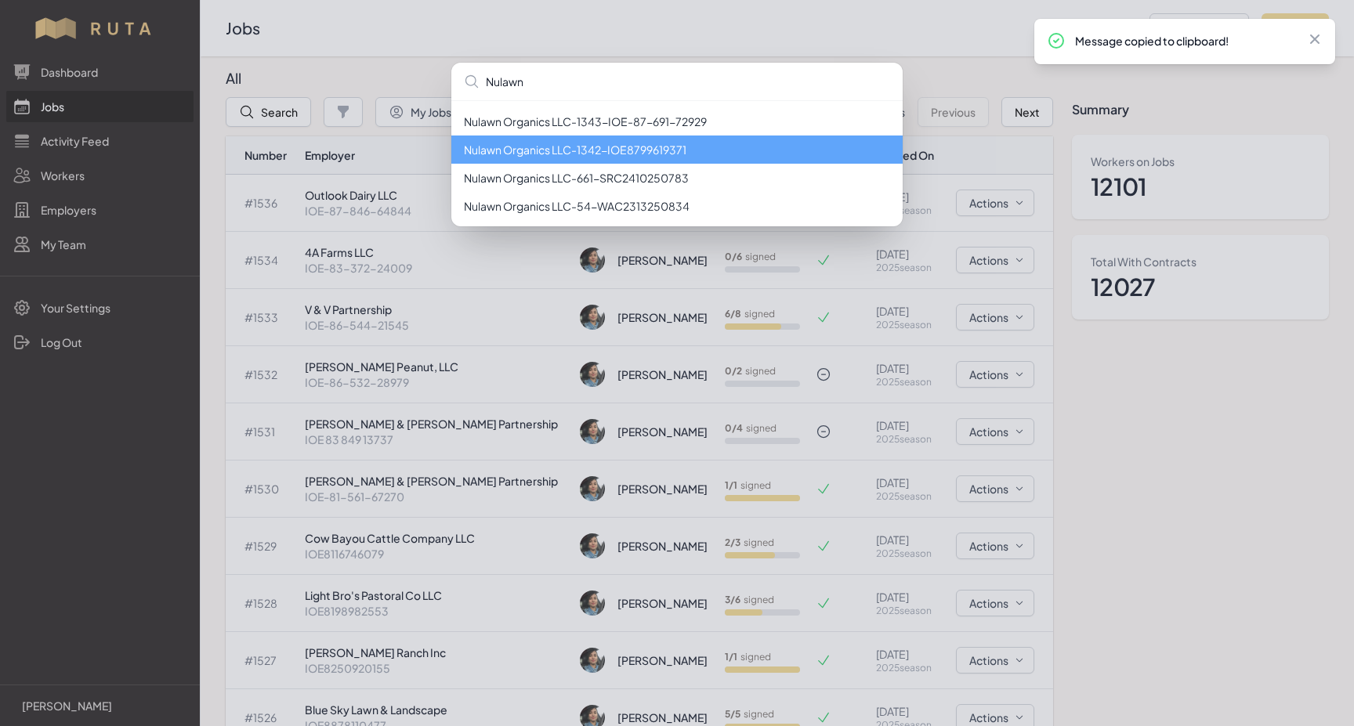
type input "Nulawn"
click at [581, 153] on li "Nulawn Organics LLC - 1342 - IOE8799619371" at bounding box center [676, 150] width 451 height 28
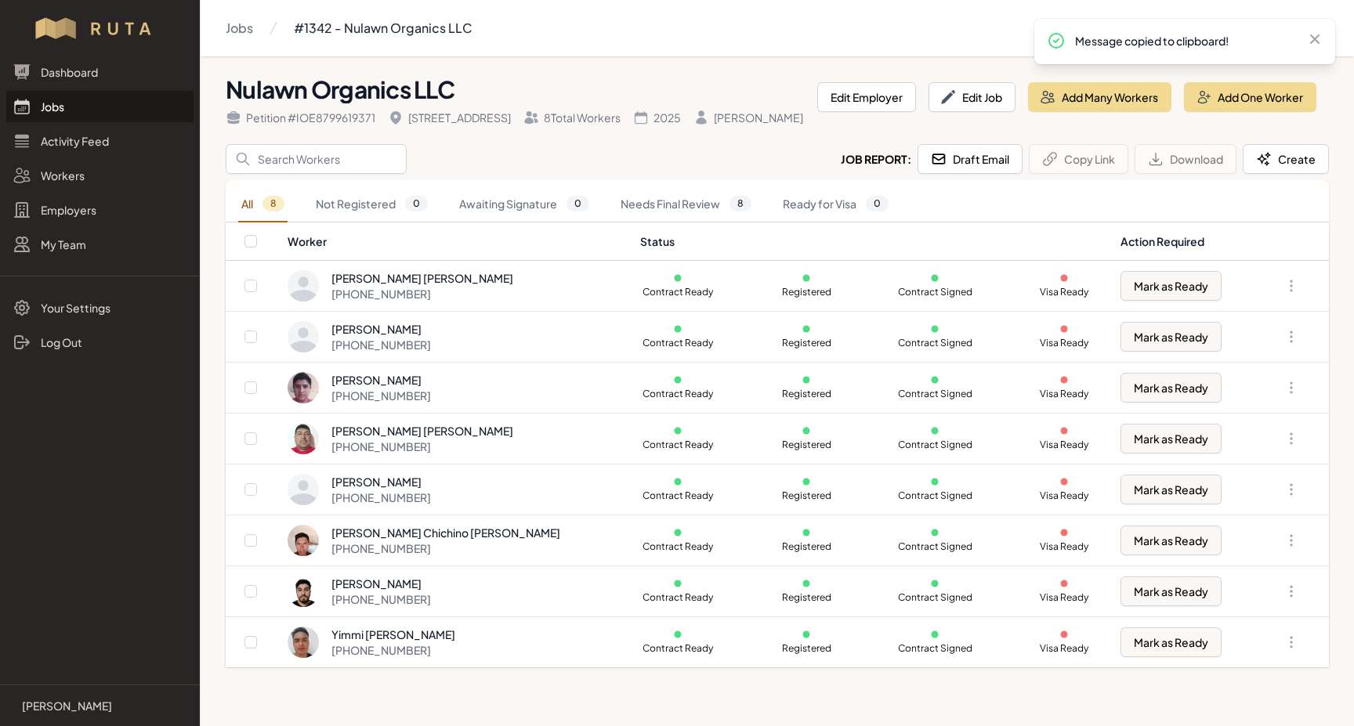
click at [53, 113] on link "Jobs" at bounding box center [99, 106] width 187 height 31
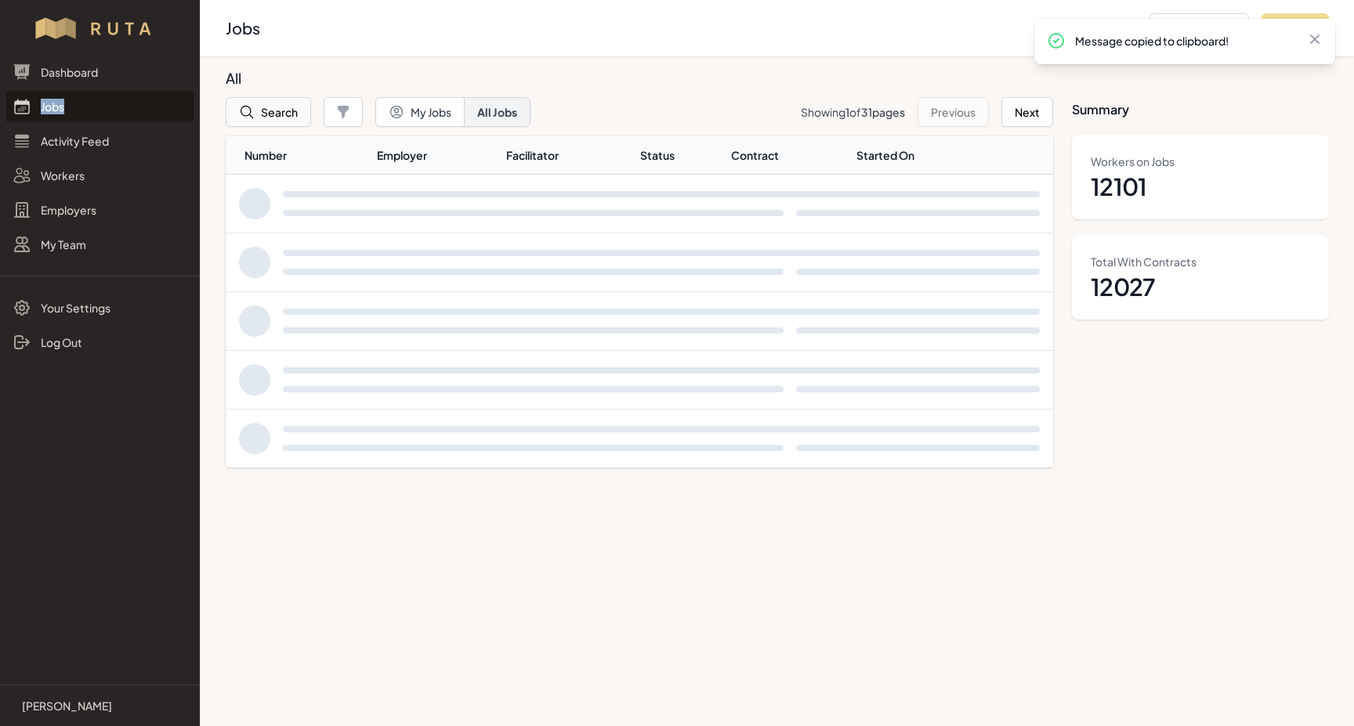
click at [289, 110] on button "Search" at bounding box center [268, 112] width 85 height 30
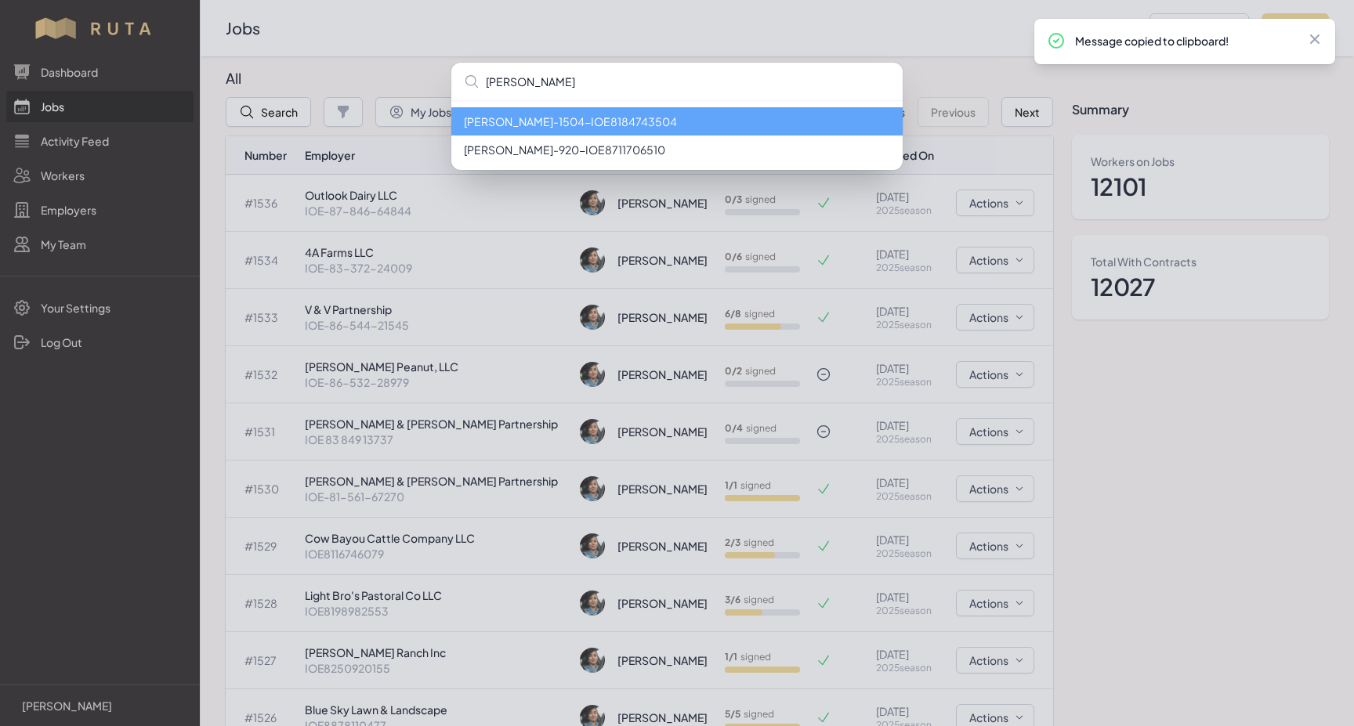
type input "[PERSON_NAME]"
click at [518, 126] on li "[PERSON_NAME] - 1504 - IOE8184743504" at bounding box center [676, 121] width 451 height 28
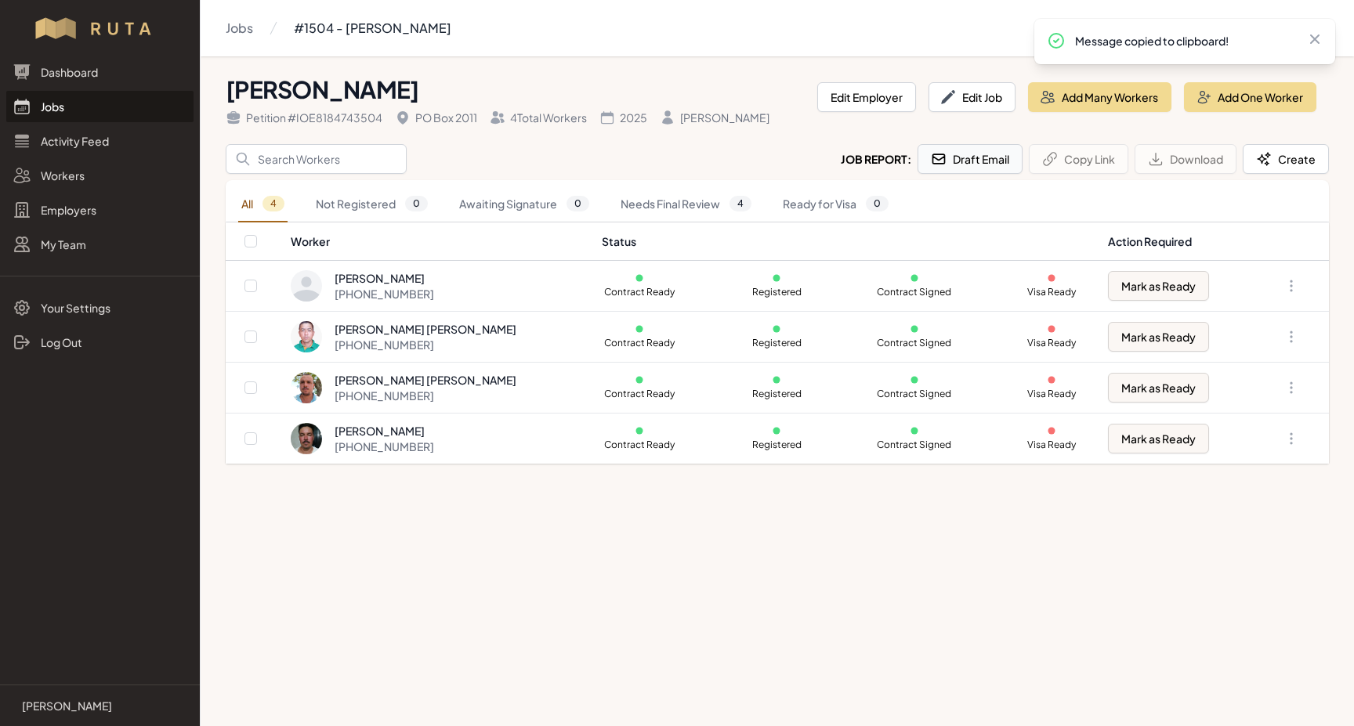
click at [967, 163] on button "Draft Email" at bounding box center [969, 159] width 105 height 30
click at [49, 104] on link "Jobs" at bounding box center [99, 106] width 187 height 31
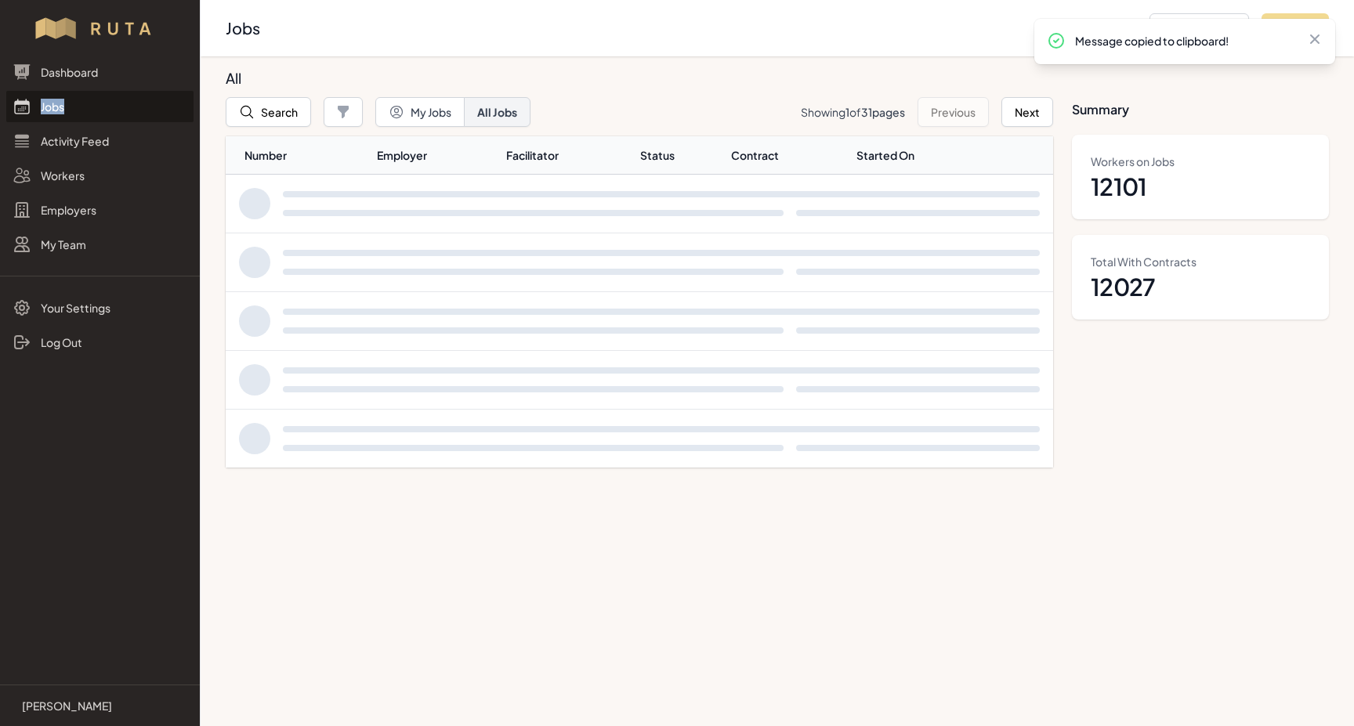
click at [49, 104] on link "Jobs" at bounding box center [99, 106] width 187 height 31
click at [289, 106] on button "Search" at bounding box center [268, 112] width 85 height 30
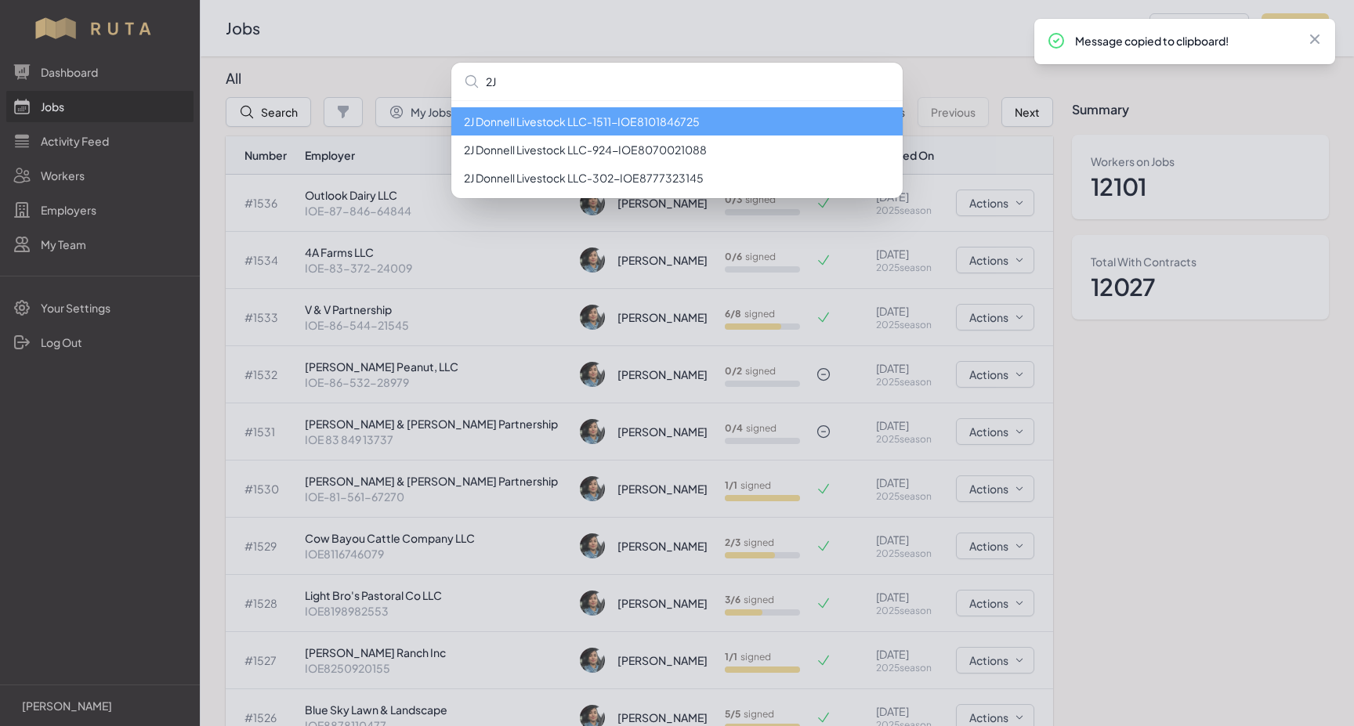
type input "2J"
click at [551, 122] on li "2J Donnell Livestock LLC - 1511 - IOE8101846725" at bounding box center [676, 121] width 451 height 28
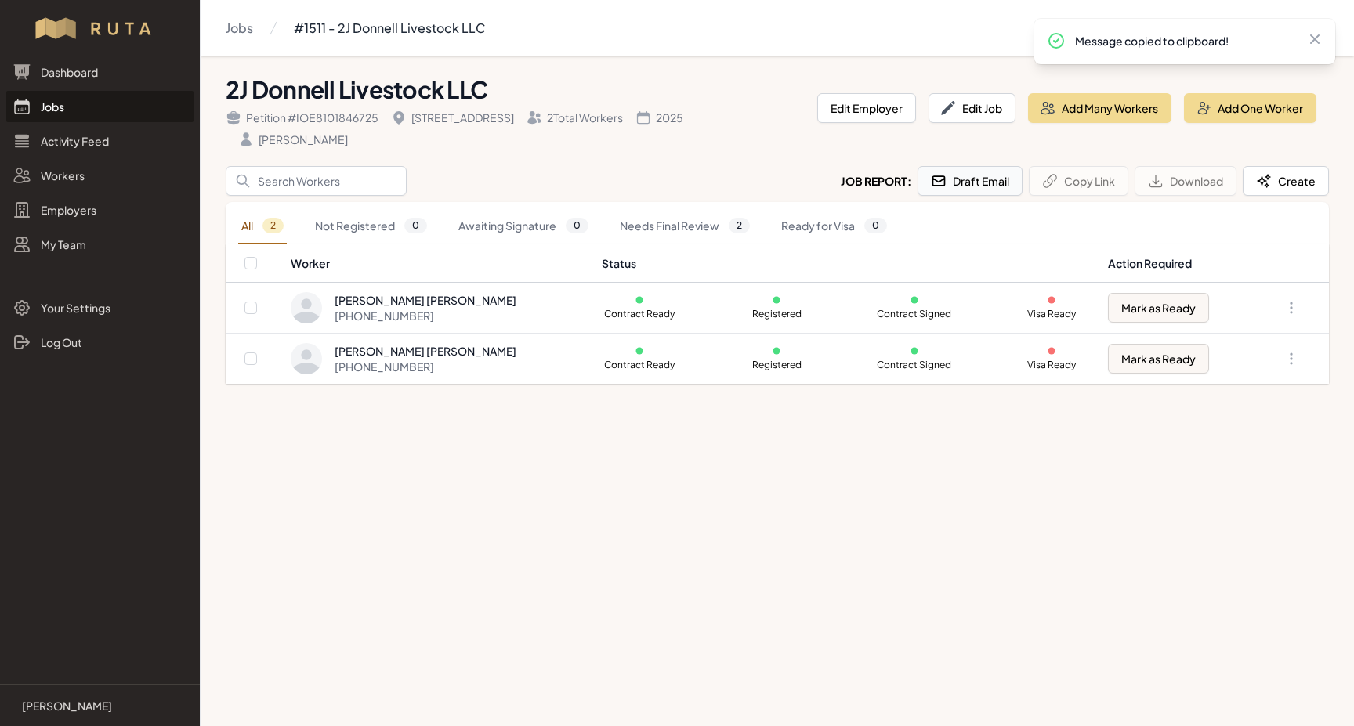
click at [980, 166] on button "Draft Email" at bounding box center [969, 181] width 105 height 30
click at [45, 103] on link "Jobs" at bounding box center [99, 106] width 187 height 31
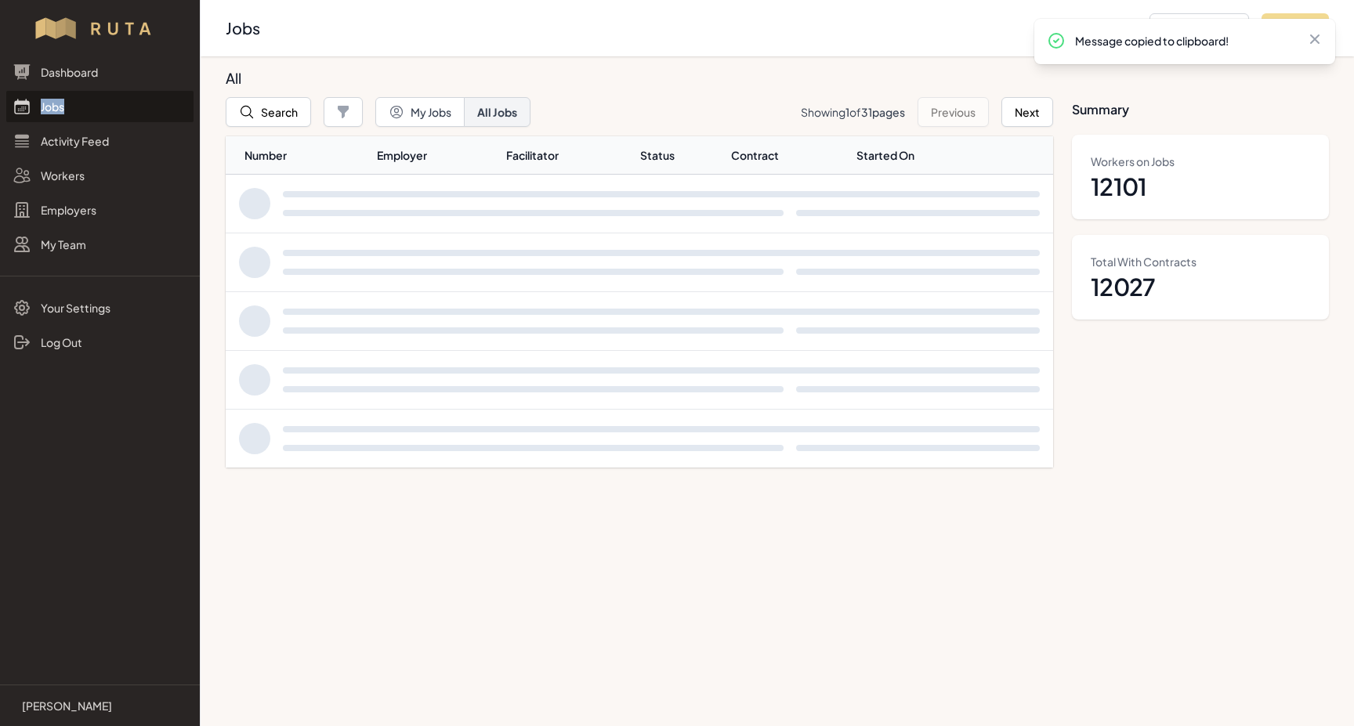
click at [45, 103] on link "Jobs" at bounding box center [99, 106] width 187 height 31
click at [251, 109] on icon "button" at bounding box center [247, 112] width 16 height 16
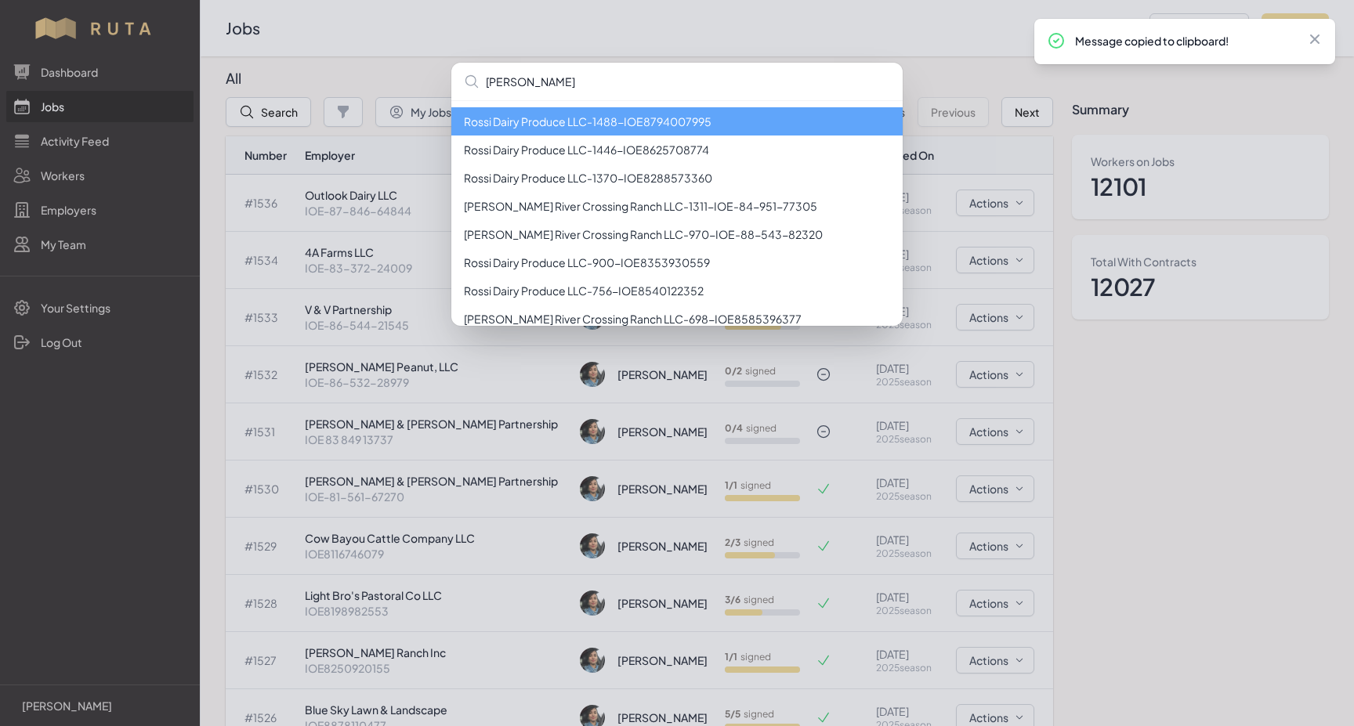
type input "[PERSON_NAME]"
click at [642, 123] on li "[PERSON_NAME] Dairy Produce LLC - 1488 - IOE8794007995" at bounding box center [676, 121] width 451 height 28
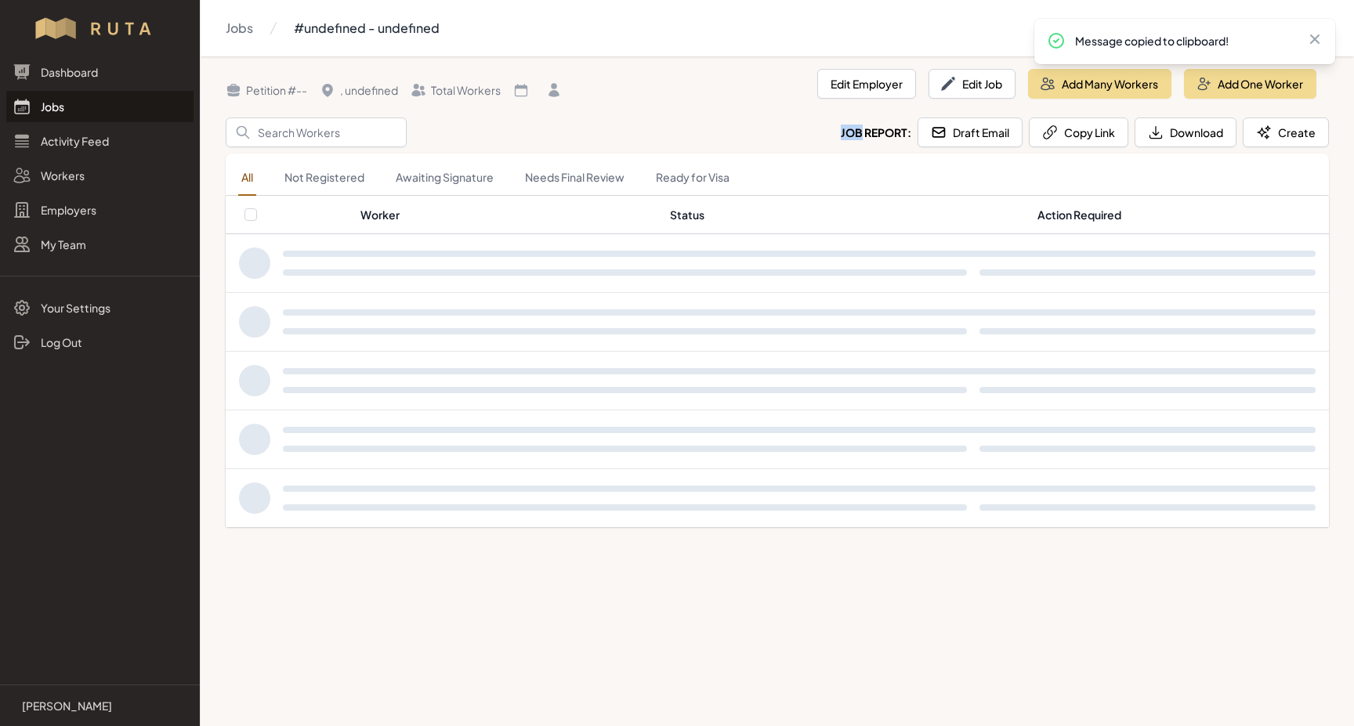
click at [642, 123] on div "Search Job Report: Draft Email Copy Link Download Create" at bounding box center [777, 133] width 1103 height 30
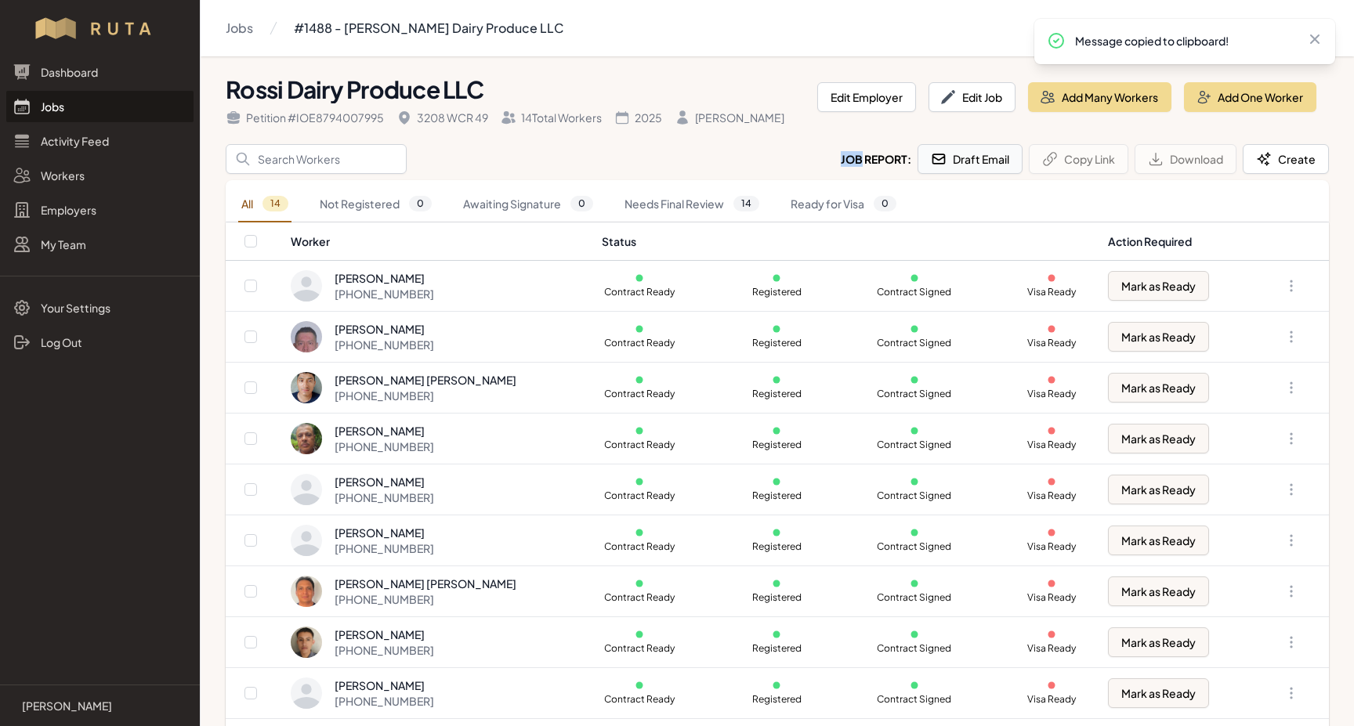
click at [967, 164] on button "Draft Email" at bounding box center [969, 159] width 105 height 30
click at [49, 102] on link "Jobs" at bounding box center [99, 106] width 187 height 31
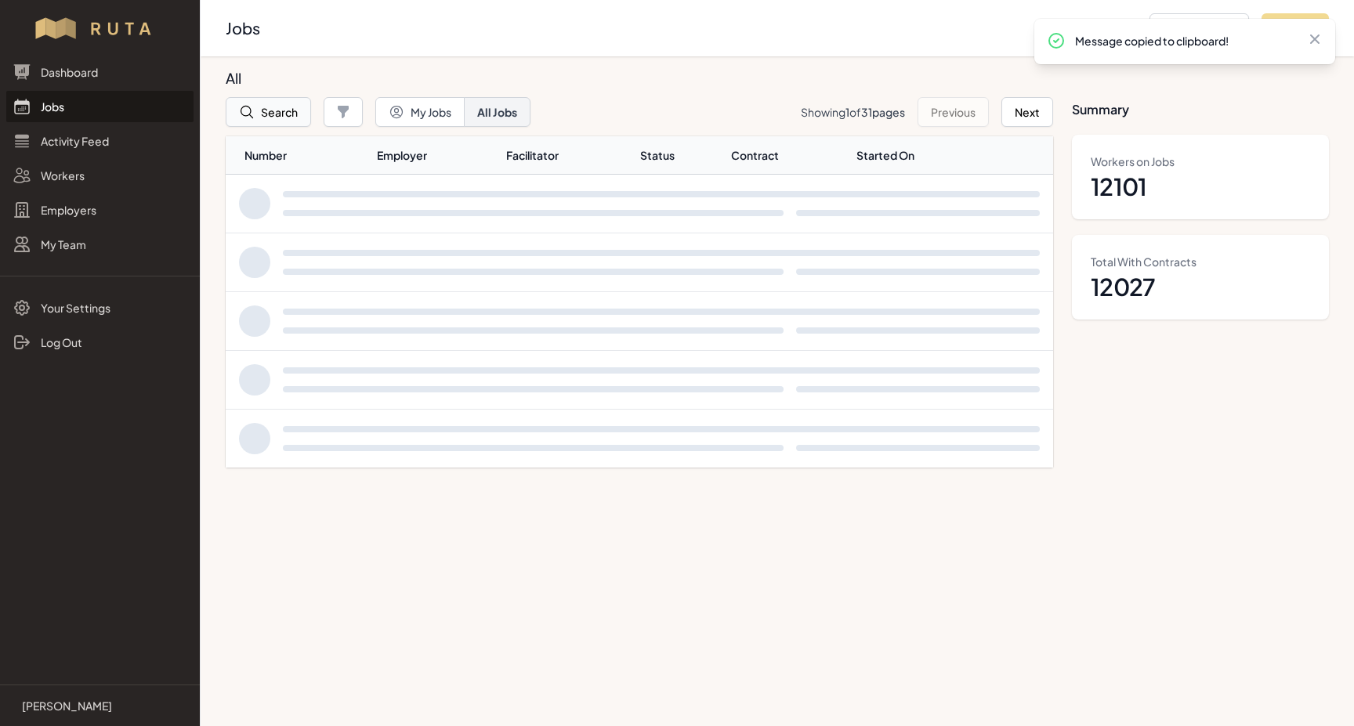
click at [270, 114] on button "Search" at bounding box center [268, 112] width 85 height 30
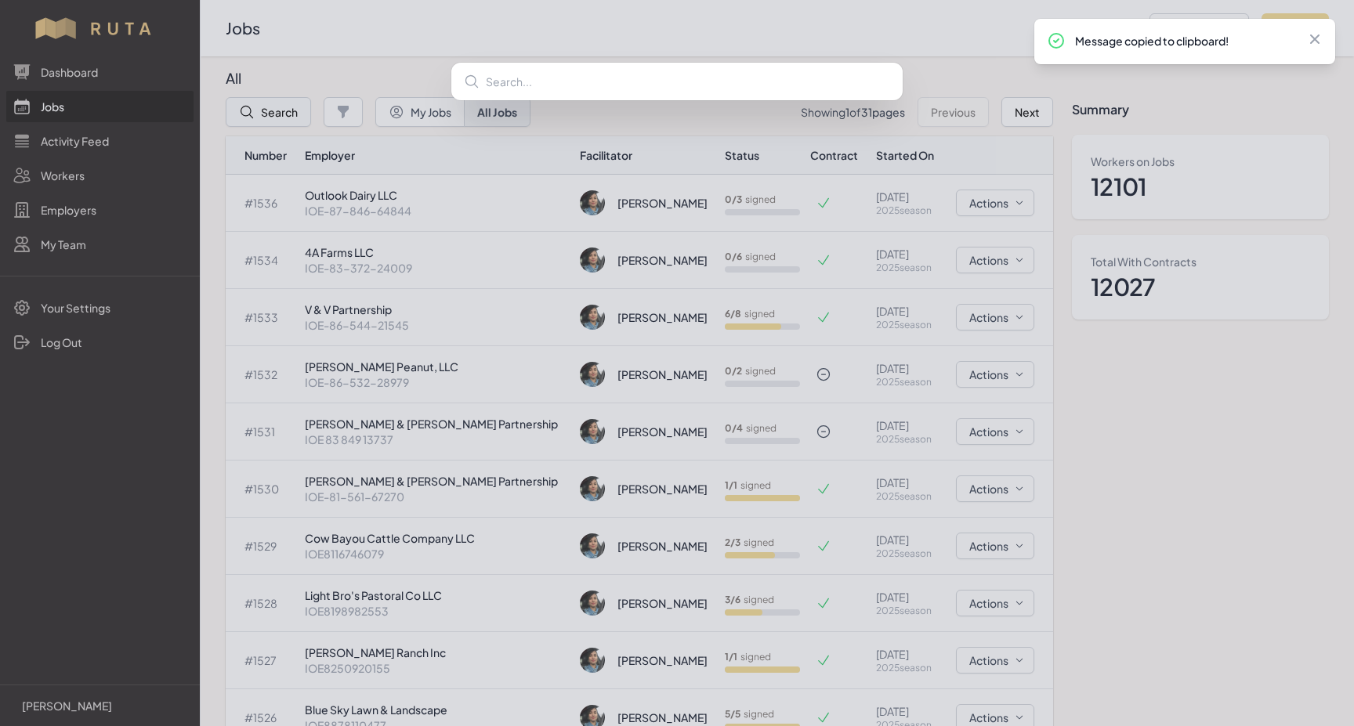
type input "Q"
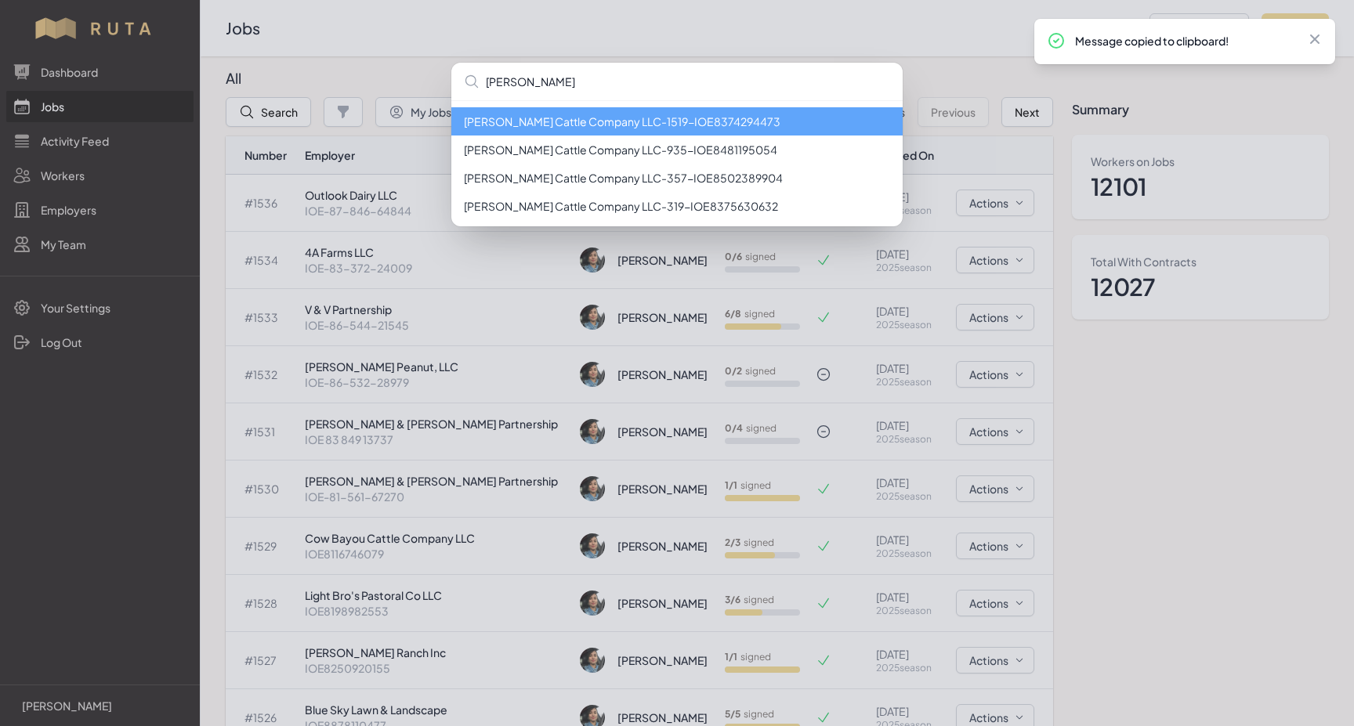
type input "[PERSON_NAME]"
click at [549, 120] on li "[PERSON_NAME] Cattle Company LLC - 1519 - IOE8374294473" at bounding box center [676, 121] width 451 height 28
